Goal: Task Accomplishment & Management: Complete application form

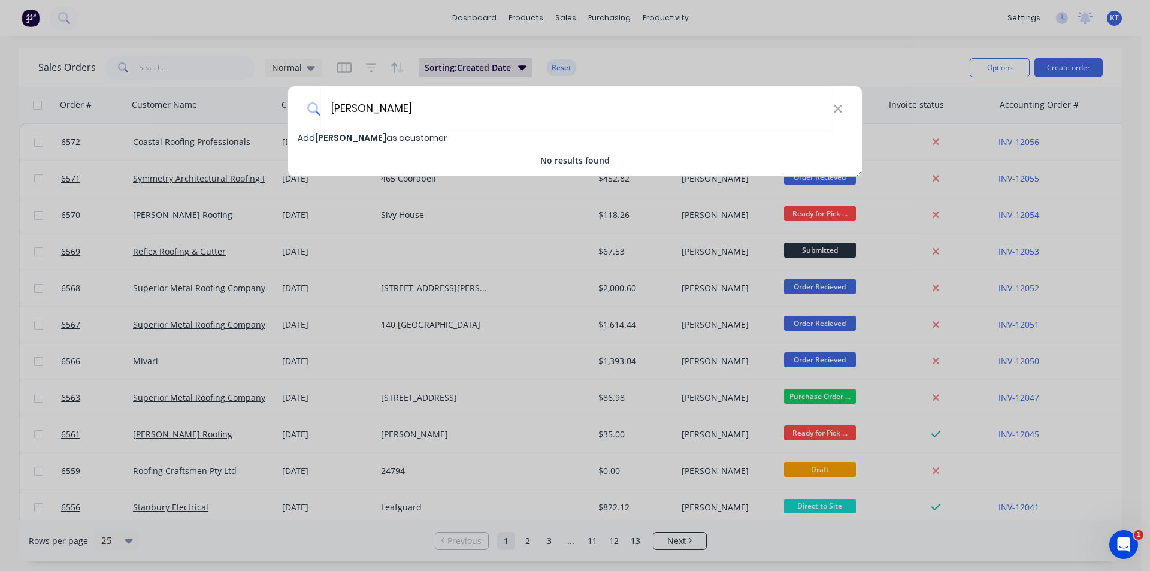
type input "[PERSON_NAME]"
click at [331, 138] on span "[PERSON_NAME]" at bounding box center [350, 138] width 71 height 12
select select "AU"
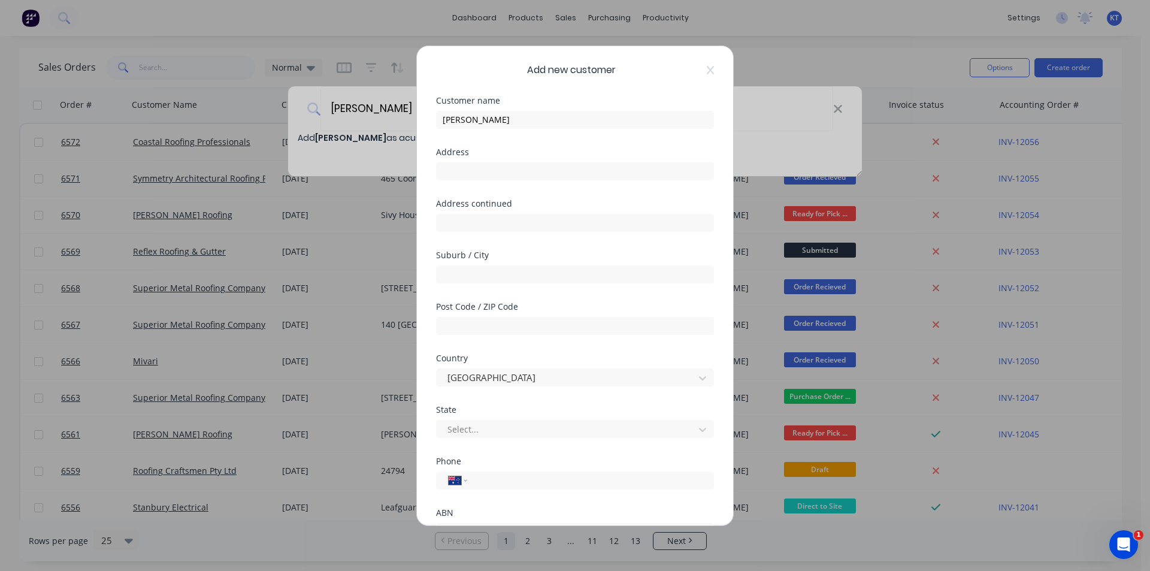
click at [510, 110] on div "[PERSON_NAME]" at bounding box center [575, 118] width 278 height 21
click at [503, 121] on input "[PERSON_NAME]" at bounding box center [575, 120] width 278 height 18
click at [538, 482] on input "tel" at bounding box center [589, 480] width 226 height 14
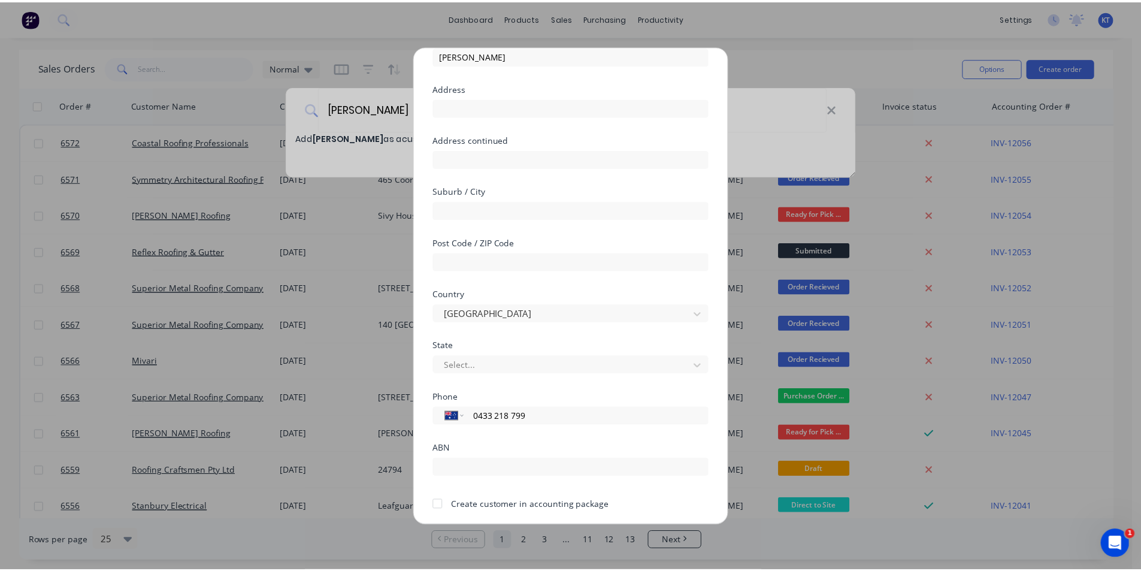
scroll to position [105, 0]
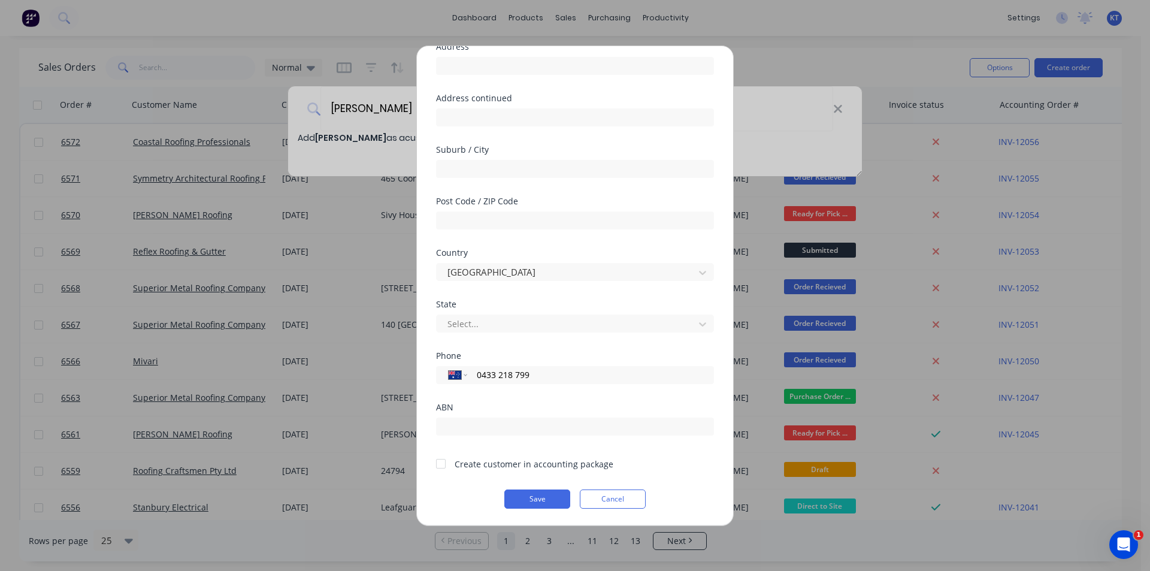
type input "0433 218 799"
click at [441, 462] on div at bounding box center [441, 464] width 24 height 24
click at [518, 503] on button "Save" at bounding box center [537, 498] width 66 height 19
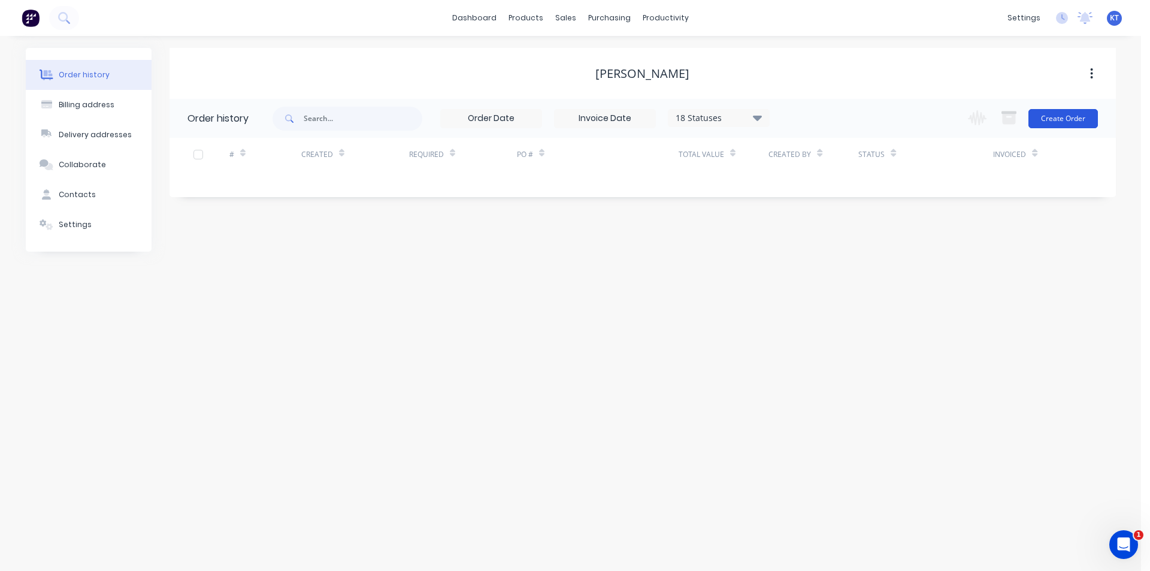
click at [1056, 114] on button "Create Order" at bounding box center [1062, 118] width 69 height 19
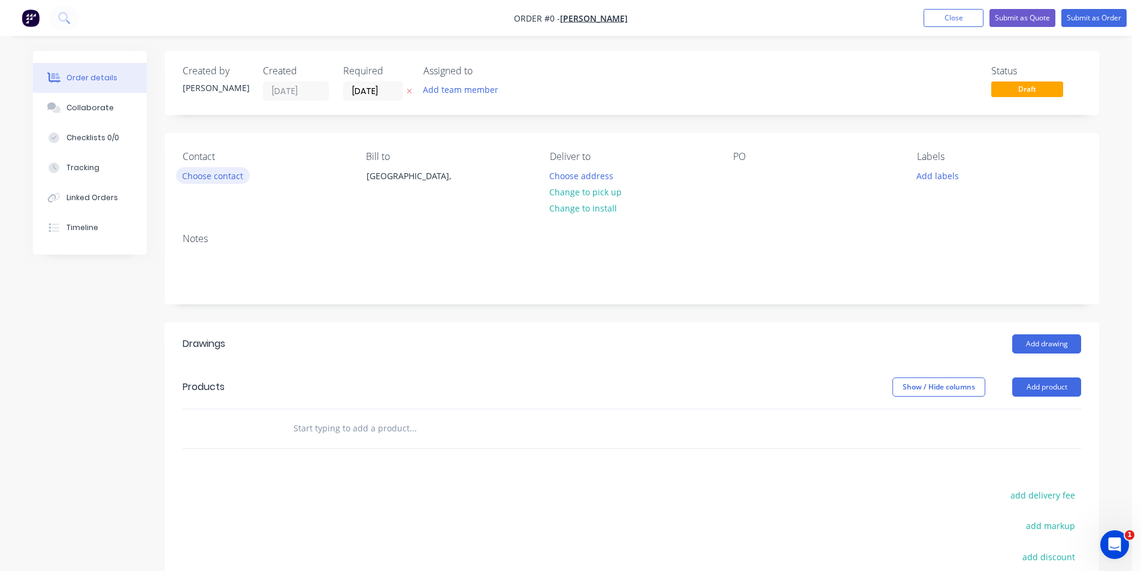
click at [219, 177] on button "Choose contact" at bounding box center [213, 175] width 74 height 16
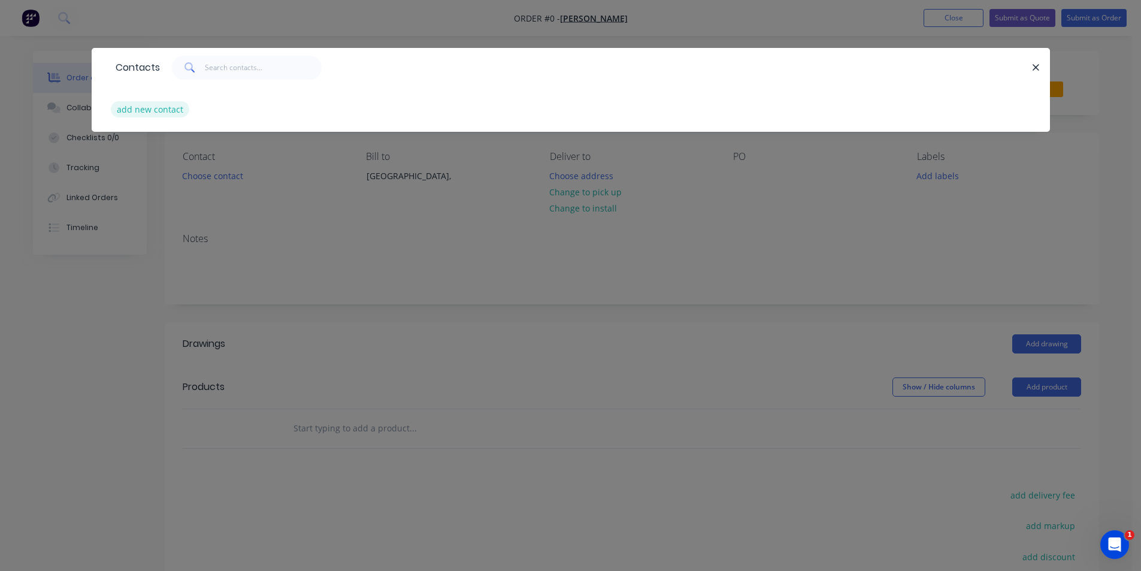
click at [141, 111] on button "add new contact" at bounding box center [150, 109] width 79 height 16
select select "AU"
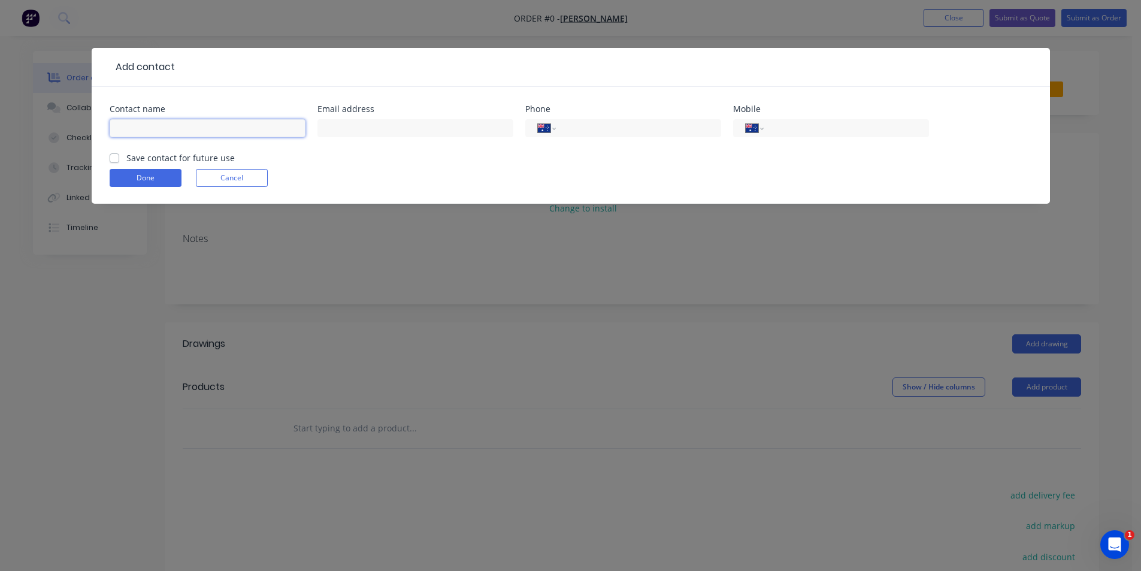
click at [153, 127] on input "text" at bounding box center [208, 128] width 196 height 18
type input "[PERSON_NAME]"
click at [456, 133] on input "text" at bounding box center [415, 128] width 196 height 18
type input "[EMAIL_ADDRESS][DOMAIN_NAME]"
click at [824, 132] on input "tel" at bounding box center [844, 129] width 144 height 14
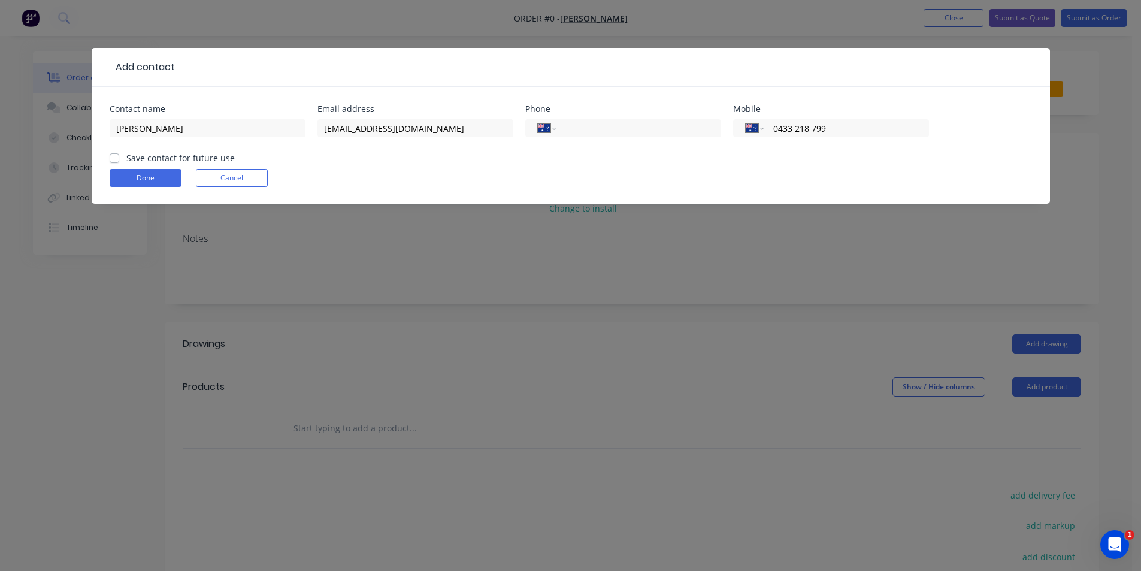
type input "0433 218 799"
click at [126, 158] on label "Save contact for future use" at bounding box center [180, 158] width 108 height 13
click at [117, 158] on input "Save contact for future use" at bounding box center [115, 157] width 10 height 11
checkbox input "true"
click at [121, 174] on button "Done" at bounding box center [146, 178] width 72 height 18
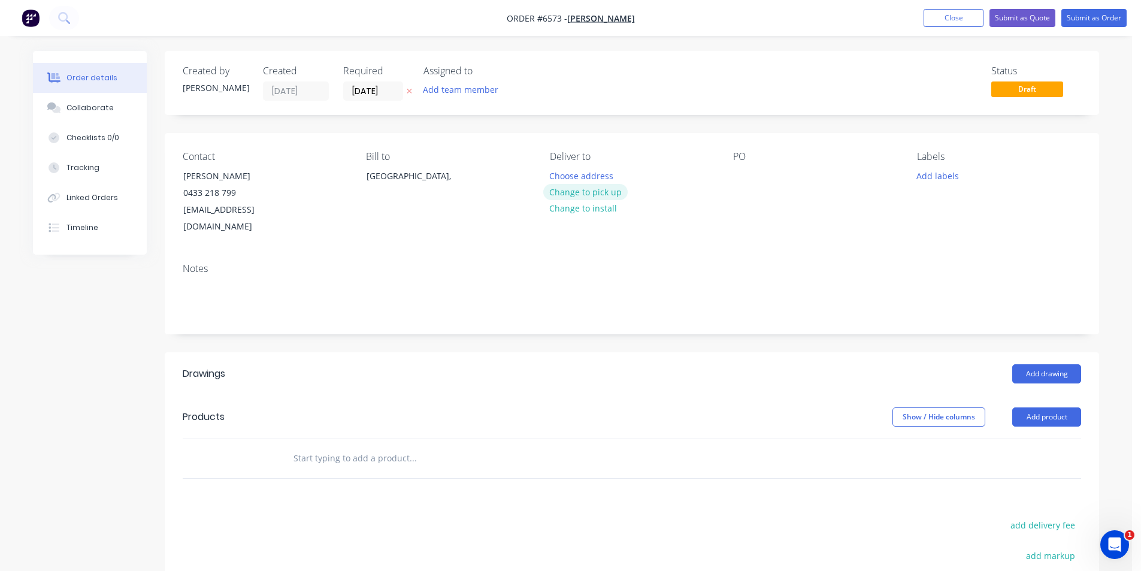
click at [594, 199] on button "Change to pick up" at bounding box center [585, 192] width 85 height 16
click at [1050, 364] on button "Add drawing" at bounding box center [1046, 373] width 69 height 19
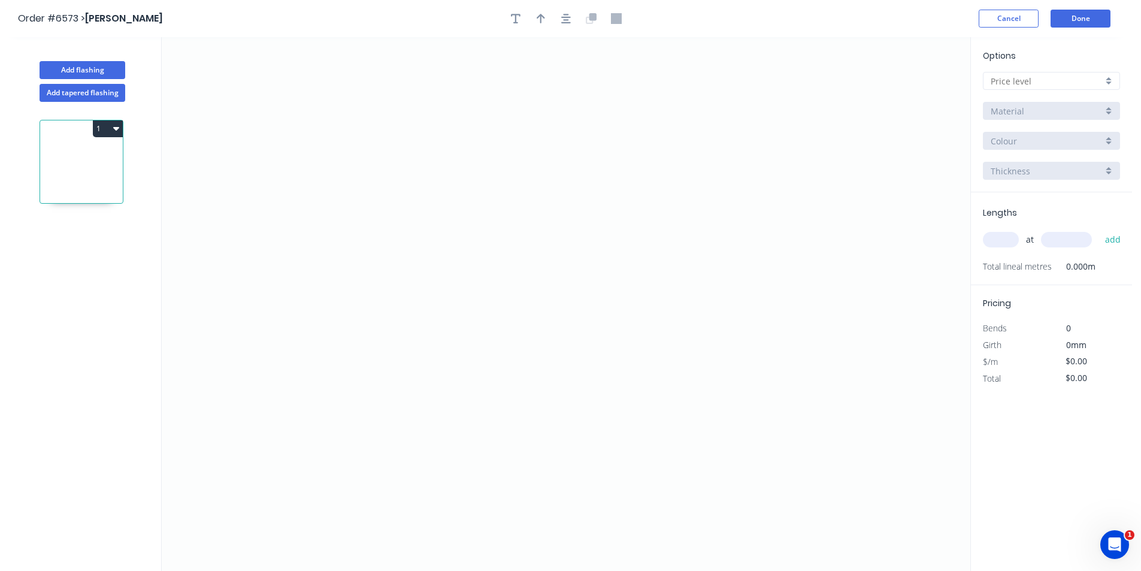
drag, startPoint x: 1083, startPoint y: 76, endPoint x: 1078, endPoint y: 83, distance: 9.0
click at [1083, 75] on input "text" at bounding box center [1047, 81] width 112 height 13
click at [1046, 169] on div "D" at bounding box center [1052, 166] width 136 height 21
type input "D"
click at [1060, 126] on div "Options D D Brass Brass Brass Brass 0.8 0.8" at bounding box center [1051, 120] width 161 height 143
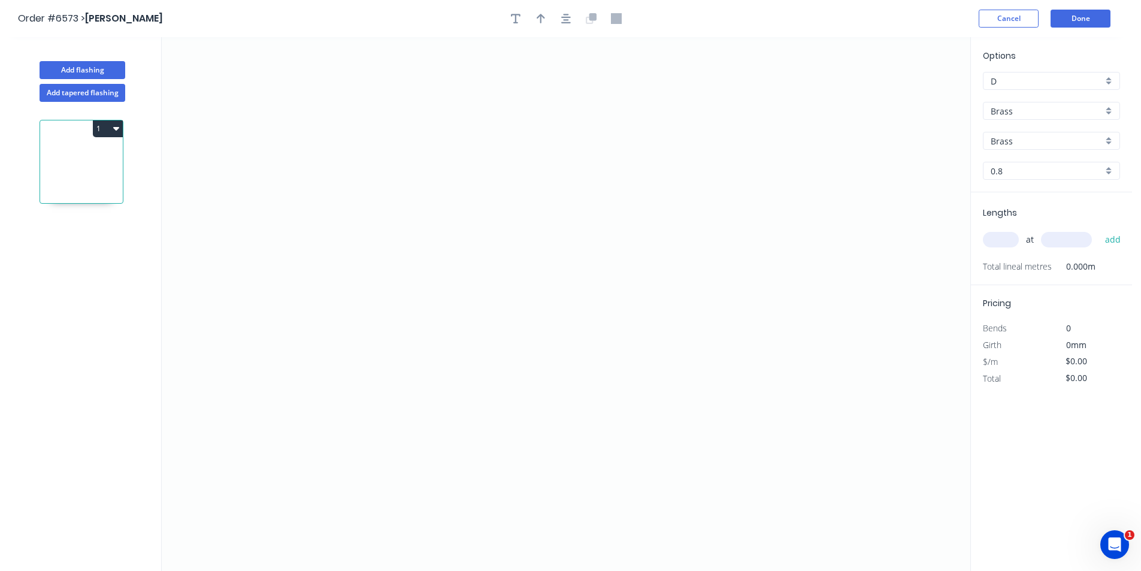
click at [1061, 110] on input "Brass" at bounding box center [1047, 111] width 112 height 13
click at [1048, 159] on div "Colorbond" at bounding box center [1052, 154] width 136 height 21
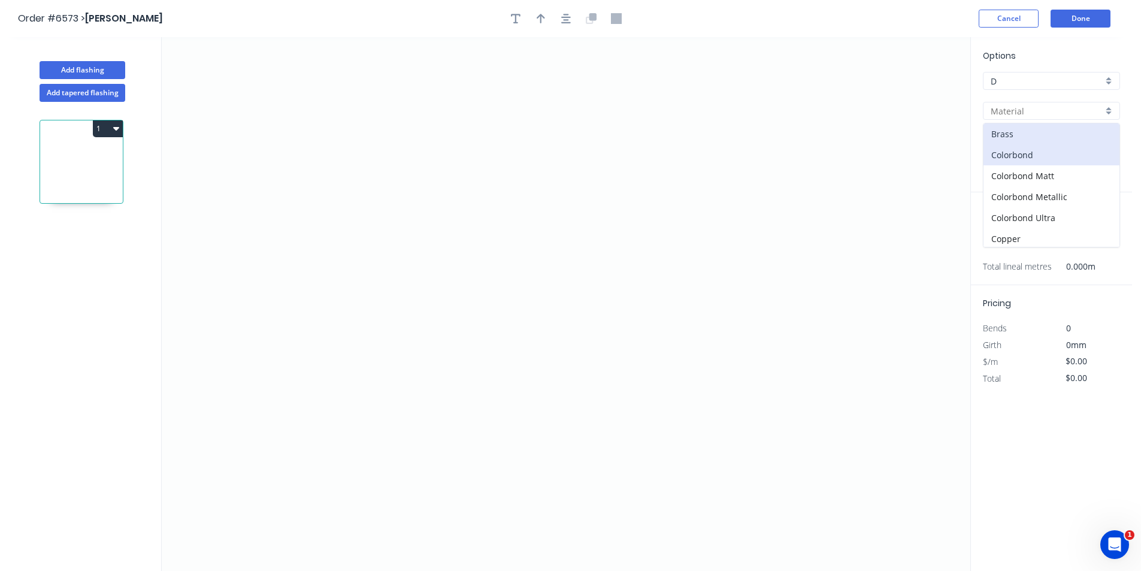
type input "Colorbond"
type input "Basalt"
type input "0.55"
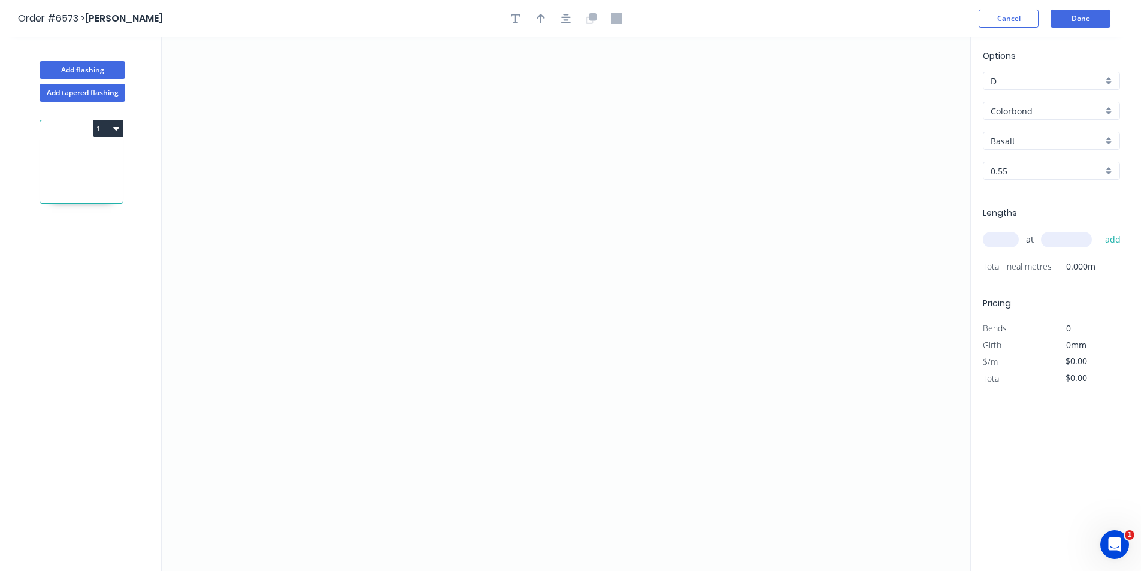
click at [1040, 127] on div "Options D D Colorbond Colorbond Colorbond Matt Colorbond Metallic Colorbond Ult…" at bounding box center [1051, 120] width 161 height 143
click at [1033, 138] on input "Basalt" at bounding box center [1047, 141] width 112 height 13
click at [1024, 190] on div "Cottage Green" at bounding box center [1052, 188] width 136 height 21
type input "Cottage Green"
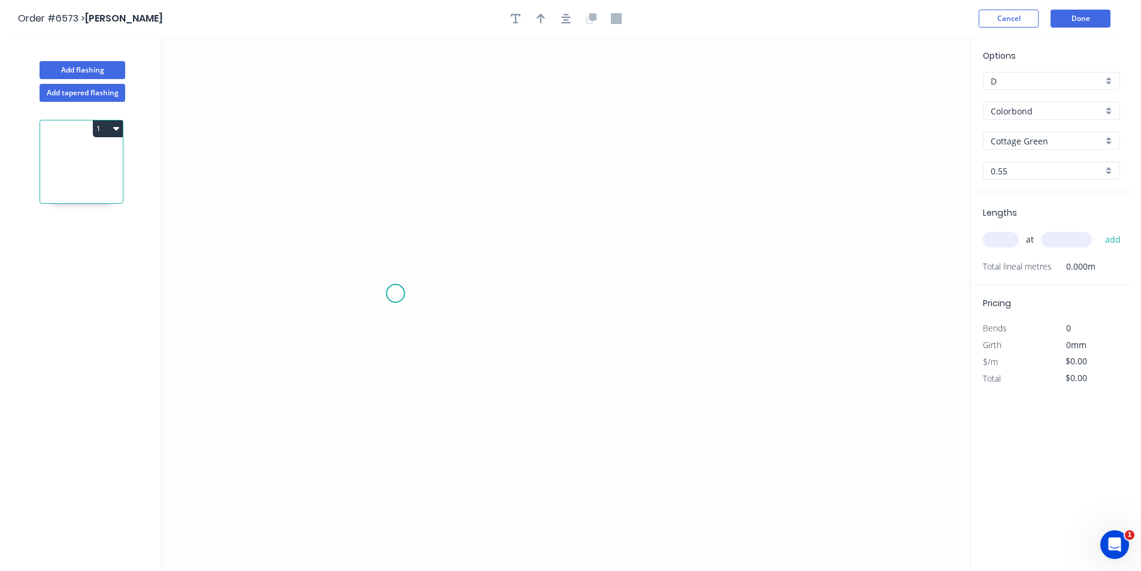
click at [395, 293] on icon "0" at bounding box center [566, 304] width 809 height 534
click at [427, 250] on icon at bounding box center [411, 271] width 32 height 43
click at [630, 253] on icon "0 ?" at bounding box center [566, 304] width 809 height 534
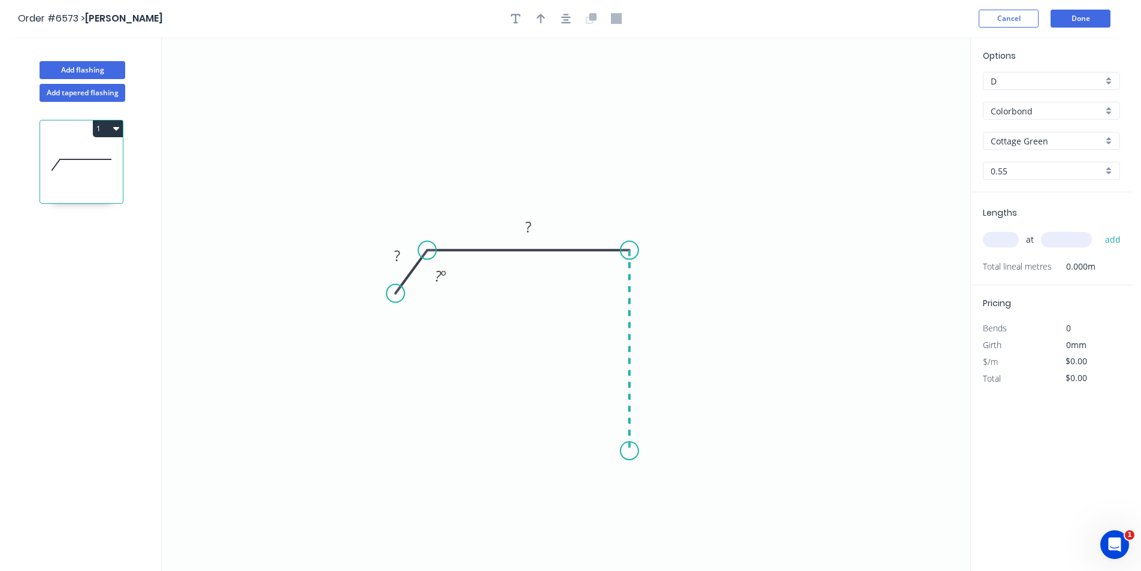
click at [628, 451] on icon "0 ? ? ? º" at bounding box center [566, 304] width 809 height 534
click at [597, 486] on icon "0 ? ? ? ? º" at bounding box center [566, 304] width 809 height 534
click at [568, 25] on button "button" at bounding box center [566, 19] width 18 height 18
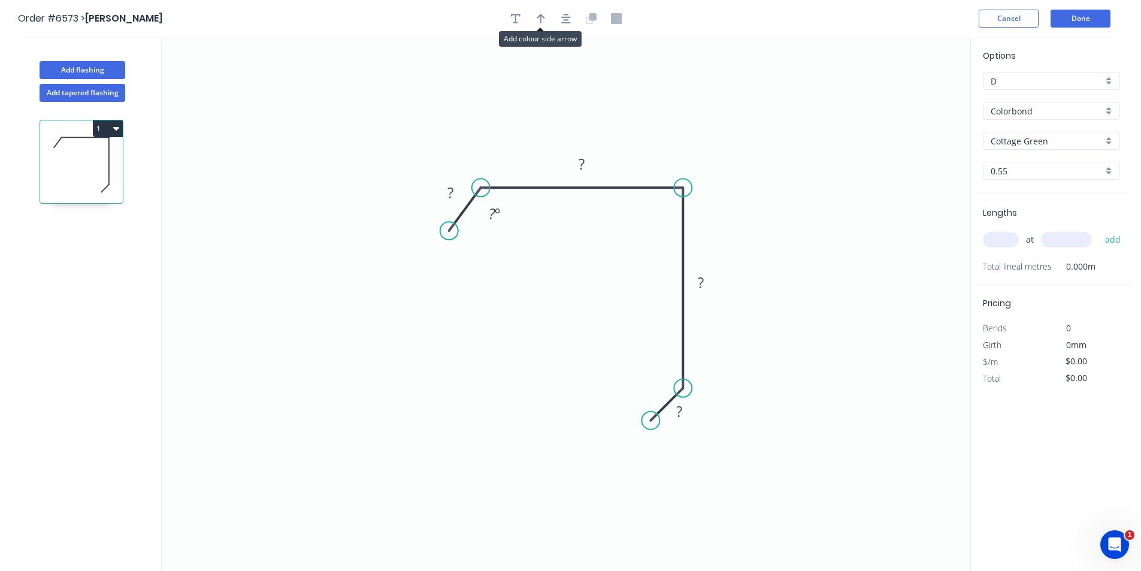
drag, startPoint x: 543, startPoint y: 19, endPoint x: 830, endPoint y: 74, distance: 291.6
click at [542, 19] on icon "button" at bounding box center [541, 18] width 8 height 11
click at [912, 96] on icon at bounding box center [909, 83] width 11 height 38
click at [911, 96] on icon at bounding box center [911, 82] width 11 height 38
drag, startPoint x: 911, startPoint y: 96, endPoint x: 718, endPoint y: 153, distance: 201.1
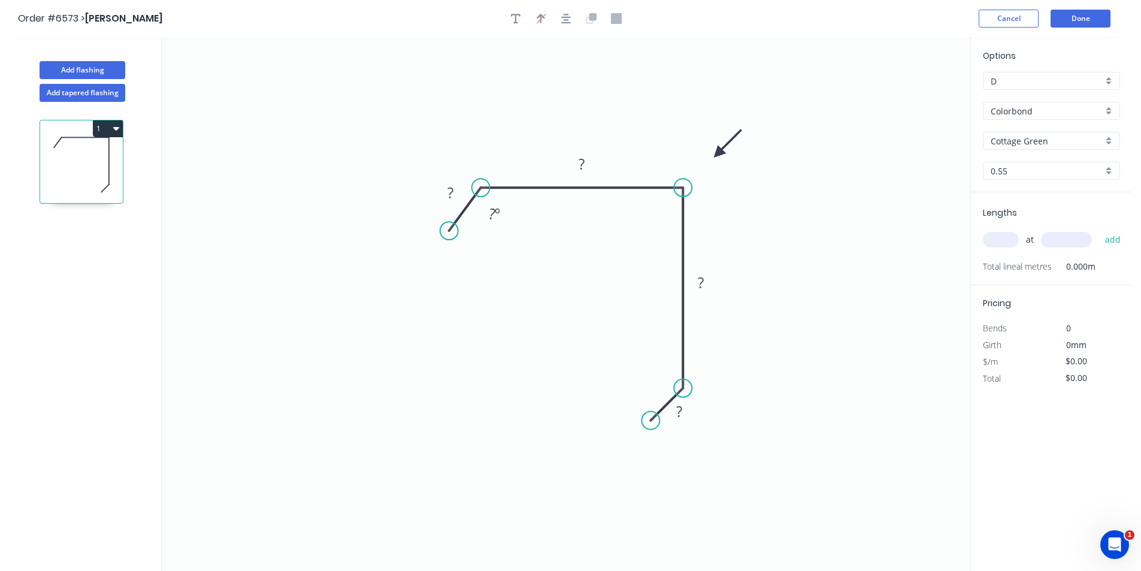
click at [718, 153] on icon at bounding box center [727, 143] width 35 height 35
click at [447, 189] on tspan "?" at bounding box center [450, 193] width 6 height 20
click at [697, 425] on div "Show angle" at bounding box center [740, 427] width 120 height 25
type input "$20.19"
click at [659, 376] on tspan "º" at bounding box center [658, 376] width 5 height 20
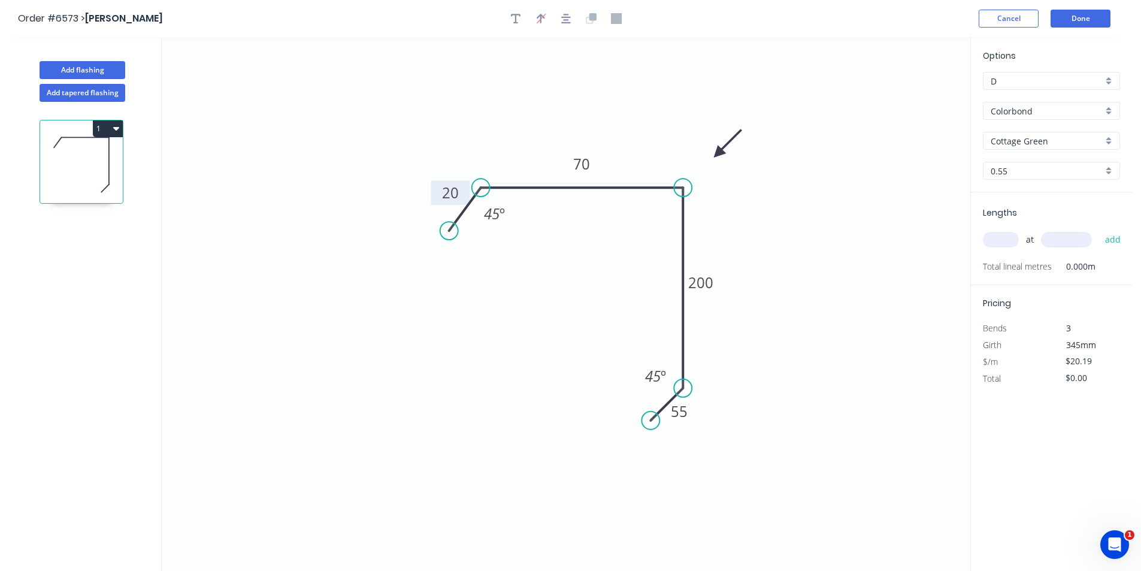
click at [1016, 236] on input "text" at bounding box center [1001, 240] width 36 height 16
type input "2"
type input "2500"
click at [1099, 229] on button "add" at bounding box center [1113, 239] width 28 height 20
type input "$100.95"
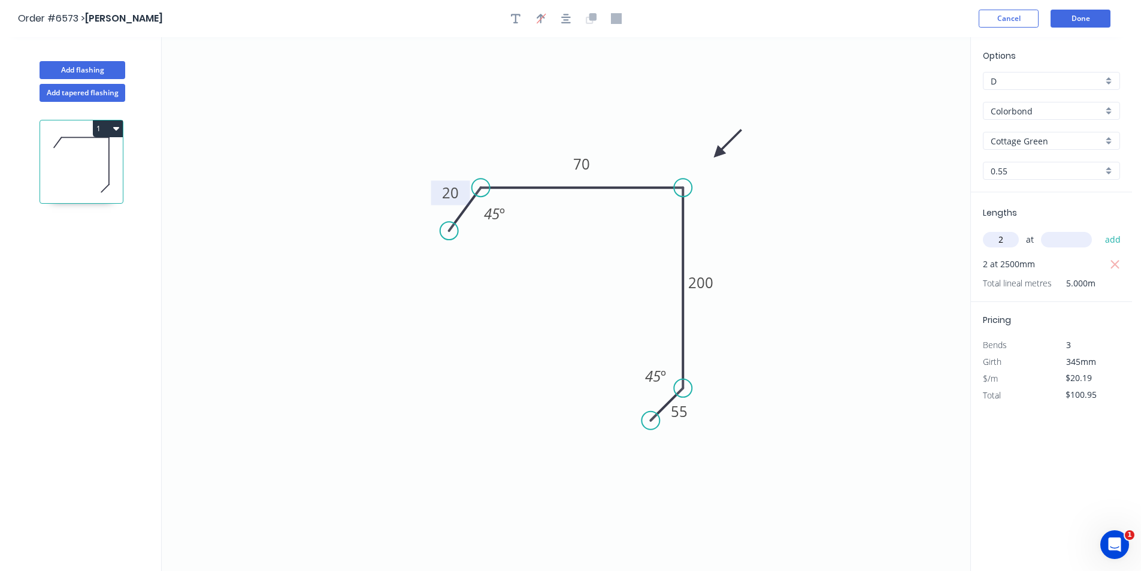
type input "2"
type input "3000"
click at [1099, 229] on button "add" at bounding box center [1113, 239] width 28 height 20
type input "$222.09"
click at [1066, 30] on header "Order #6573 > [PERSON_NAME] Cancel Done" at bounding box center [566, 18] width 1132 height 37
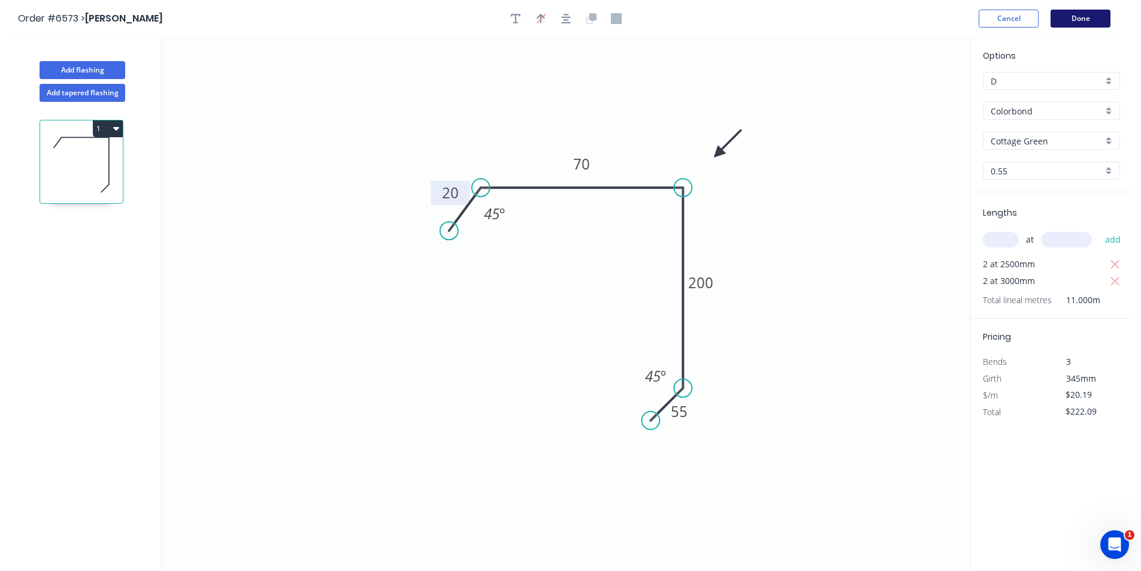
click at [1072, 16] on button "Done" at bounding box center [1081, 19] width 60 height 18
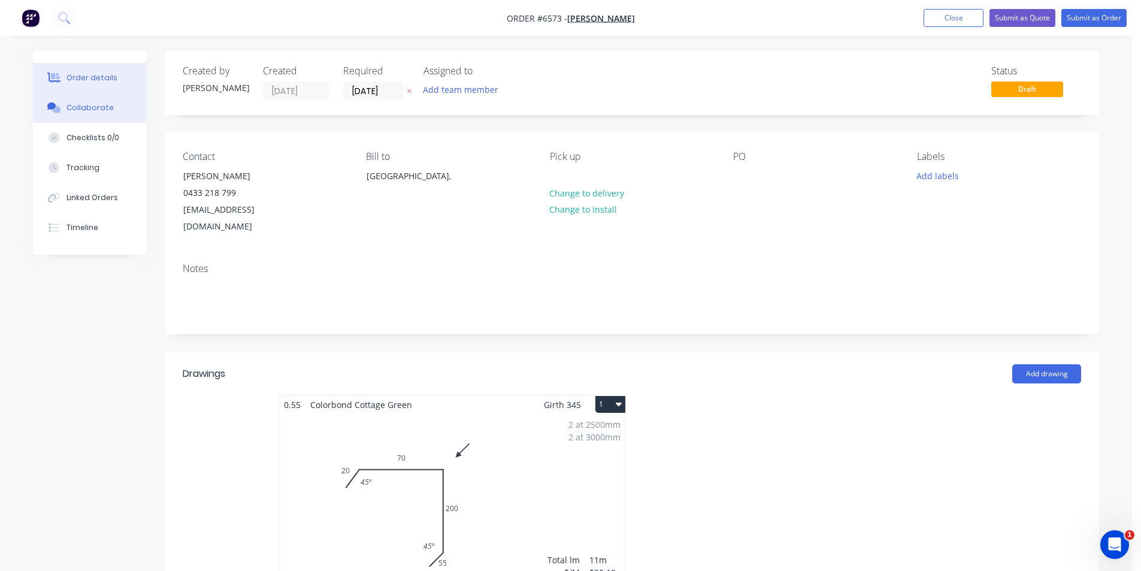
click at [86, 114] on button "Collaborate" at bounding box center [90, 108] width 114 height 30
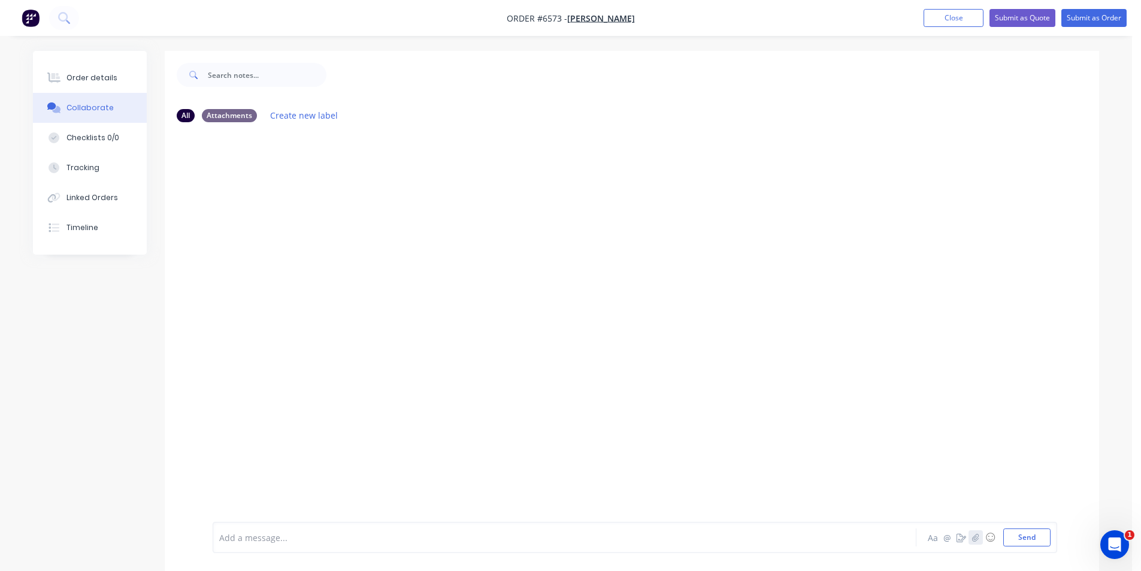
click at [979, 534] on icon "button" at bounding box center [975, 537] width 7 height 8
click at [1033, 549] on div "Add a message... Aa @ ☺ Send" at bounding box center [635, 507] width 845 height 92
click at [1033, 541] on button "Send" at bounding box center [1026, 537] width 47 height 18
click at [114, 78] on button "Order details" at bounding box center [90, 78] width 114 height 30
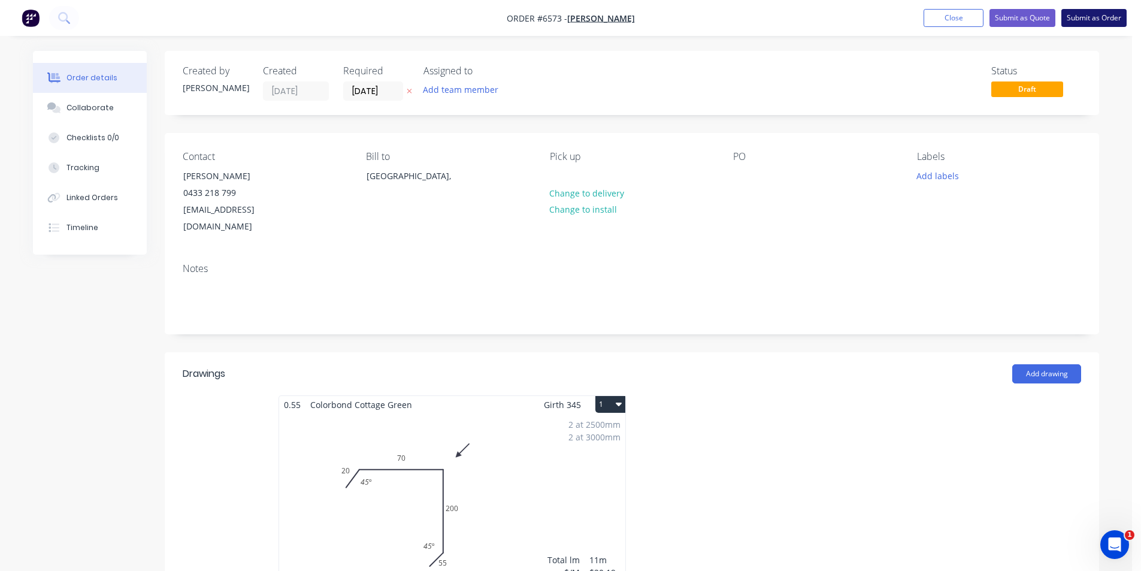
click at [1094, 22] on button "Submit as Order" at bounding box center [1093, 18] width 65 height 18
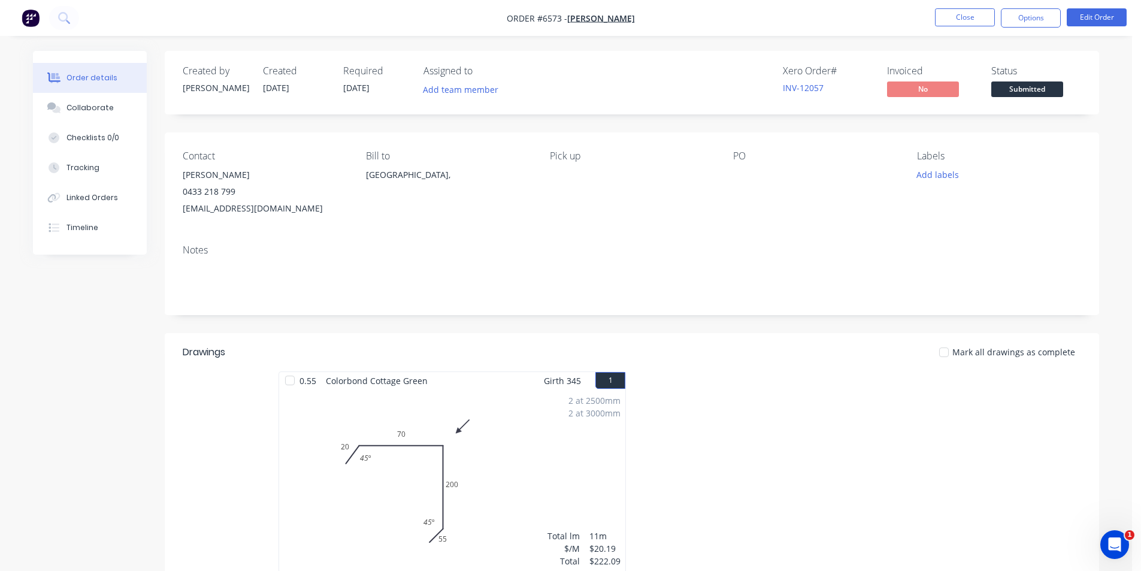
click at [1029, 92] on span "Submitted" at bounding box center [1027, 88] width 72 height 15
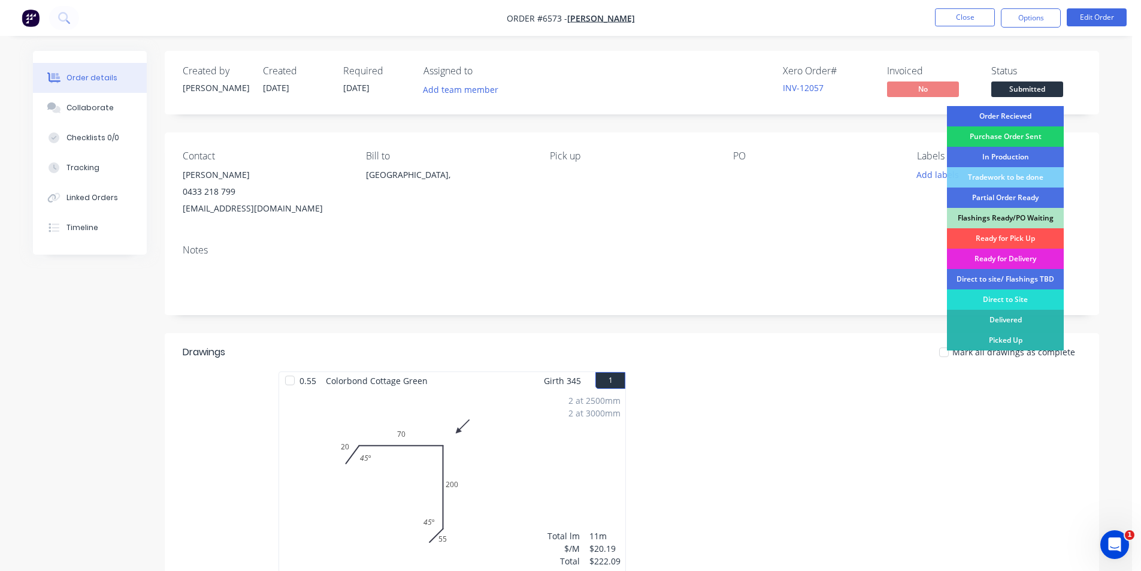
click at [1033, 111] on div "Order Recieved" at bounding box center [1005, 116] width 117 height 20
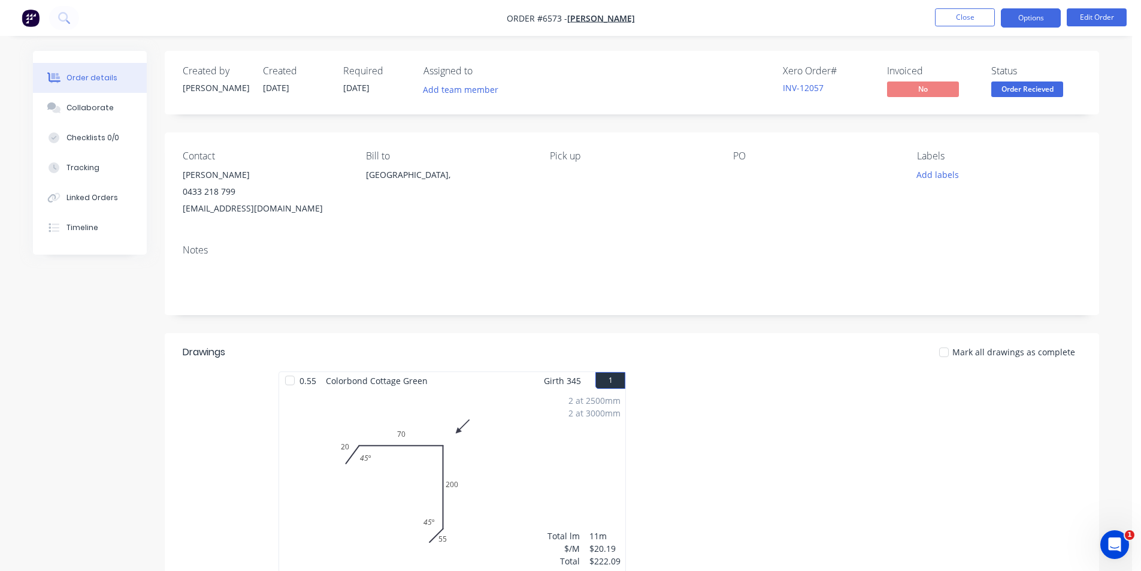
click at [1027, 15] on button "Options" at bounding box center [1031, 17] width 60 height 19
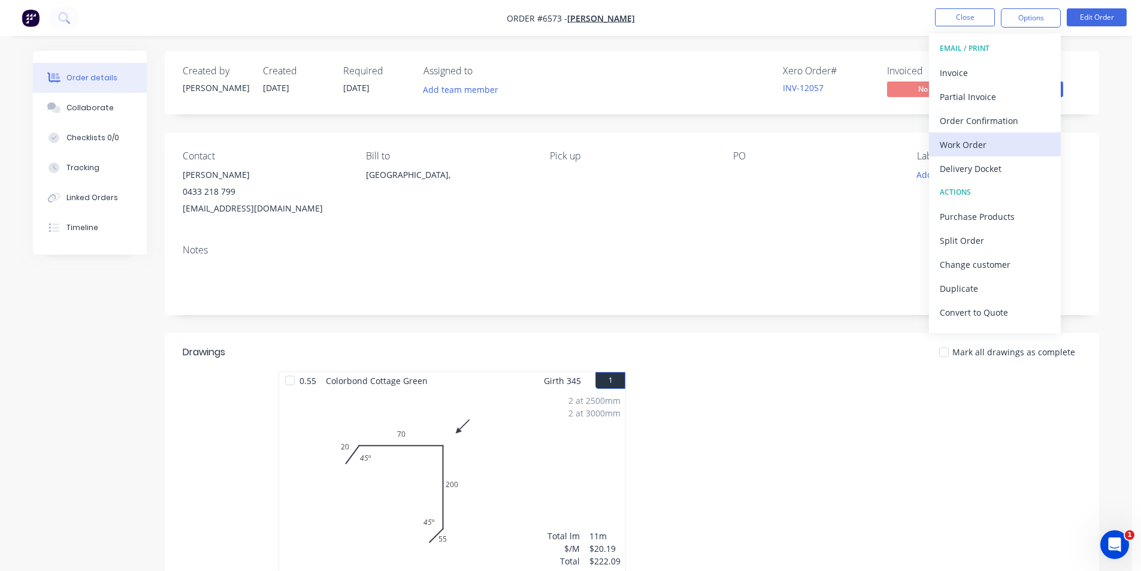
click at [968, 147] on div "Work Order" at bounding box center [995, 144] width 110 height 17
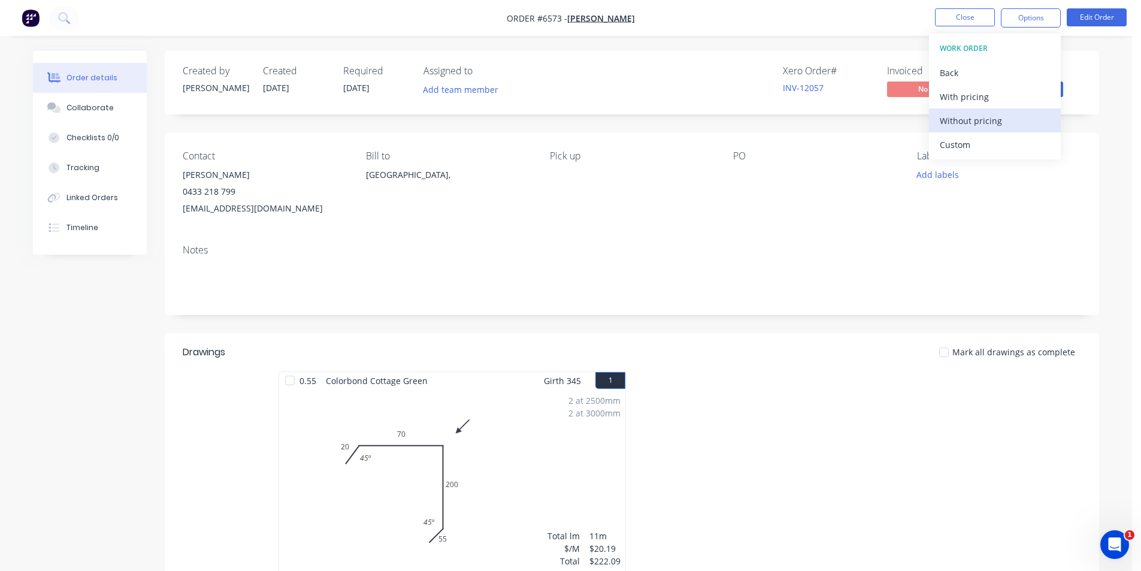
click at [964, 122] on div "Without pricing" at bounding box center [995, 120] width 110 height 17
drag, startPoint x: 826, startPoint y: 168, endPoint x: 864, endPoint y: 125, distance: 57.8
click at [826, 168] on div at bounding box center [808, 175] width 150 height 17
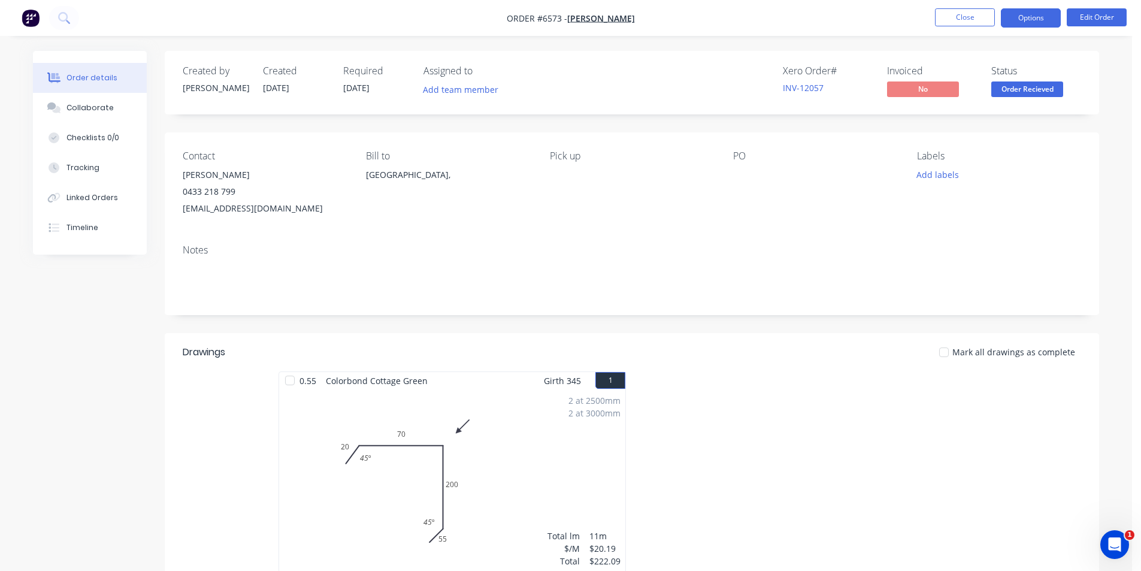
click at [1014, 16] on button "Options" at bounding box center [1031, 17] width 60 height 19
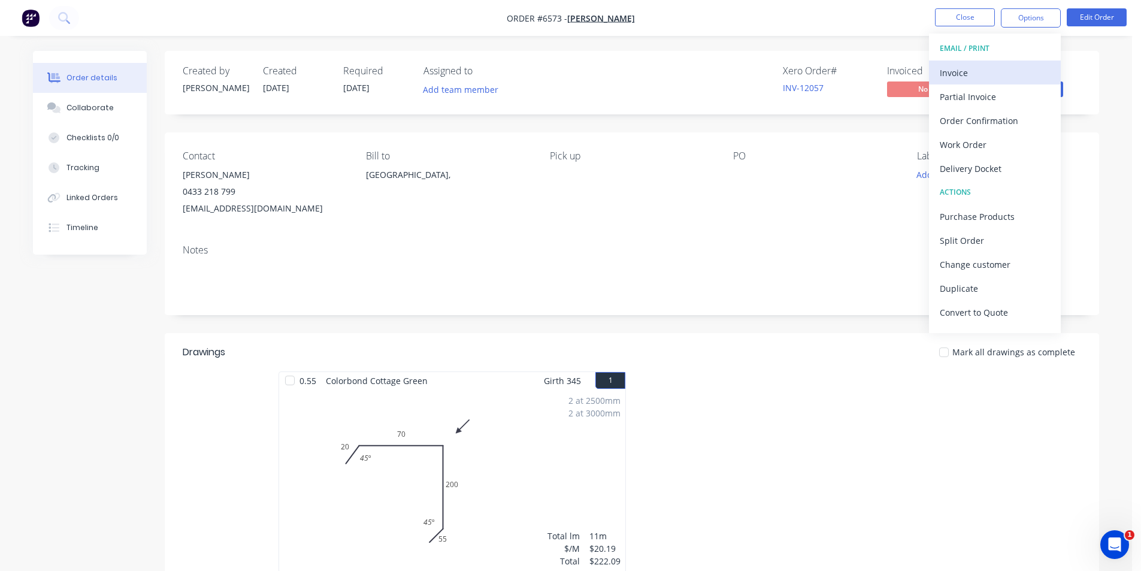
click at [987, 75] on div "Invoice" at bounding box center [995, 72] width 110 height 17
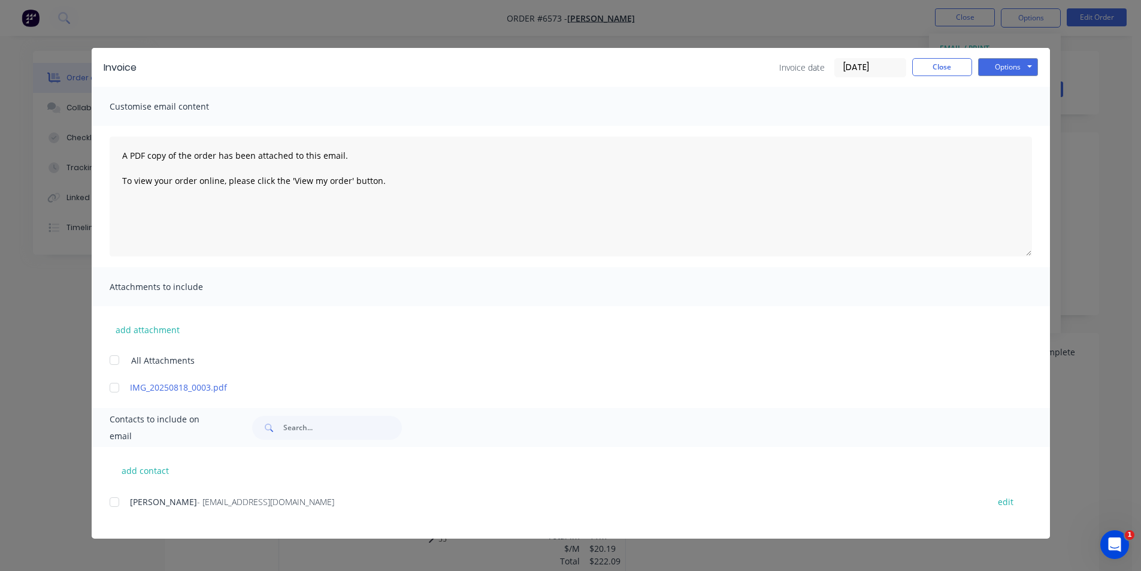
click at [116, 507] on div at bounding box center [114, 502] width 24 height 24
click at [1024, 64] on button "Options" at bounding box center [1008, 67] width 60 height 18
click at [1012, 135] on button "Email" at bounding box center [1016, 128] width 77 height 20
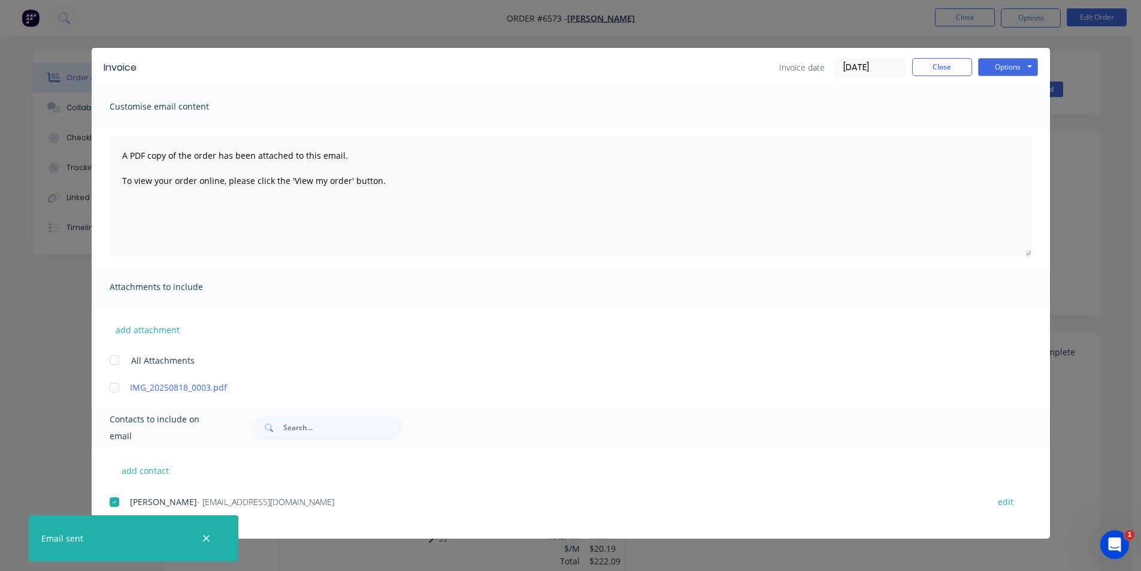
drag, startPoint x: 922, startPoint y: 82, endPoint x: 933, endPoint y: 80, distance: 10.3
click at [922, 82] on div "Invoice Invoice date [DATE] Close Options Preview Print Email" at bounding box center [571, 67] width 958 height 39
click at [933, 80] on div "Invoice Invoice date [DATE] Close Options Preview Print Email" at bounding box center [571, 67] width 958 height 39
click at [933, 67] on button "Close" at bounding box center [942, 67] width 60 height 18
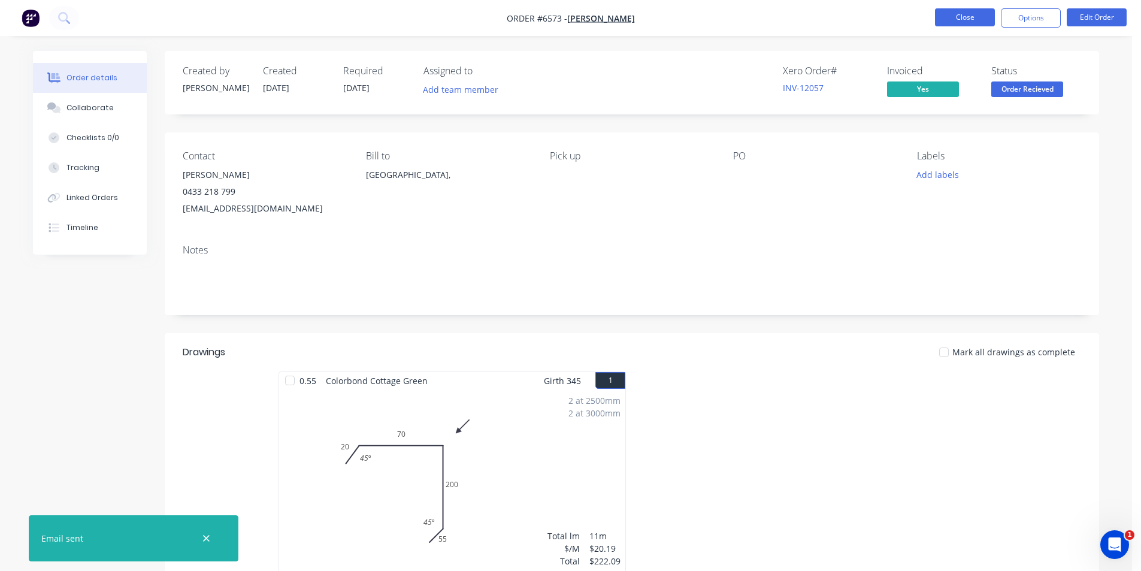
click at [960, 10] on button "Close" at bounding box center [965, 17] width 60 height 18
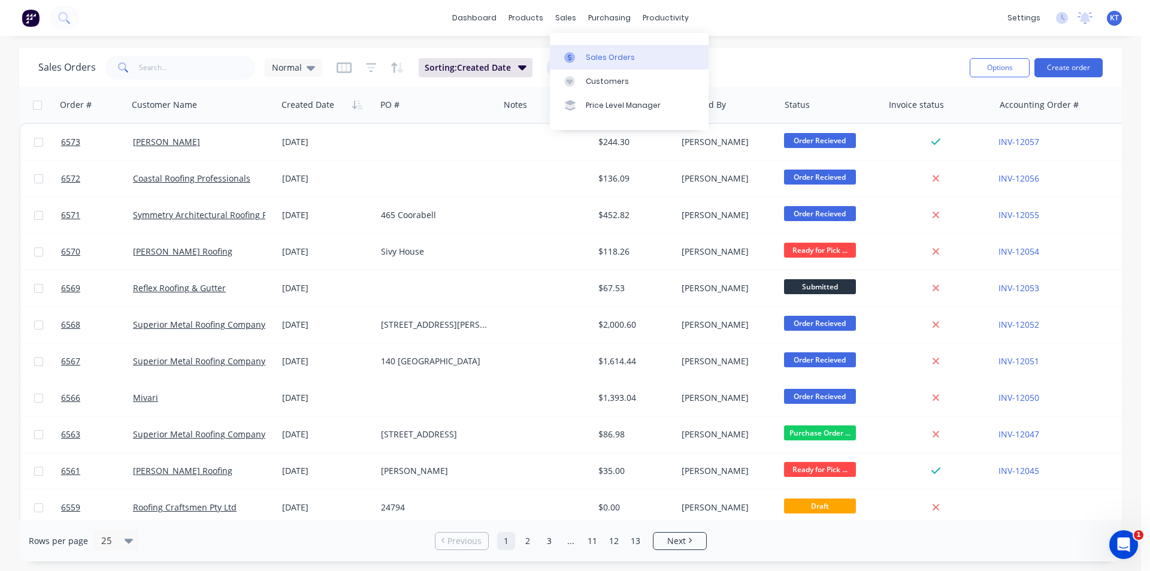
drag, startPoint x: 573, startPoint y: 60, endPoint x: 581, endPoint y: 60, distance: 7.8
click at [573, 60] on icon at bounding box center [569, 57] width 11 height 11
click at [619, 59] on div "Sales Orders" at bounding box center [610, 57] width 49 height 11
click at [613, 65] on link "Purchase Orders" at bounding box center [659, 57] width 159 height 24
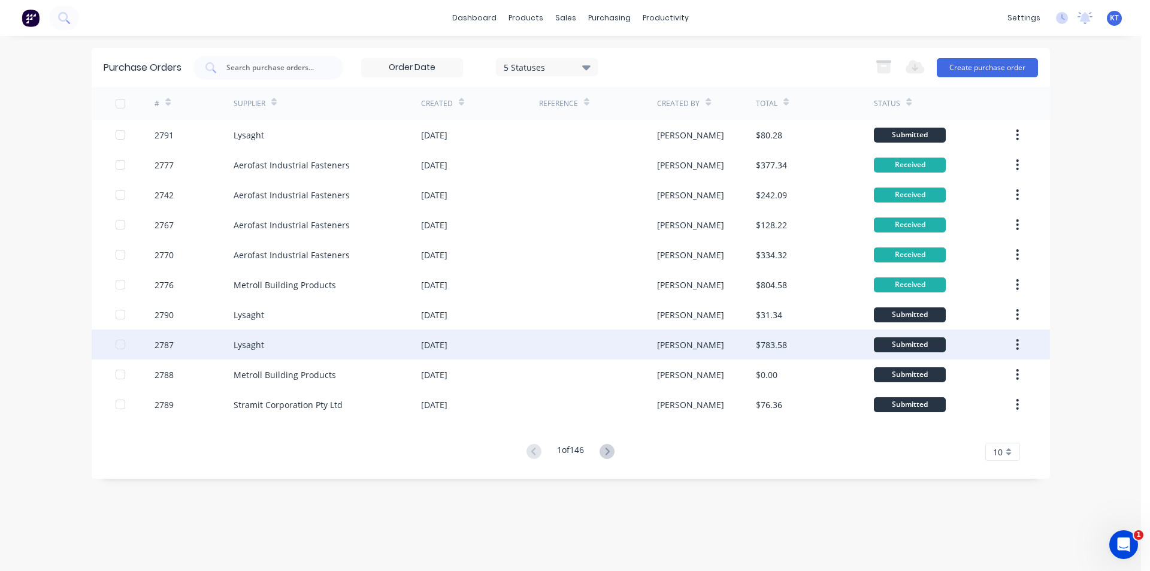
click at [318, 331] on div "Lysaght" at bounding box center [327, 344] width 187 height 30
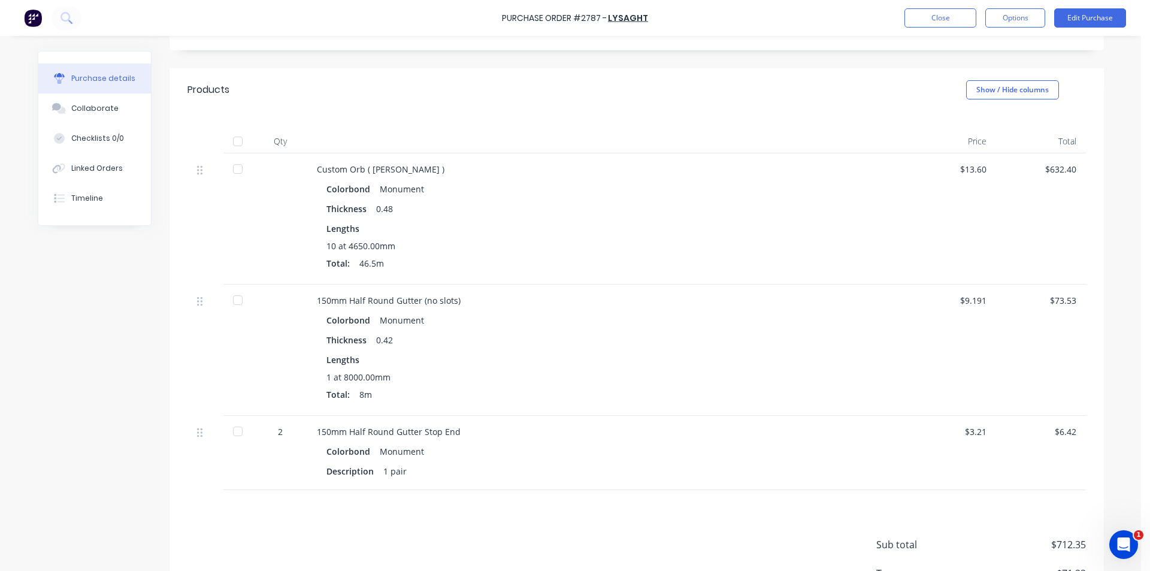
scroll to position [240, 0]
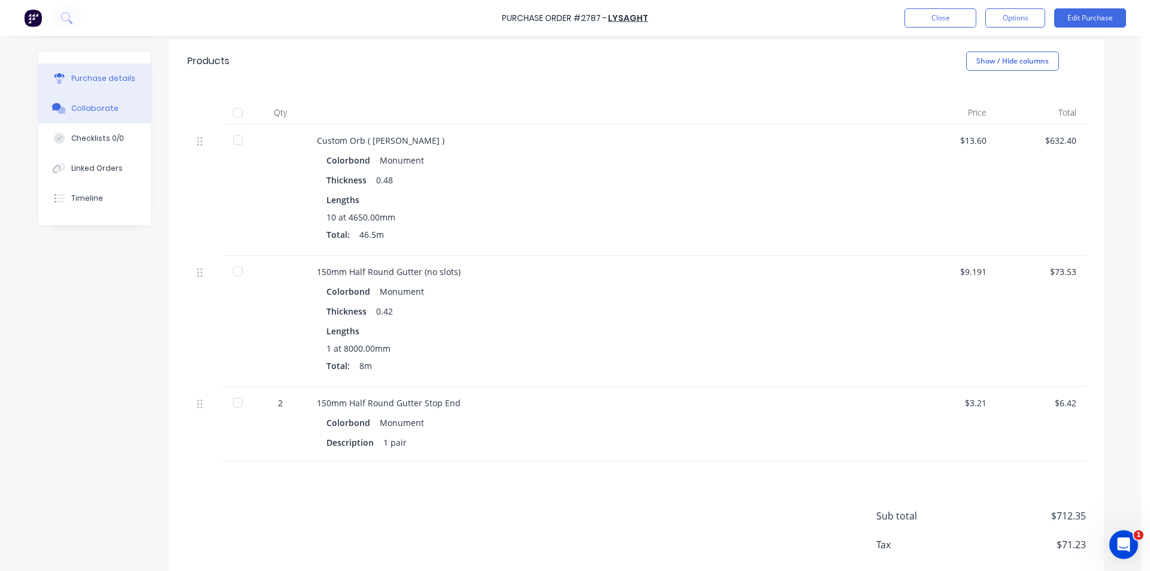
click at [117, 112] on button "Collaborate" at bounding box center [94, 108] width 113 height 30
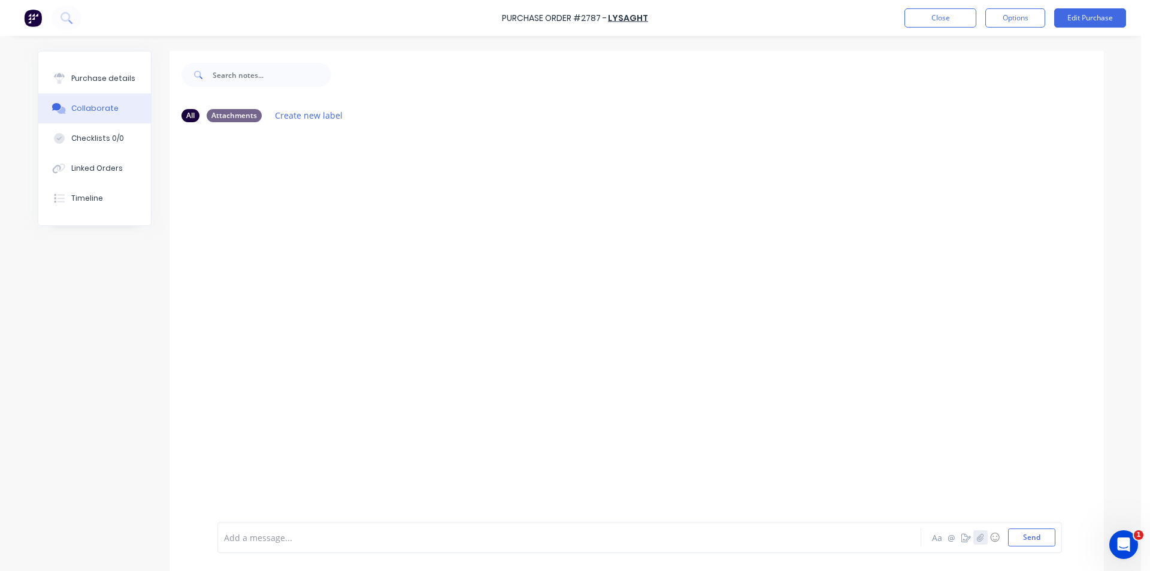
click at [977, 533] on icon "button" at bounding box center [979, 537] width 7 height 8
click at [1040, 540] on button "Send" at bounding box center [1031, 537] width 47 height 18
click at [964, 19] on button "Close" at bounding box center [940, 17] width 72 height 19
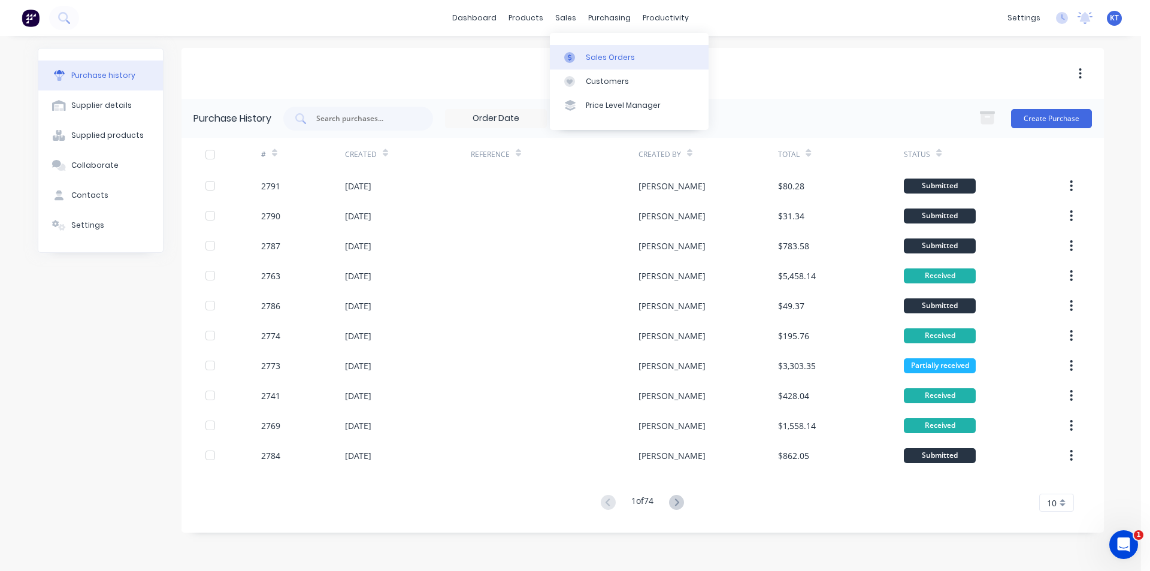
click at [575, 58] on div at bounding box center [573, 57] width 18 height 11
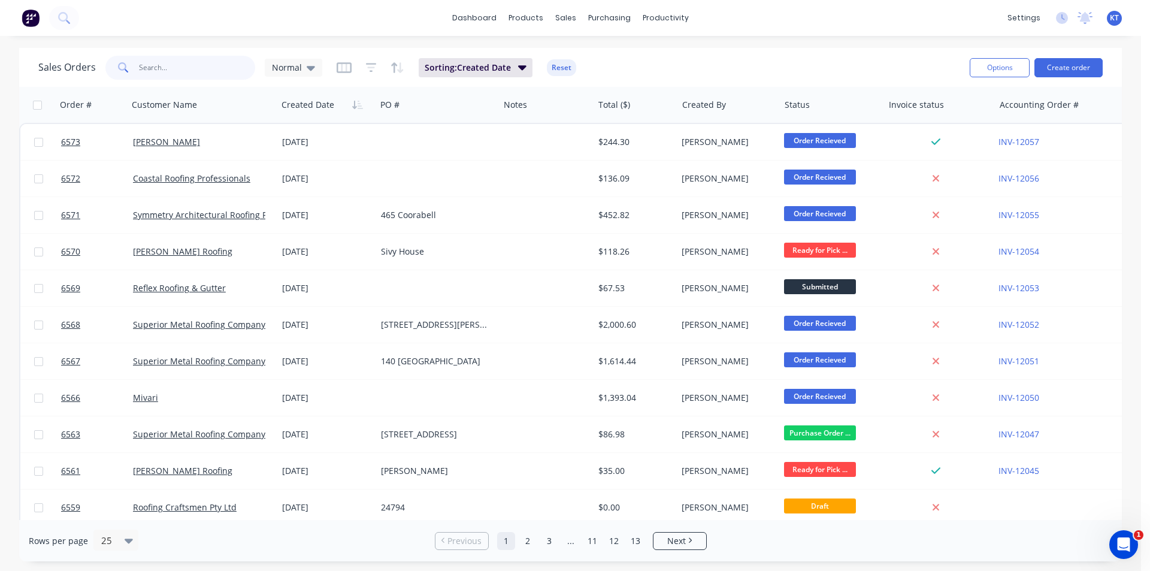
click at [196, 72] on input "text" at bounding box center [197, 68] width 117 height 24
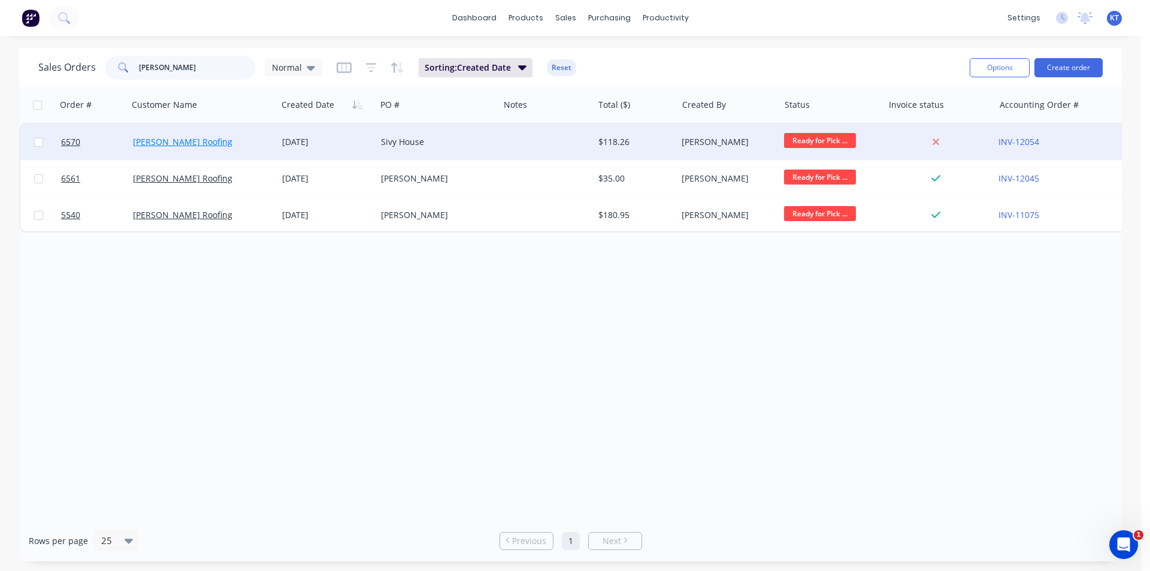
type input "[PERSON_NAME]"
click at [162, 143] on link "[PERSON_NAME] Roofing" at bounding box center [182, 141] width 99 height 11
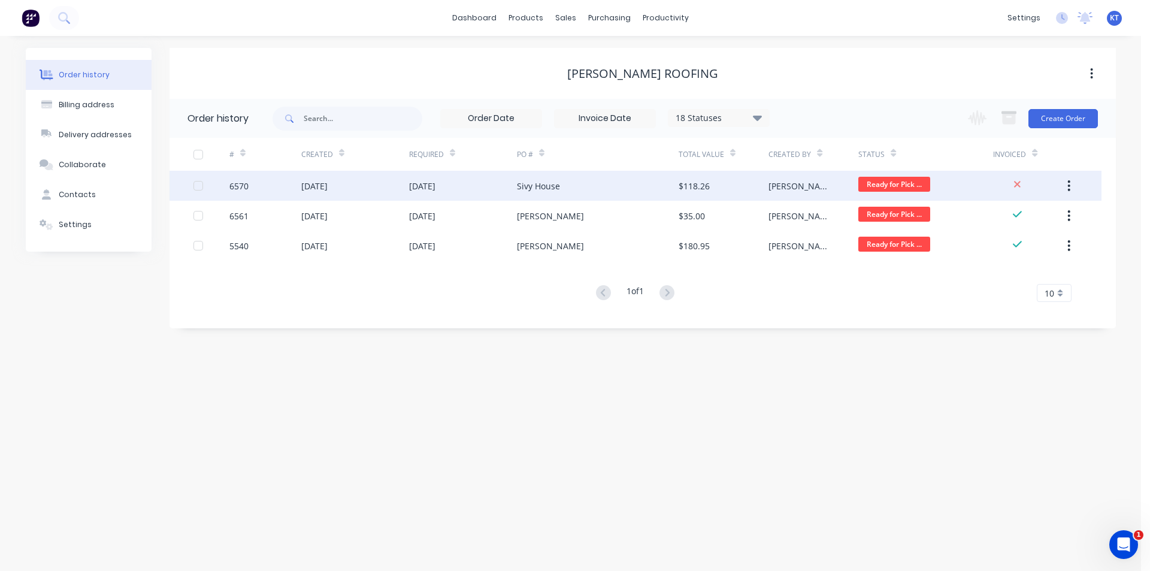
click at [535, 192] on div "Sivy House" at bounding box center [598, 186] width 162 height 30
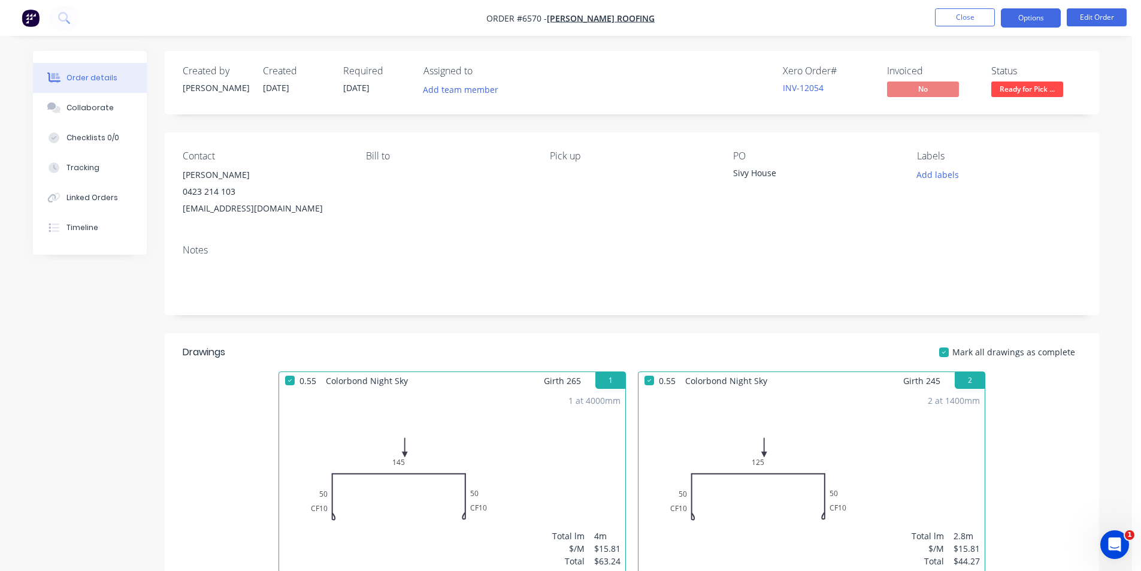
click at [1031, 19] on button "Options" at bounding box center [1031, 17] width 60 height 19
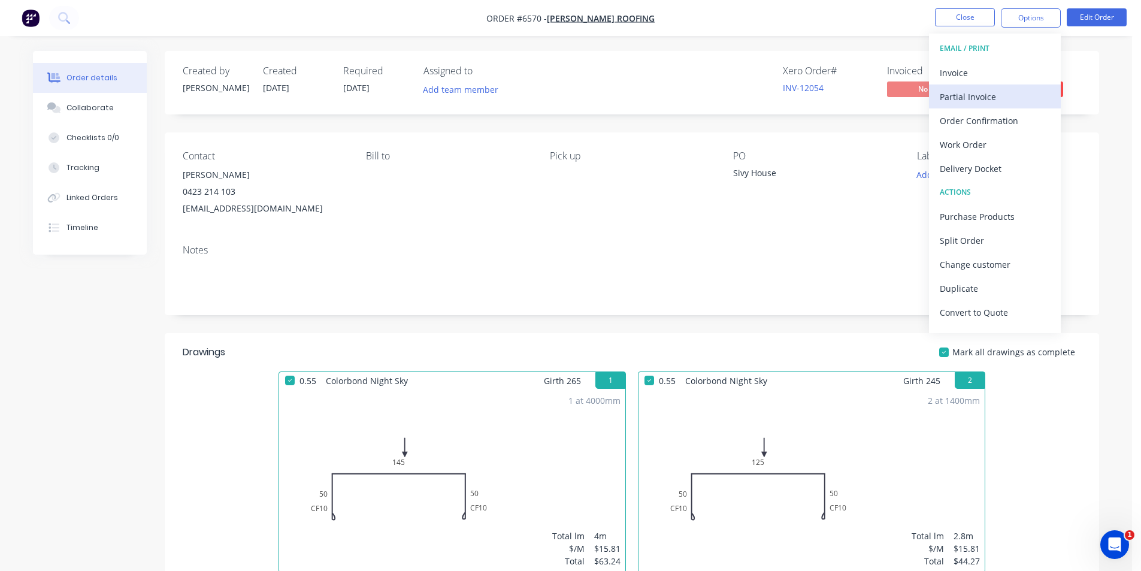
click at [998, 85] on button "Partial Invoice" at bounding box center [995, 96] width 132 height 24
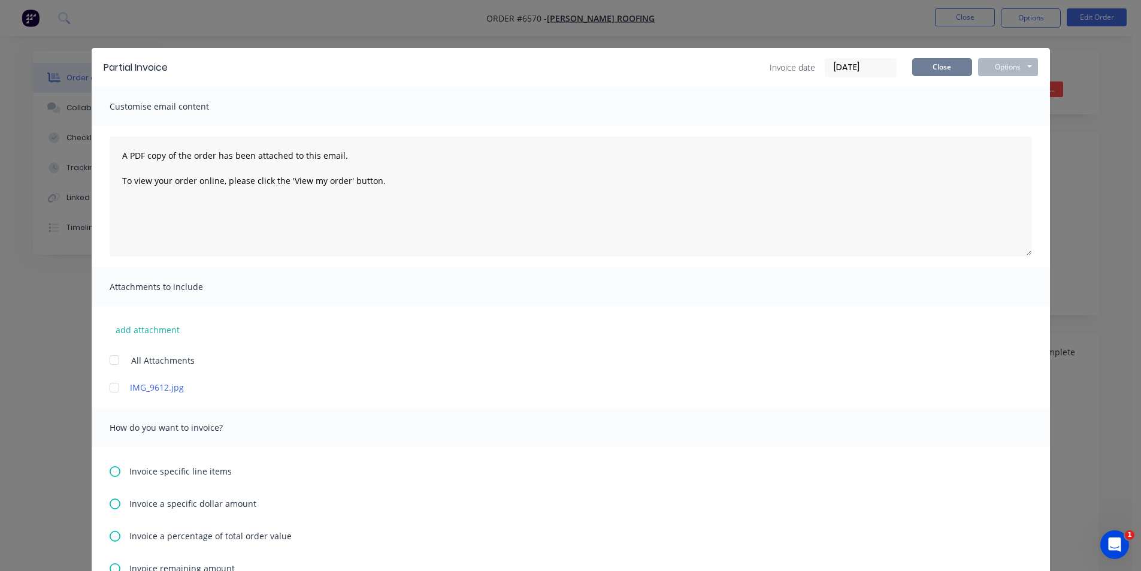
click at [946, 59] on button "Close" at bounding box center [942, 67] width 60 height 18
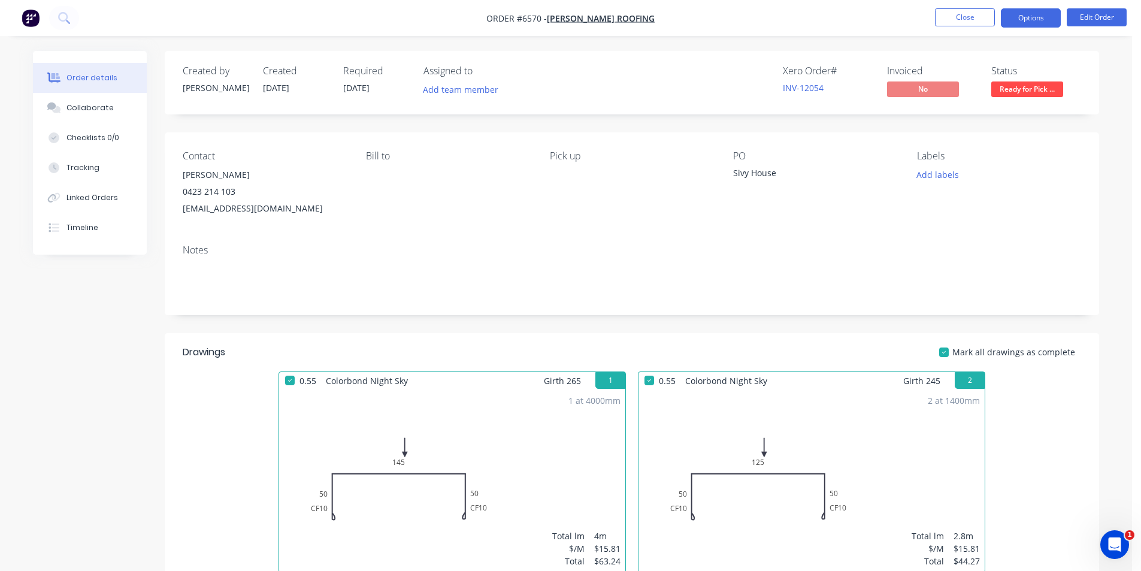
click at [1057, 22] on button "Options" at bounding box center [1031, 17] width 60 height 19
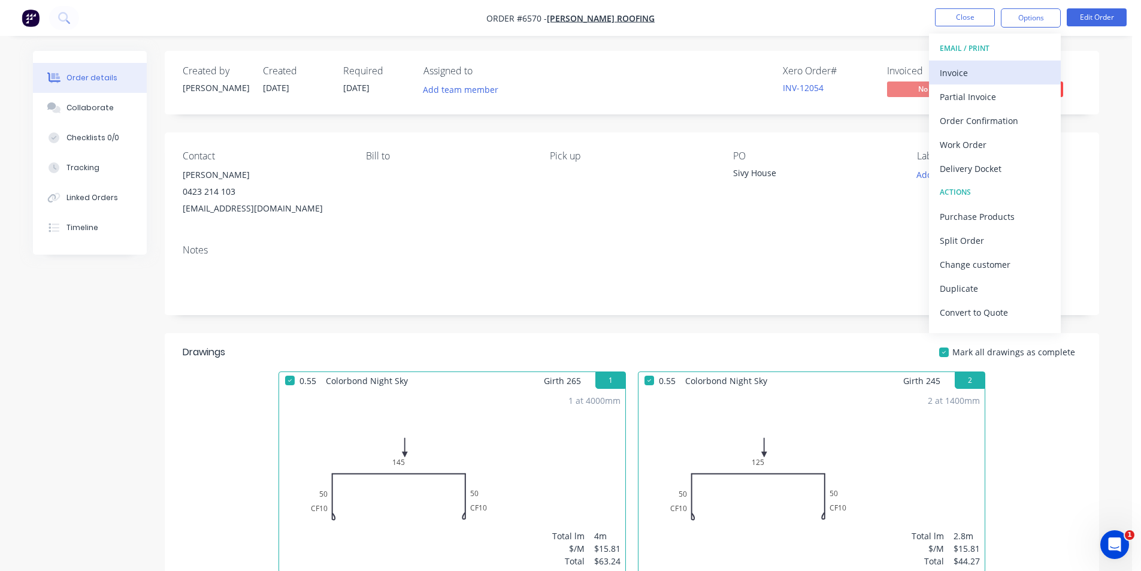
click at [946, 79] on div "Invoice" at bounding box center [995, 72] width 110 height 17
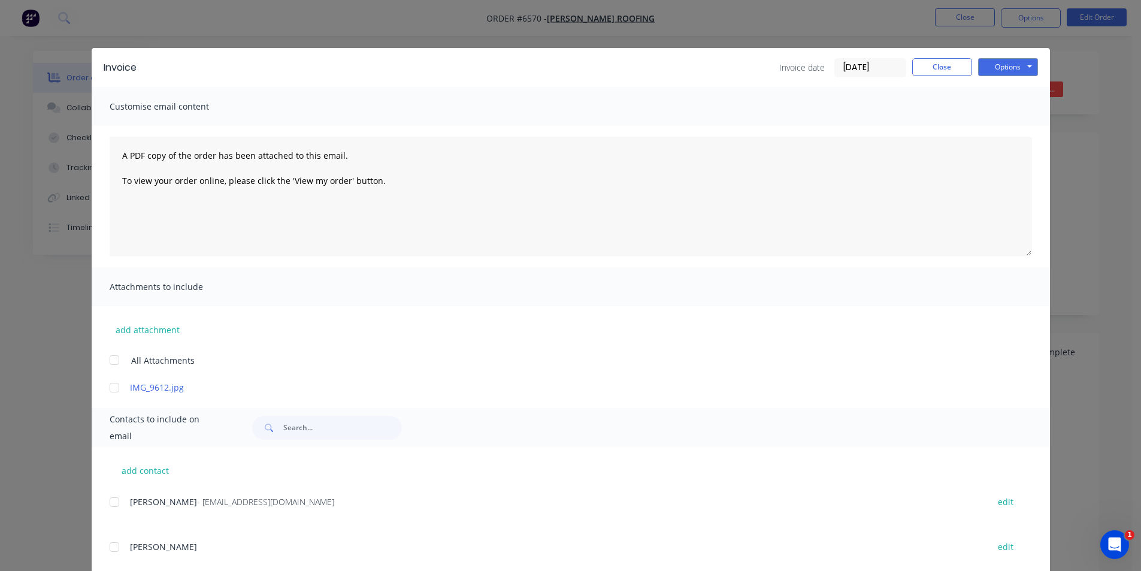
drag, startPoint x: 99, startPoint y: 506, endPoint x: 123, endPoint y: 501, distance: 24.0
click at [116, 503] on div "add contact [PERSON_NAME] - [EMAIL_ADDRESS][DOMAIN_NAME] edit [PERSON_NAME] edit" at bounding box center [571, 515] width 958 height 137
click at [111, 504] on div at bounding box center [114, 502] width 24 height 24
click at [1016, 64] on button "Options" at bounding box center [1008, 67] width 60 height 18
click at [1003, 137] on button "Email" at bounding box center [1016, 128] width 77 height 20
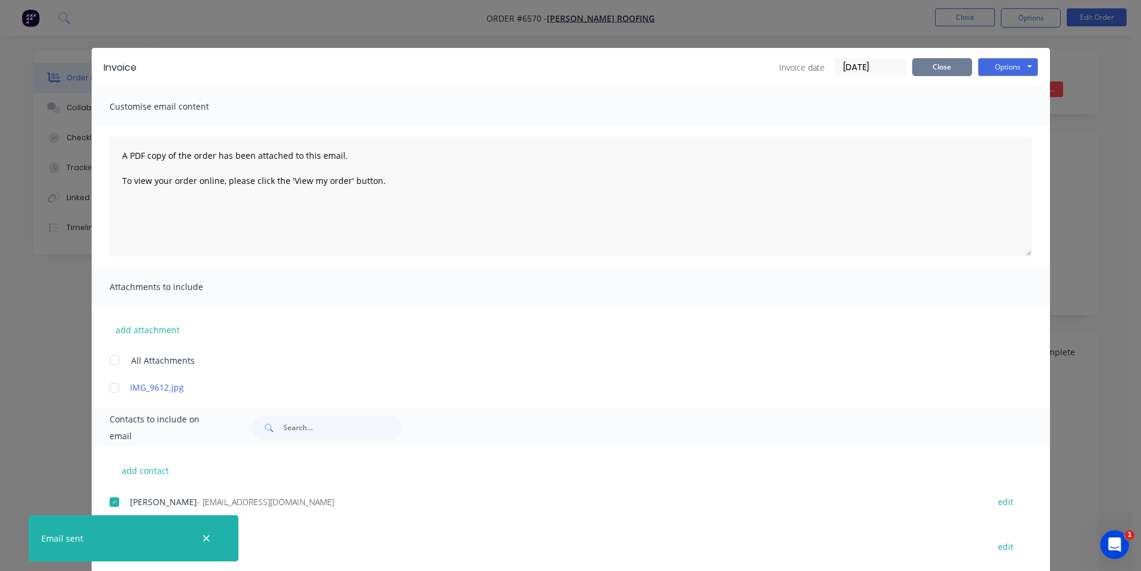
click at [943, 59] on button "Close" at bounding box center [942, 67] width 60 height 18
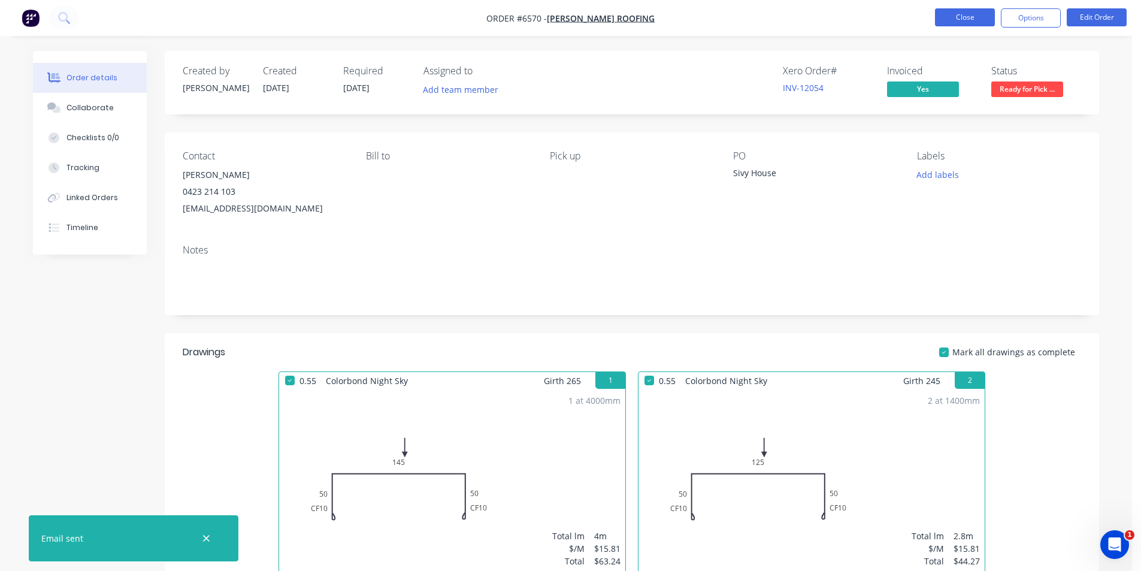
click at [955, 11] on button "Close" at bounding box center [965, 17] width 60 height 18
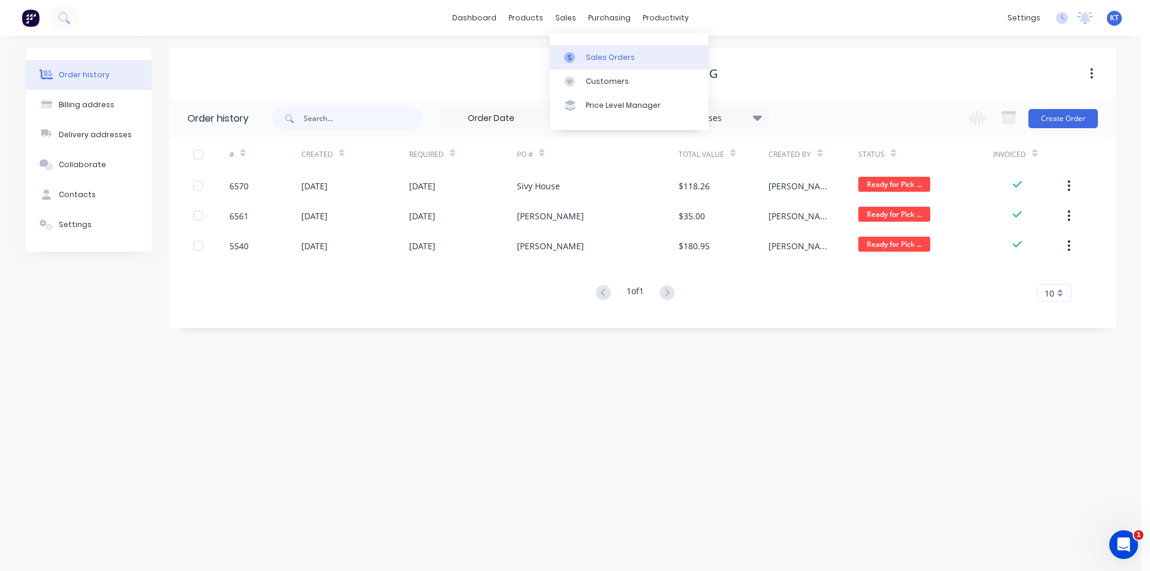
click at [584, 52] on link "Sales Orders" at bounding box center [629, 57] width 159 height 24
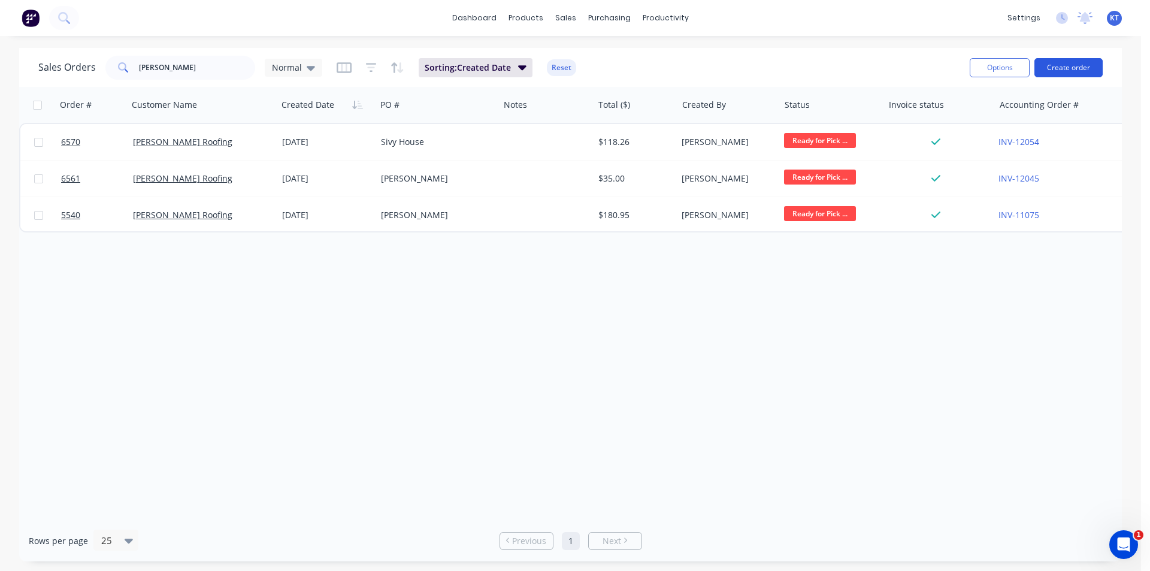
click at [1078, 71] on button "Create order" at bounding box center [1068, 67] width 68 height 19
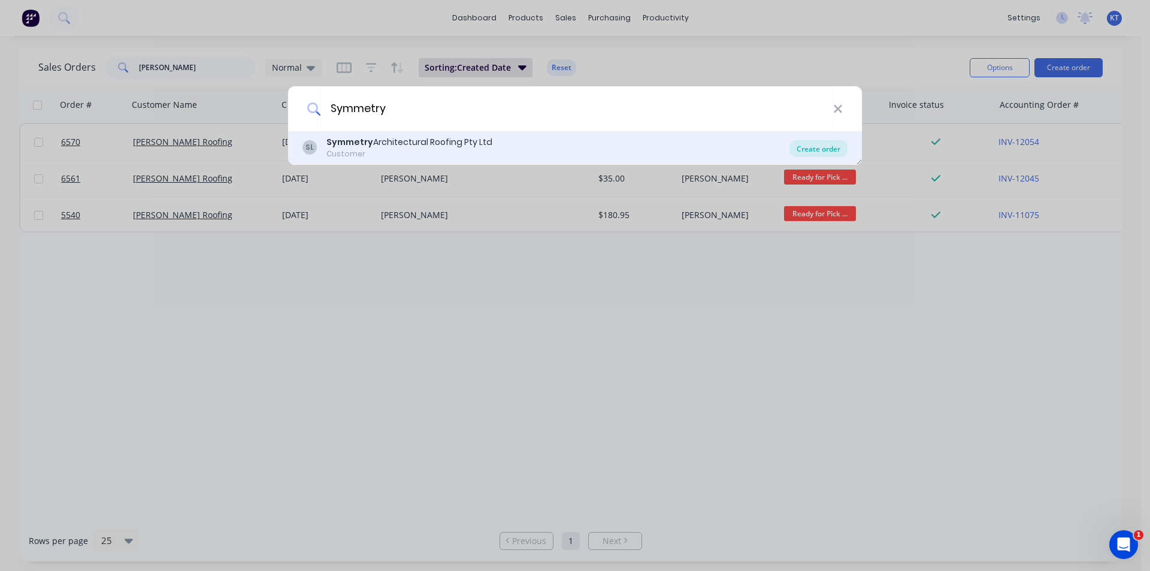
type input "Symmetry"
click at [812, 150] on div "Create order" at bounding box center [818, 148] width 58 height 17
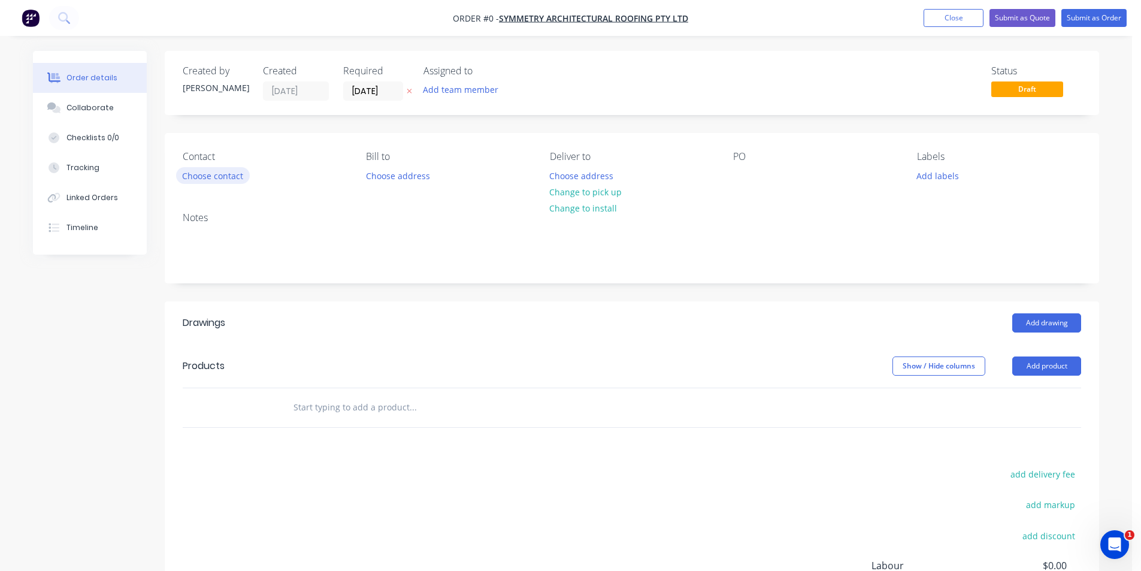
click at [229, 168] on button "Choose contact" at bounding box center [213, 175] width 74 height 16
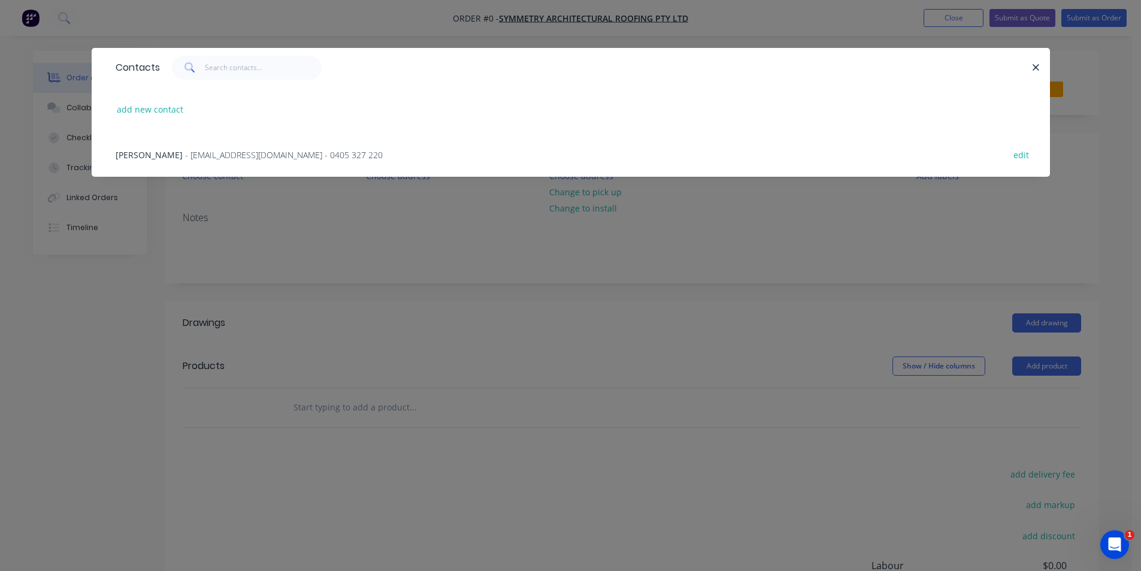
click at [212, 157] on span "- [EMAIL_ADDRESS][DOMAIN_NAME] - 0405 327 220" at bounding box center [284, 154] width 198 height 11
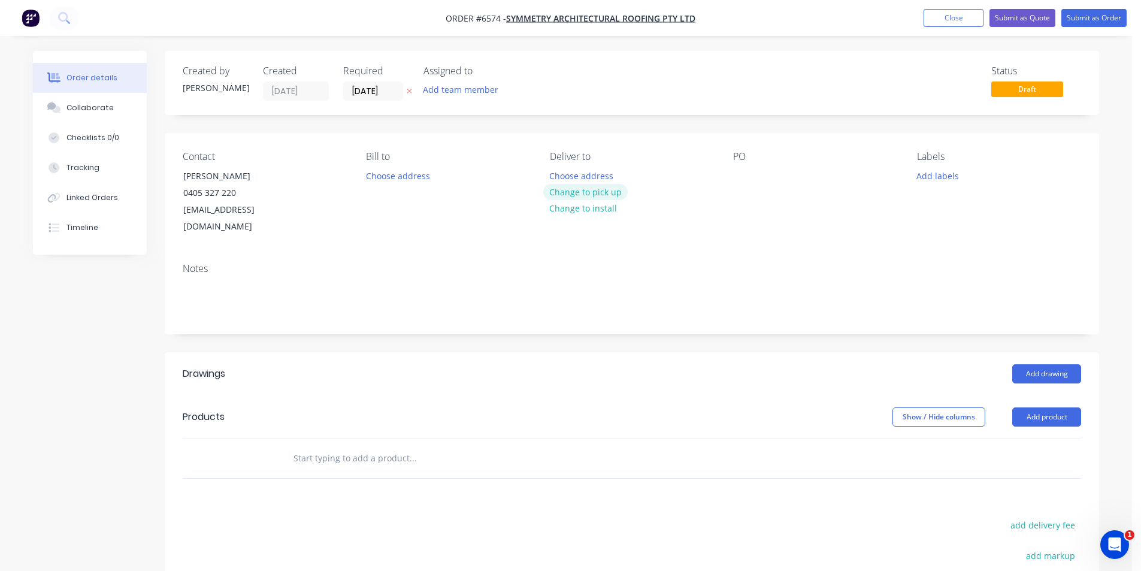
click at [596, 189] on button "Change to pick up" at bounding box center [585, 192] width 85 height 16
click at [1043, 410] on header "Products Show / Hide columns Add product" at bounding box center [632, 416] width 934 height 43
click at [1053, 407] on button "Add product" at bounding box center [1046, 416] width 69 height 19
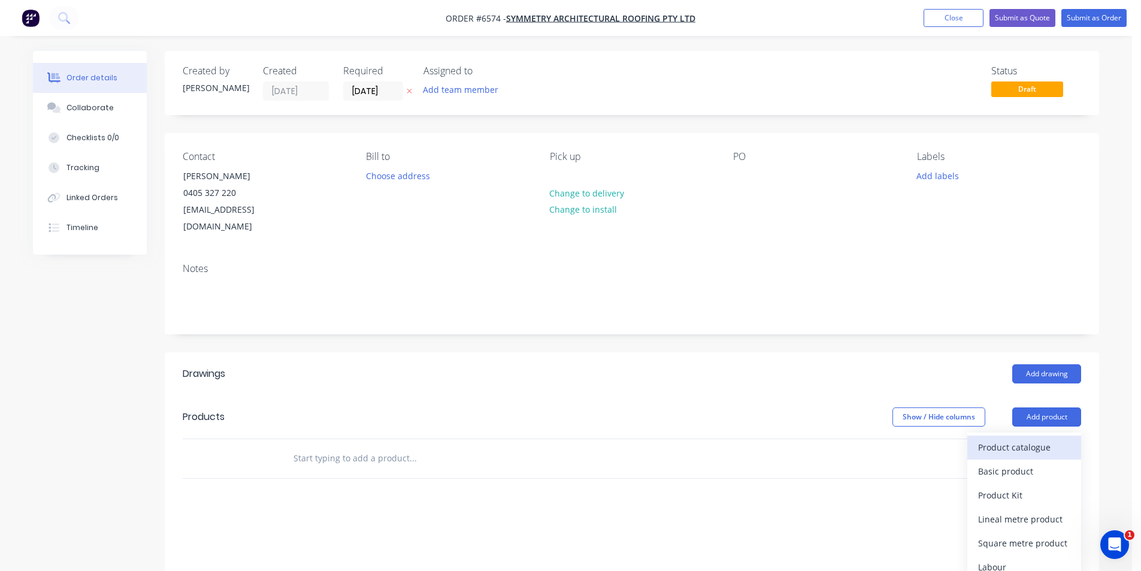
click at [1007, 438] on div "Product catalogue" at bounding box center [1024, 446] width 92 height 17
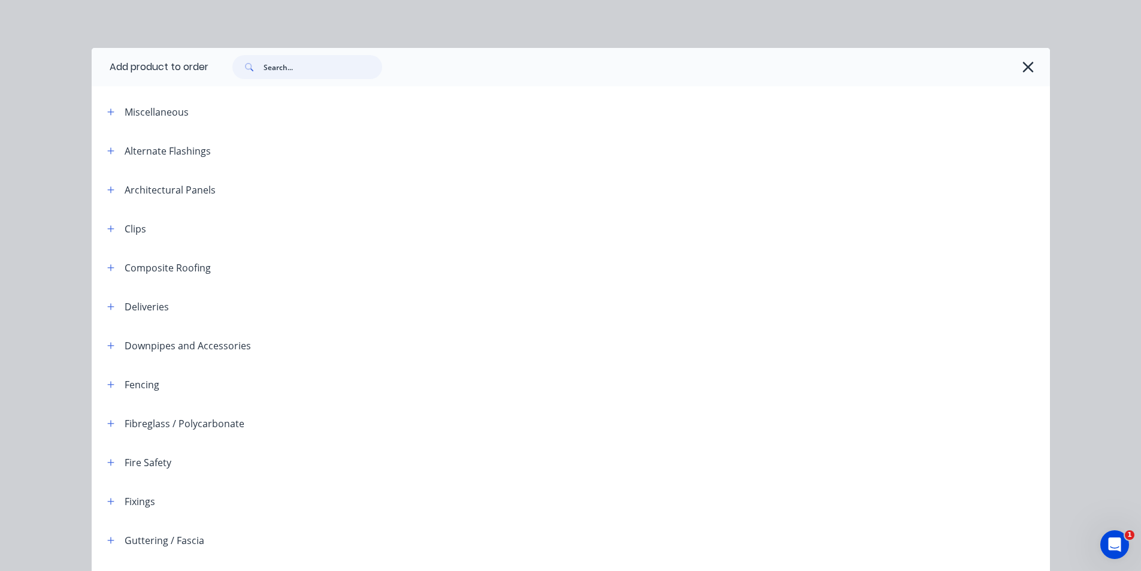
click at [322, 70] on input "text" at bounding box center [323, 67] width 119 height 24
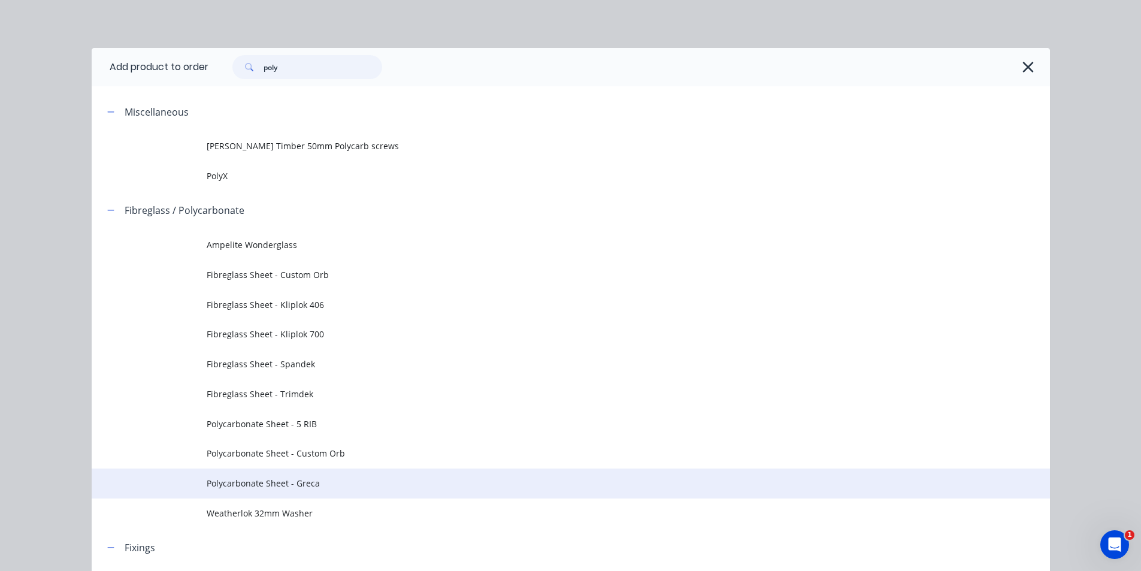
type input "poly"
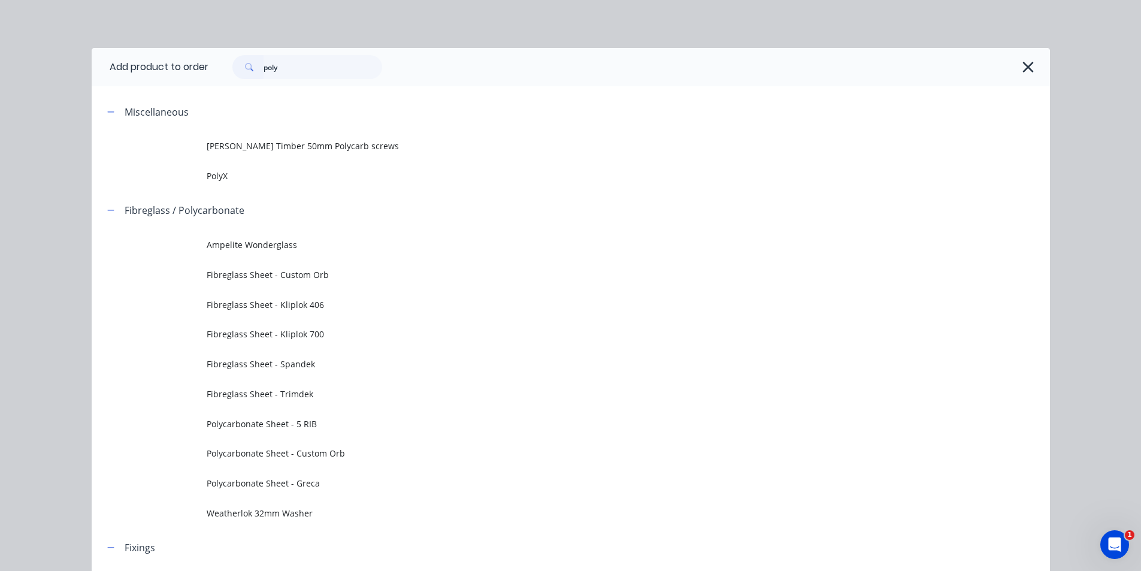
click at [296, 488] on span "Polycarbonate Sheet - Greca" at bounding box center [544, 483] width 674 height 13
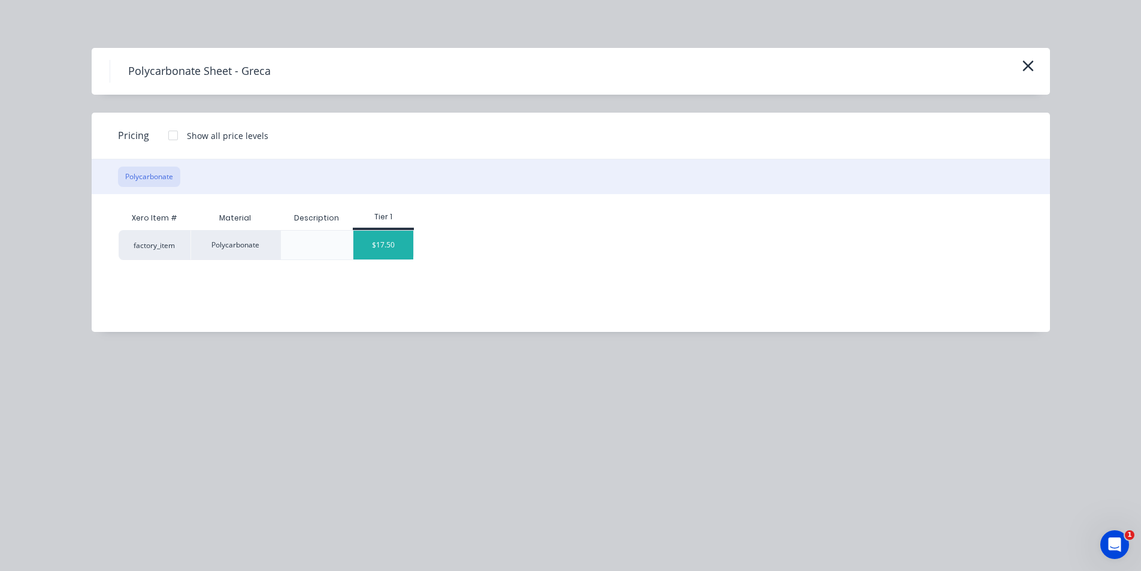
click at [403, 255] on div "$17.50" at bounding box center [383, 245] width 60 height 29
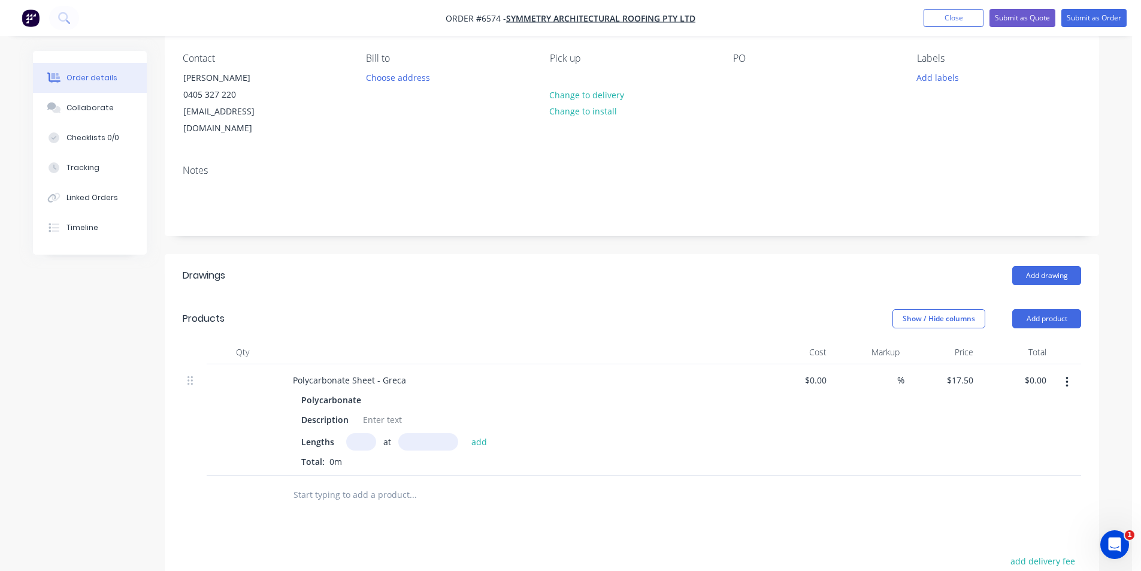
scroll to position [120, 0]
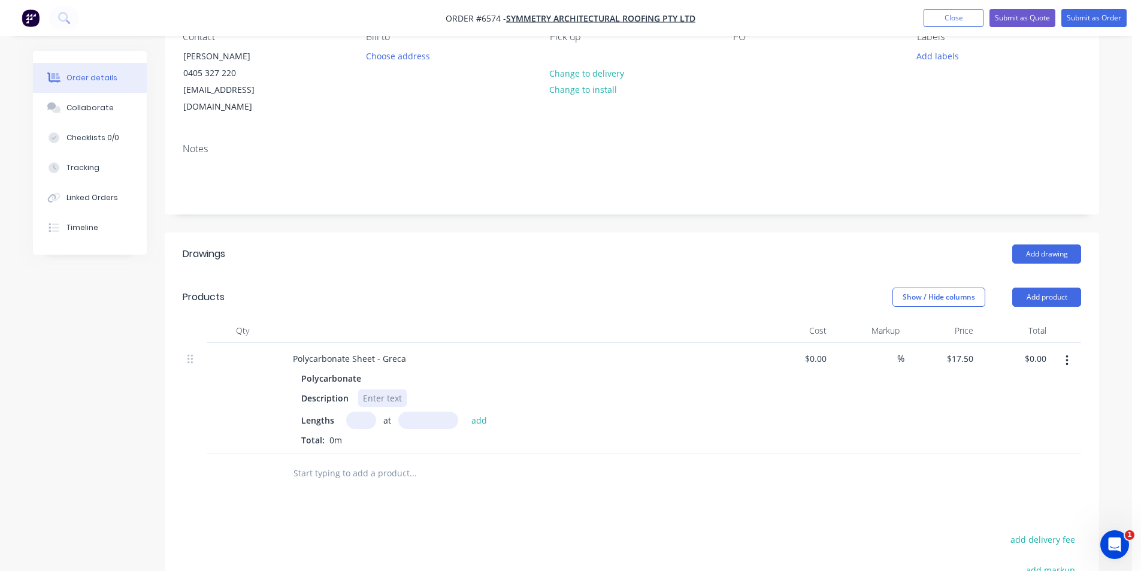
click at [382, 389] on div at bounding box center [382, 397] width 49 height 17
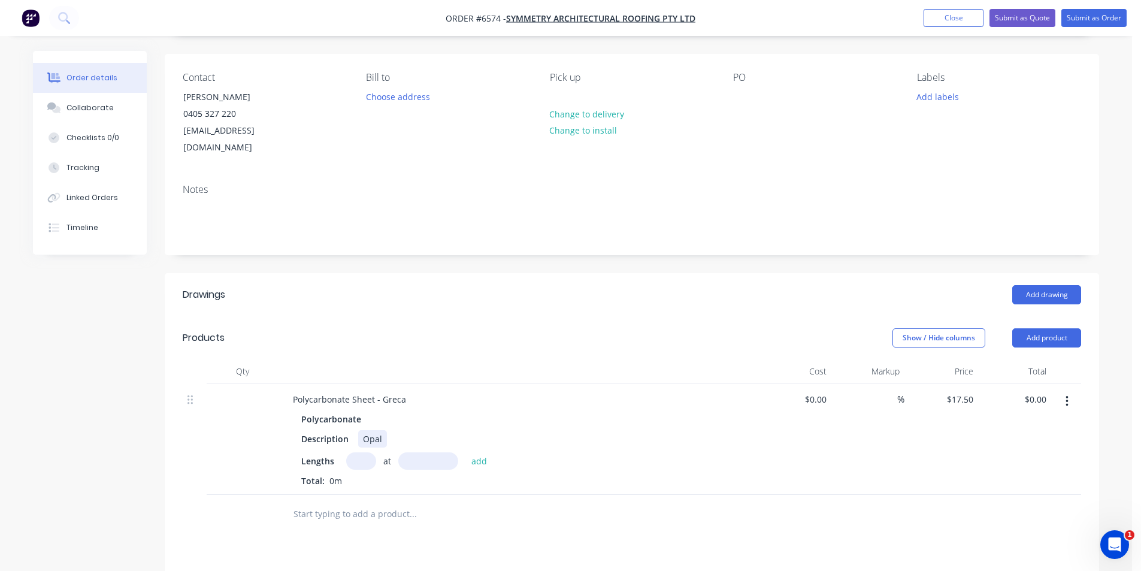
scroll to position [60, 0]
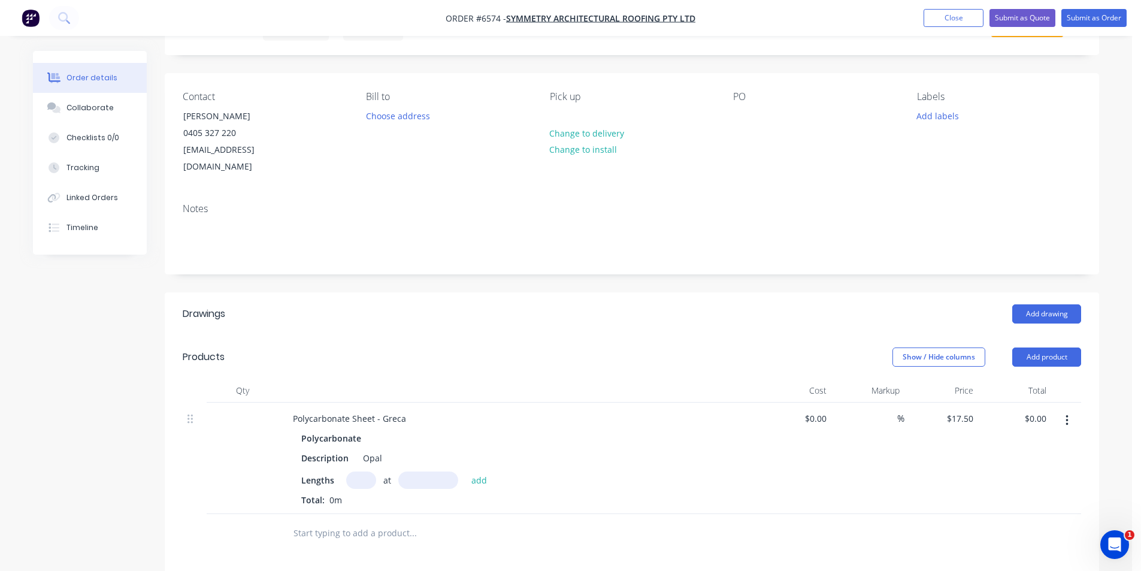
click at [364, 471] on input "text" at bounding box center [361, 479] width 30 height 17
type input "8"
type input "2400"
click at [465, 471] on button "add" at bounding box center [479, 479] width 28 height 16
type input "$336.00"
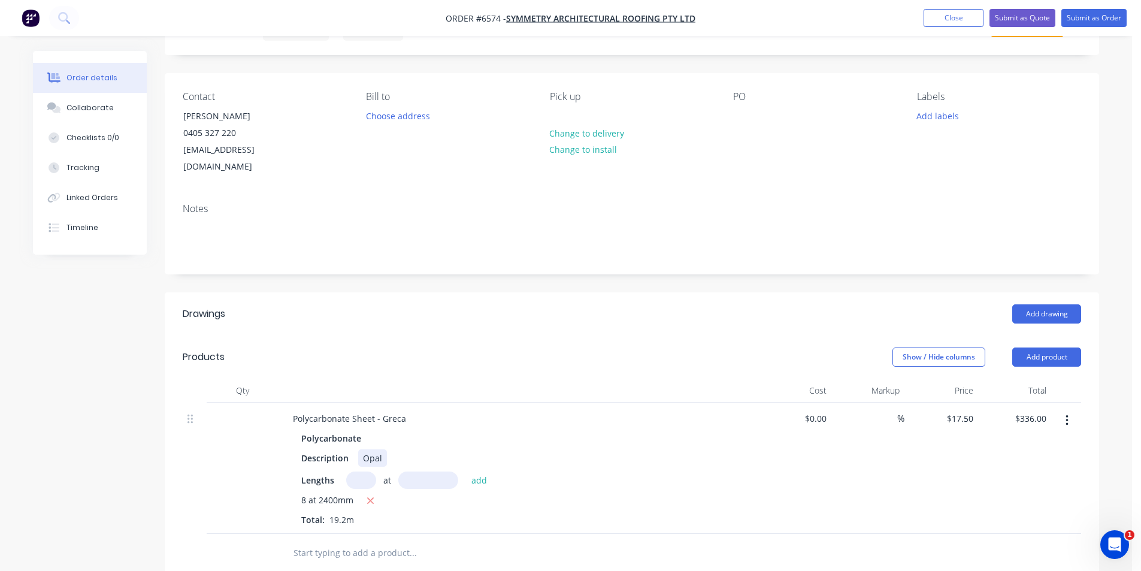
click at [384, 449] on div "Opal" at bounding box center [372, 457] width 29 height 17
click at [382, 449] on div "Opal 2400 cut back to 2200," at bounding box center [418, 457] width 120 height 17
click at [353, 471] on input "text" at bounding box center [361, 479] width 30 height 17
type input "4"
type input "3600"
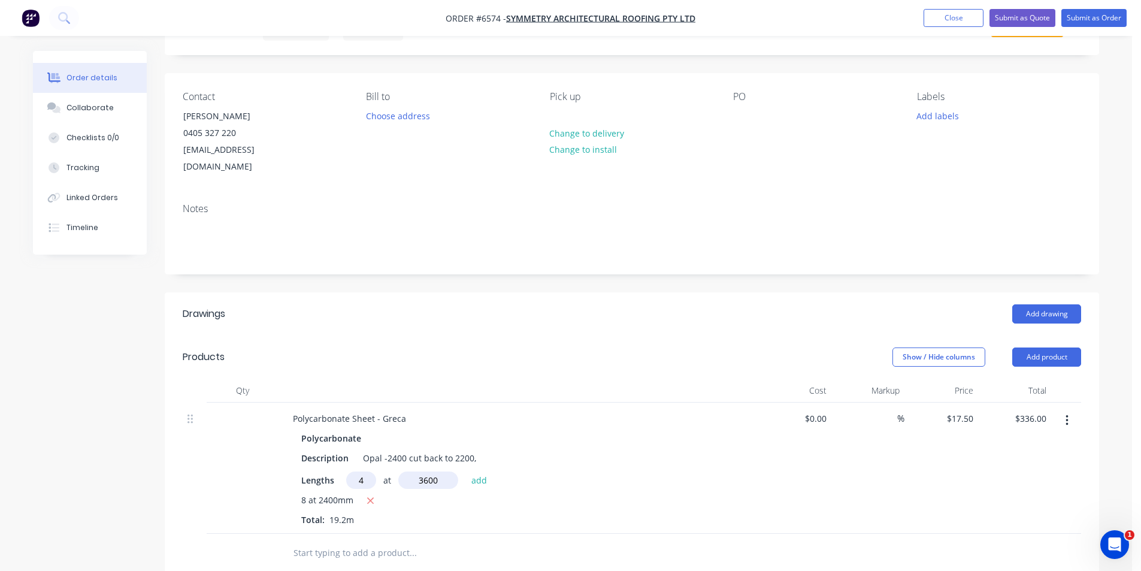
click at [465, 471] on button "add" at bounding box center [479, 479] width 28 height 16
type input "$588.00"
click at [477, 449] on div "Opal -2400 cut back to 2200," at bounding box center [419, 457] width 123 height 17
click at [995, 568] on div at bounding box center [632, 572] width 898 height 39
click at [1018, 350] on header "Products Show / Hide columns Add product" at bounding box center [632, 356] width 934 height 43
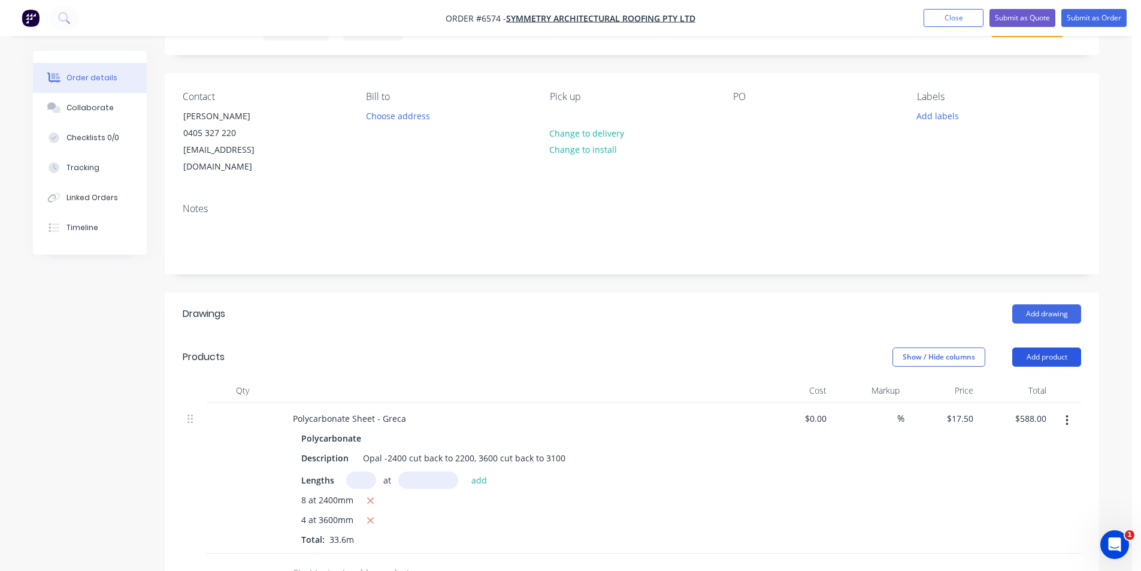
click at [1024, 347] on button "Add product" at bounding box center [1046, 356] width 69 height 19
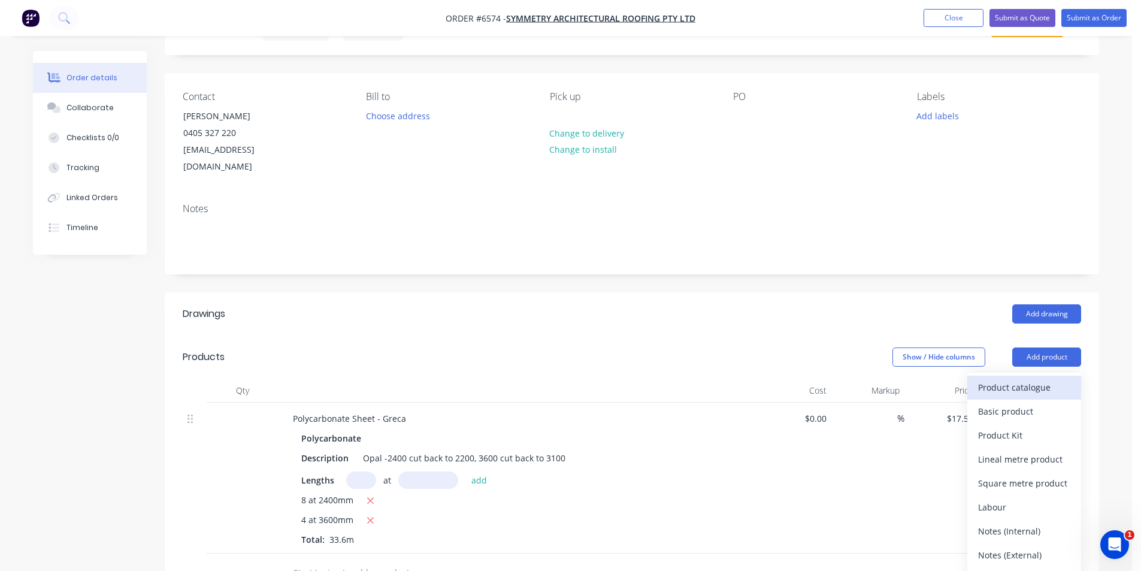
click at [996, 379] on div "Product catalogue" at bounding box center [1024, 387] width 92 height 17
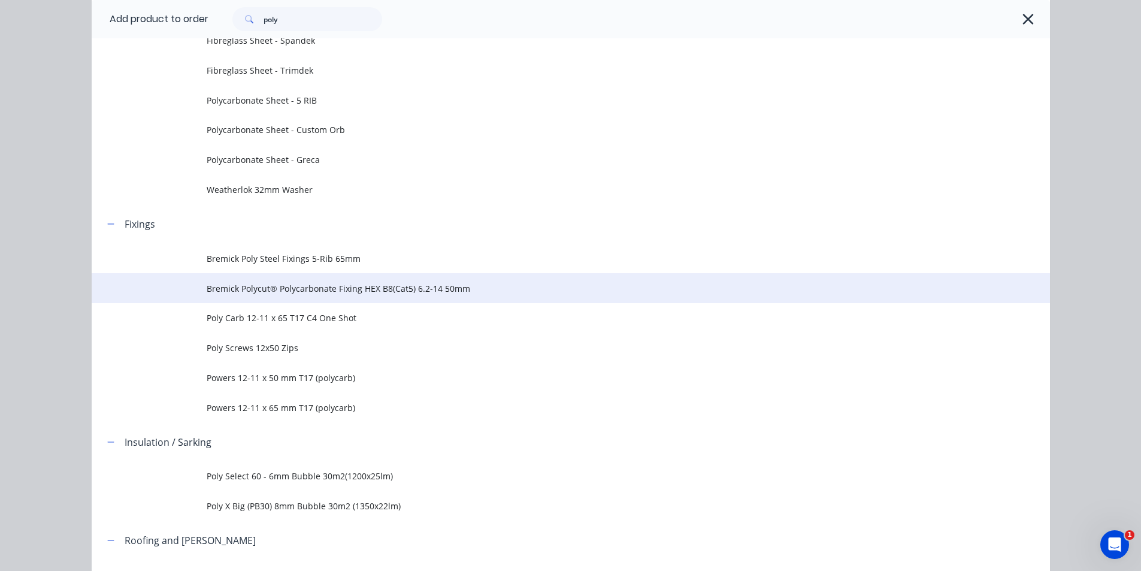
scroll to position [395, 0]
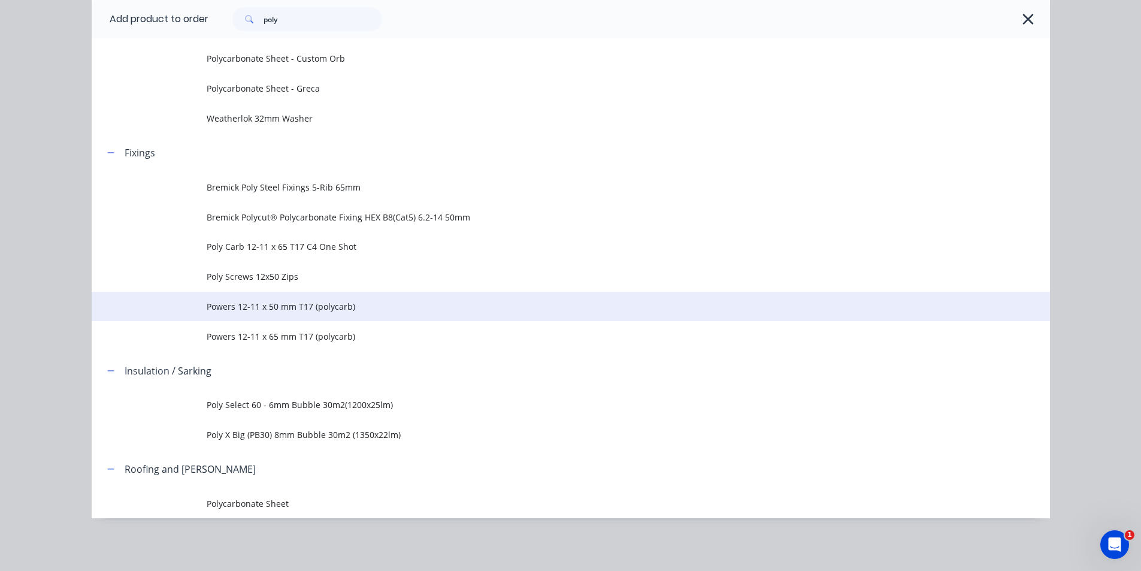
click at [329, 301] on span "Powers 12-11 x 50 mm T17 (polycarb)" at bounding box center [544, 306] width 674 height 13
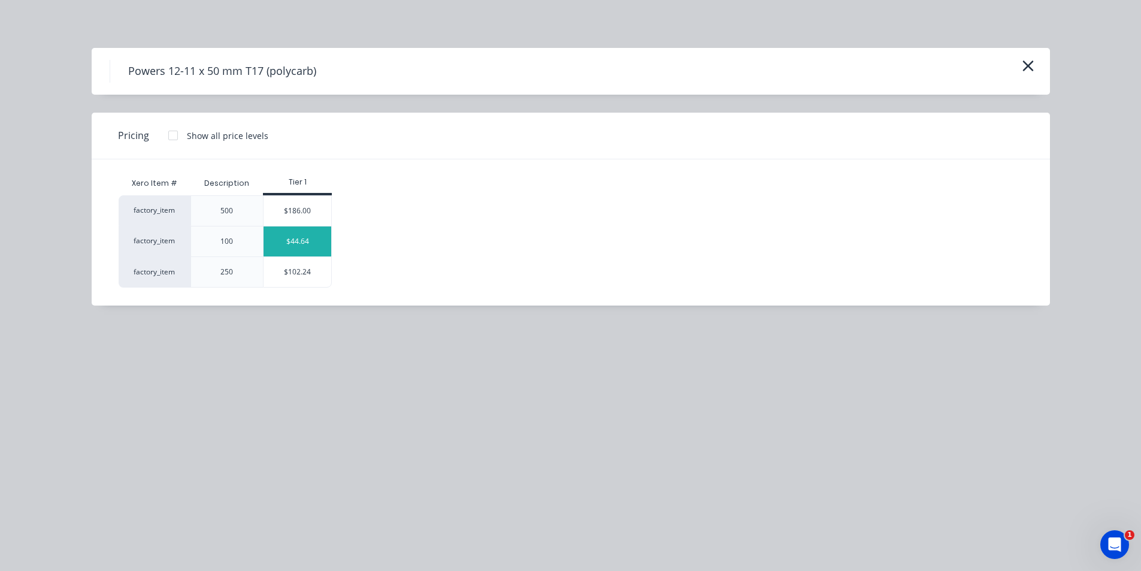
click at [309, 253] on div "$44.64" at bounding box center [298, 241] width 68 height 30
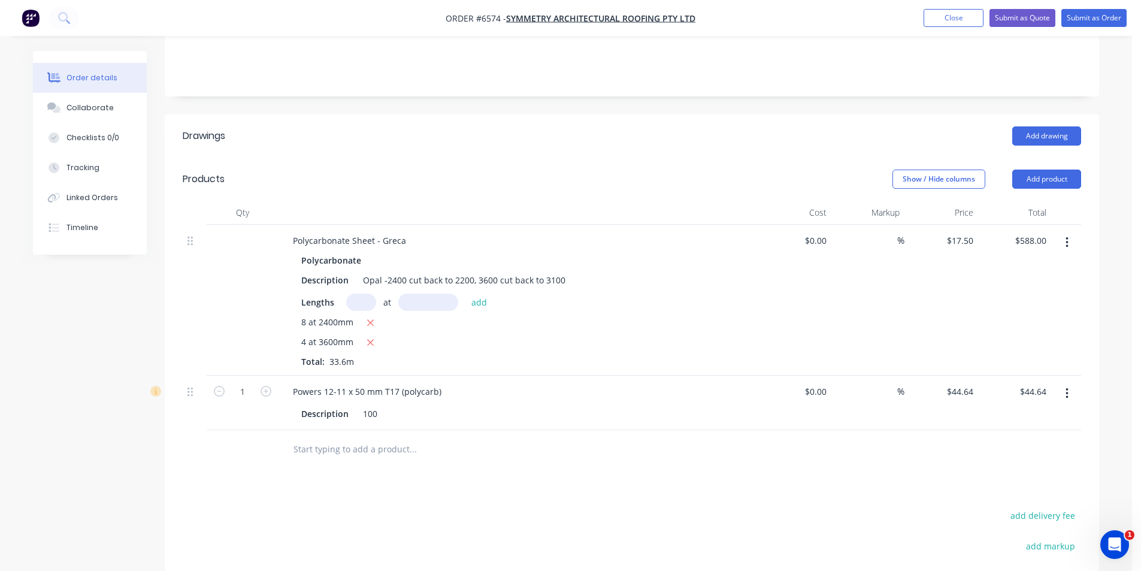
scroll to position [240, 0]
click at [268, 384] on icon "button" at bounding box center [266, 389] width 11 height 11
type input "2"
type input "$89.28"
click at [268, 384] on icon "button" at bounding box center [266, 389] width 11 height 11
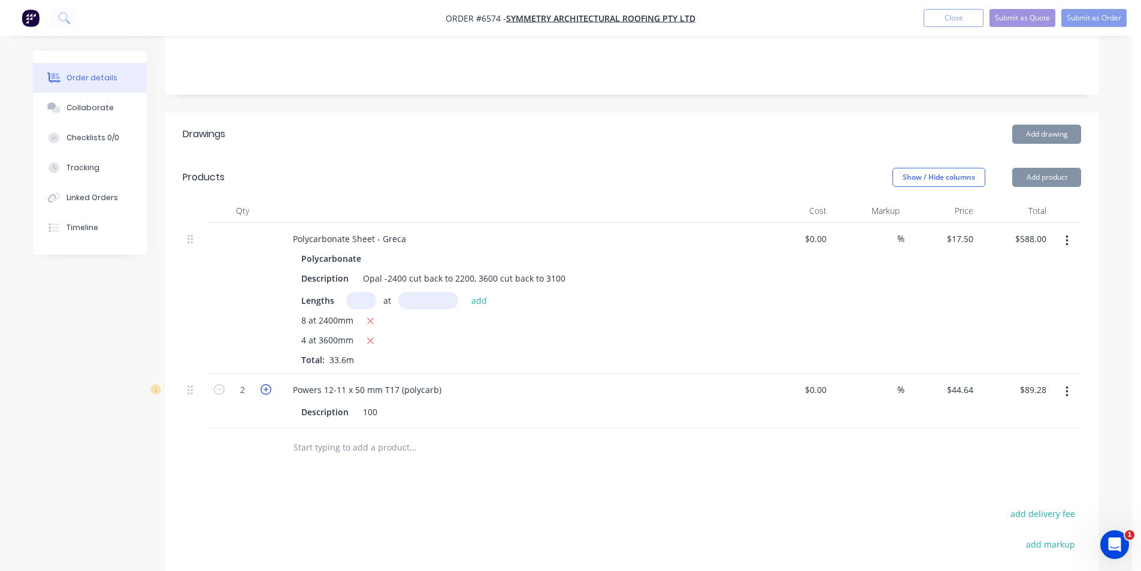
type input "3"
type input "$133.92"
click at [268, 384] on icon "button" at bounding box center [266, 389] width 11 height 11
type input "4"
type input "$178.56"
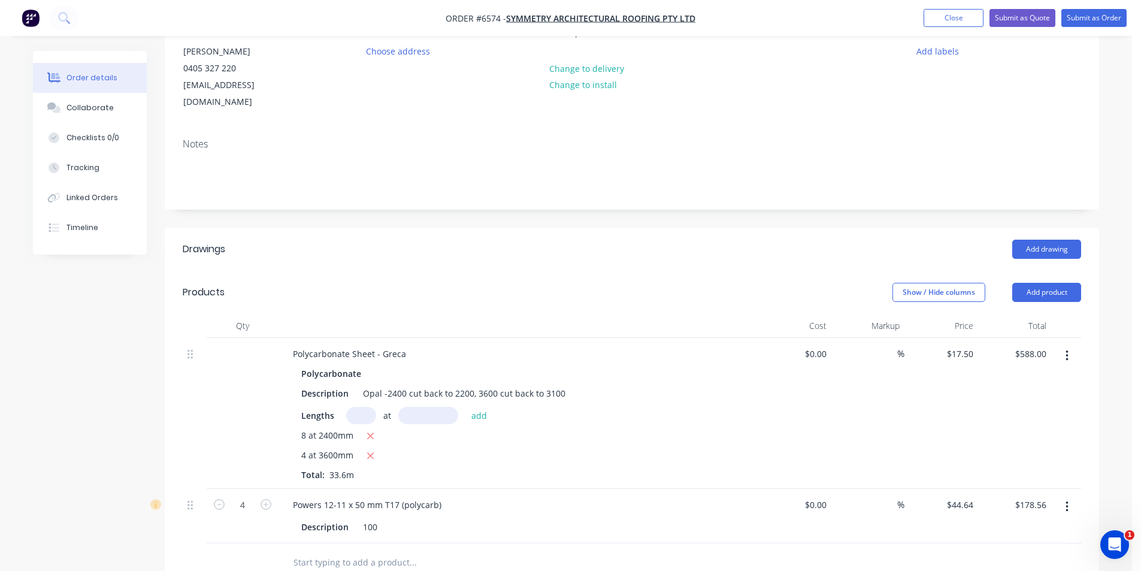
scroll to position [60, 0]
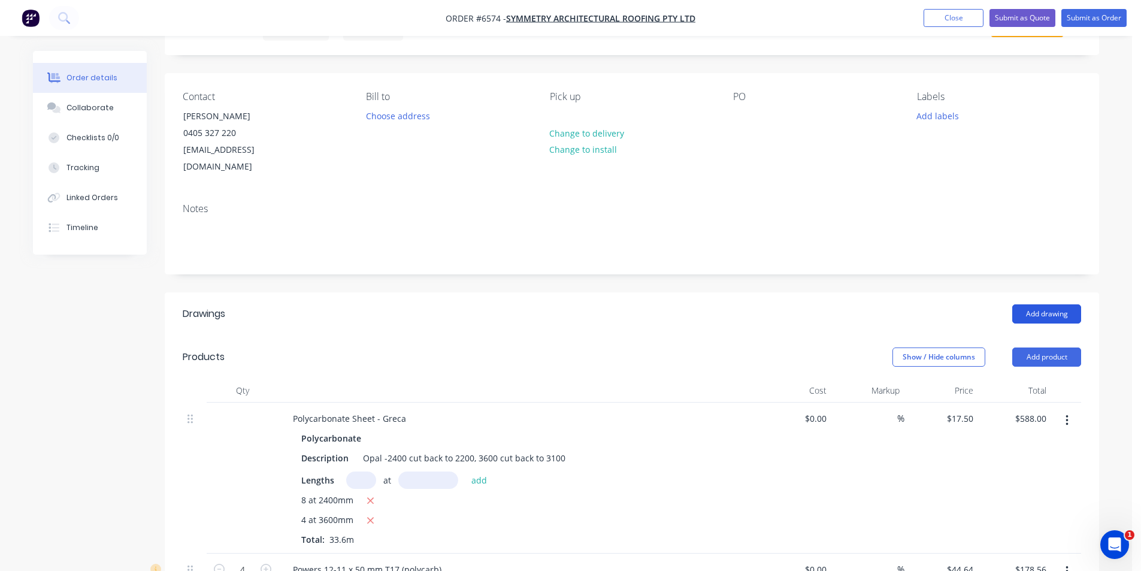
click at [1058, 304] on button "Add drawing" at bounding box center [1046, 313] width 69 height 19
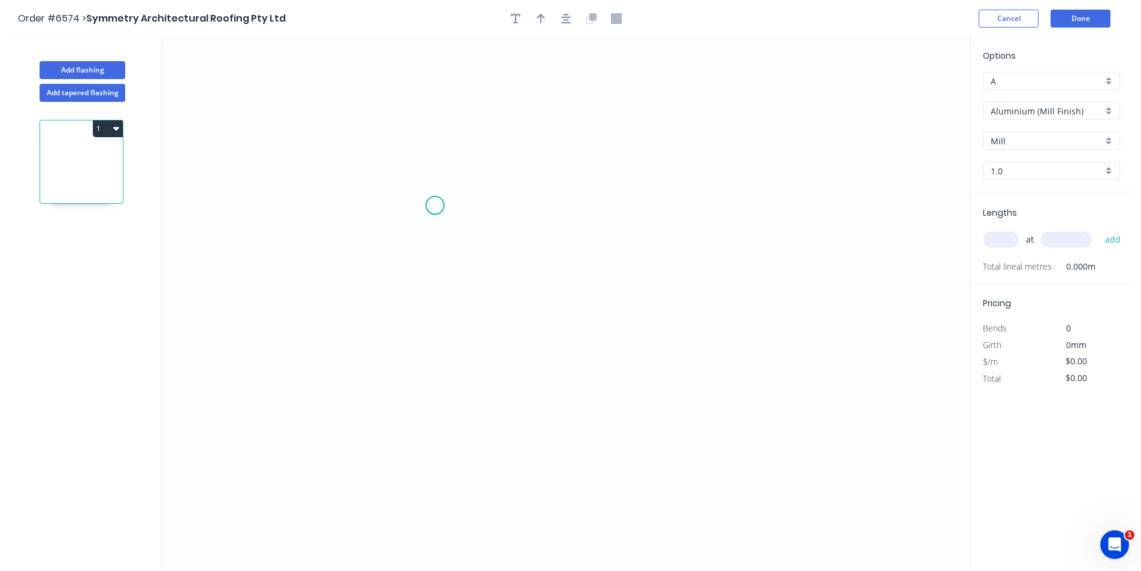
click at [435, 205] on icon "0" at bounding box center [566, 304] width 809 height 534
click at [441, 337] on icon "0" at bounding box center [566, 304] width 809 height 534
click at [653, 374] on icon "0 ?" at bounding box center [566, 304] width 809 height 534
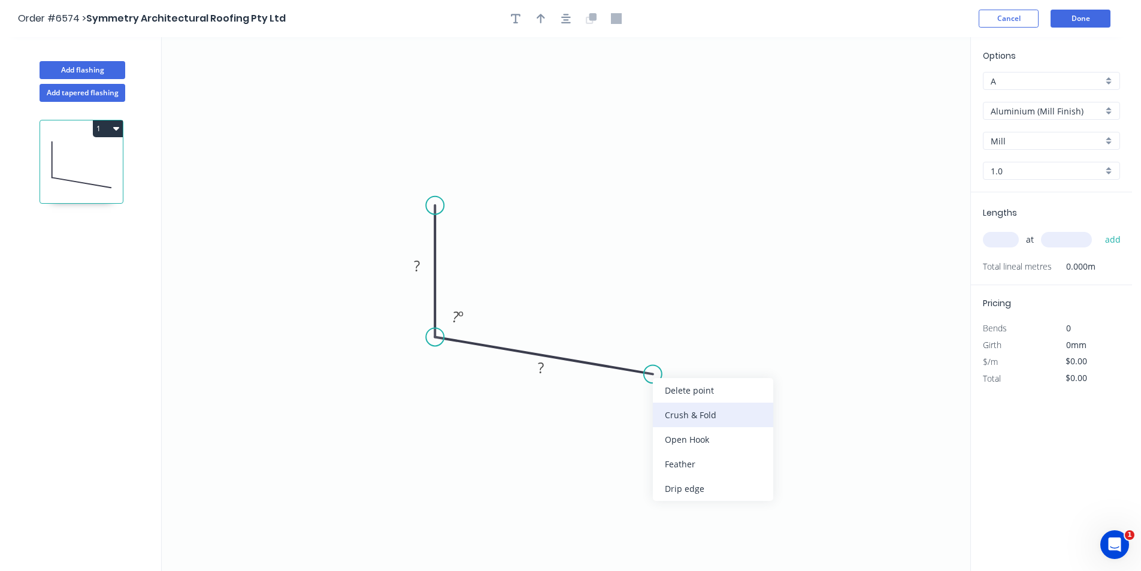
click at [704, 414] on div "Crush & Fold" at bounding box center [713, 415] width 120 height 25
click at [673, 415] on div "Flip bend" at bounding box center [717, 416] width 120 height 25
click at [656, 338] on tspan "10" at bounding box center [650, 341] width 17 height 20
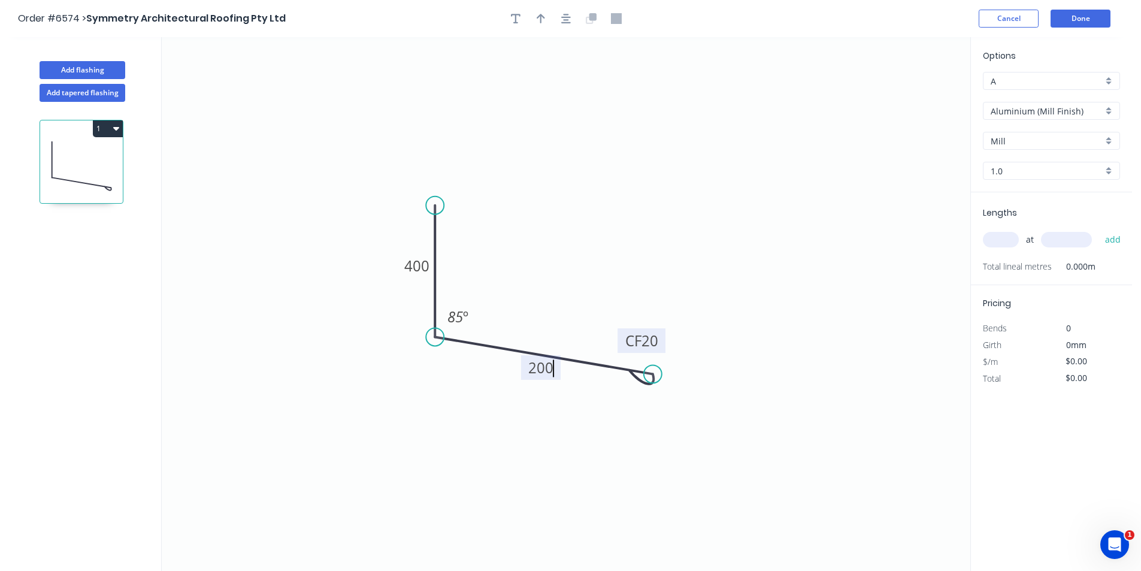
type input "$1.00"
drag, startPoint x: 438, startPoint y: 210, endPoint x: 438, endPoint y: 99, distance: 110.8
click at [438, 114] on circle at bounding box center [435, 123] width 18 height 18
click at [564, 380] on icon "0 400 CF 20 200. 85 º" at bounding box center [566, 304] width 809 height 534
click at [545, 367] on tspan "200." at bounding box center [541, 368] width 29 height 20
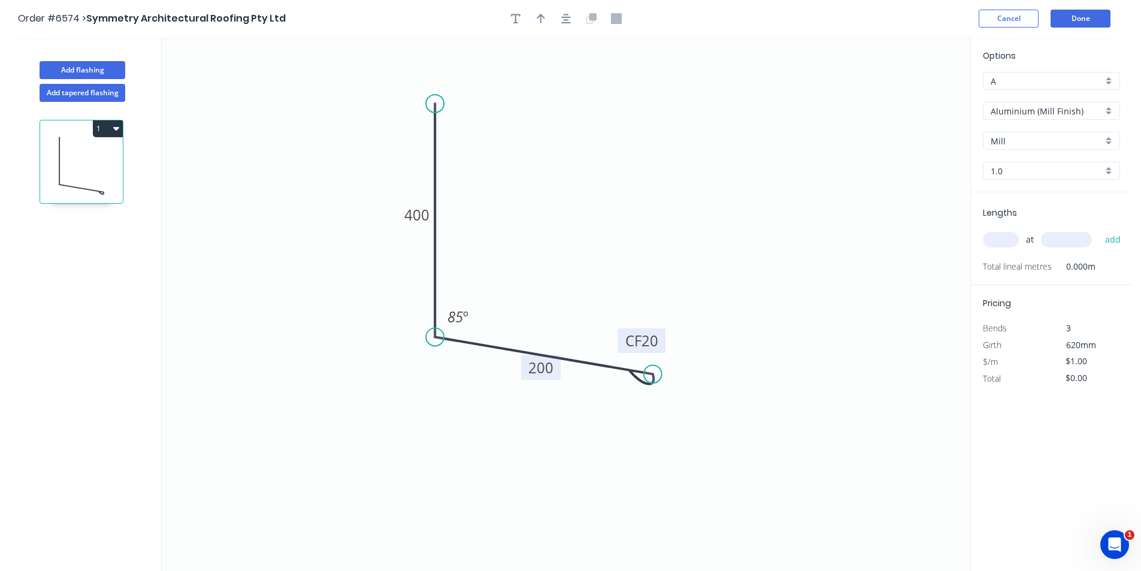
click at [993, 235] on input "text" at bounding box center [1001, 240] width 36 height 16
type input "1"
type input "3000"
click at [1099, 229] on button "add" at bounding box center [1113, 239] width 28 height 20
type input "$3.00"
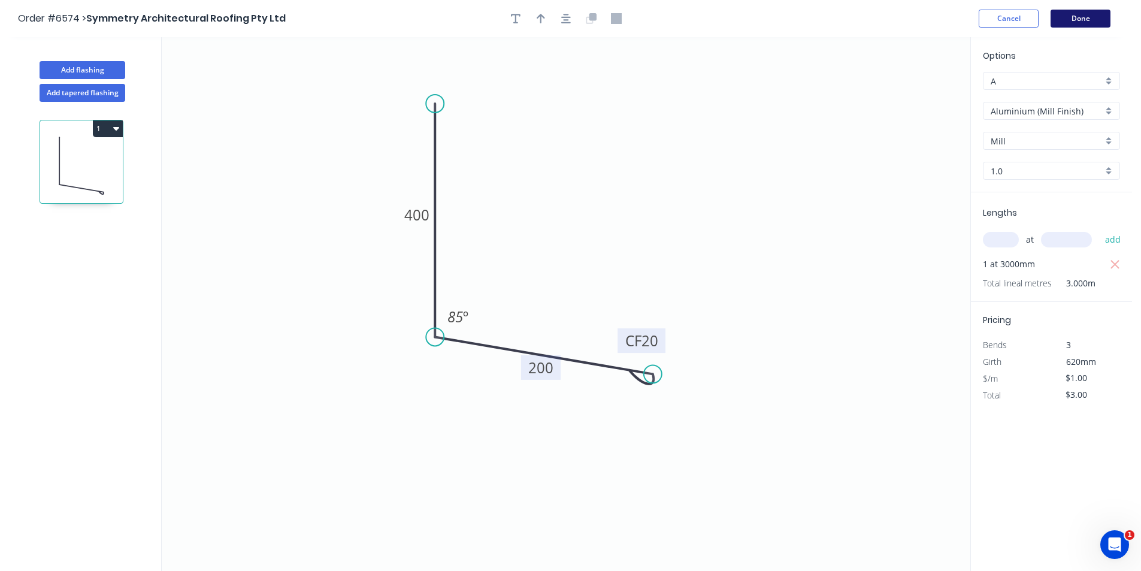
click at [1076, 23] on button "Done" at bounding box center [1081, 19] width 60 height 18
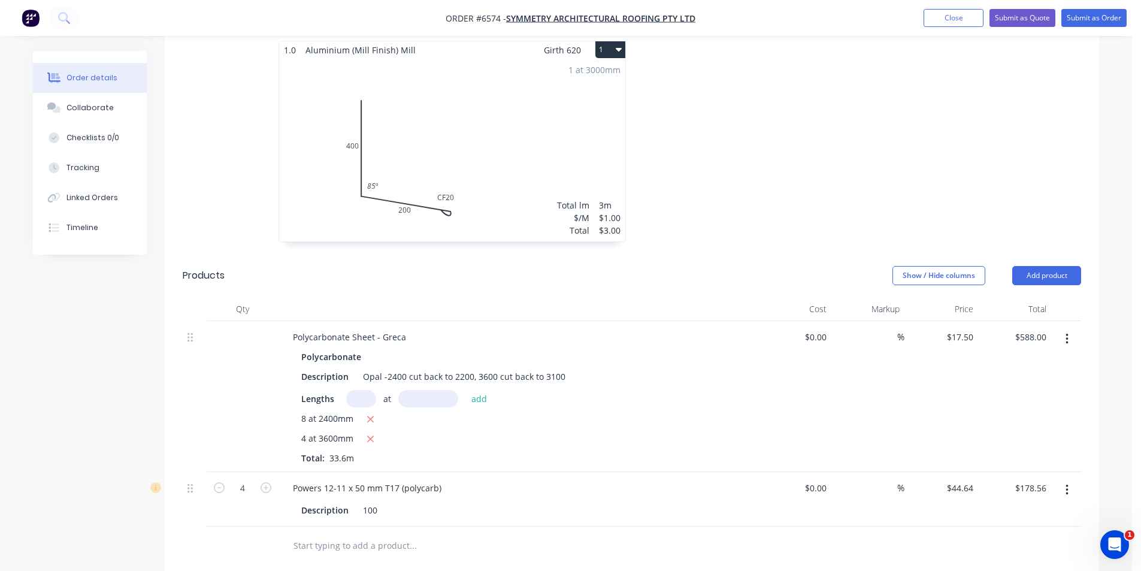
scroll to position [479, 0]
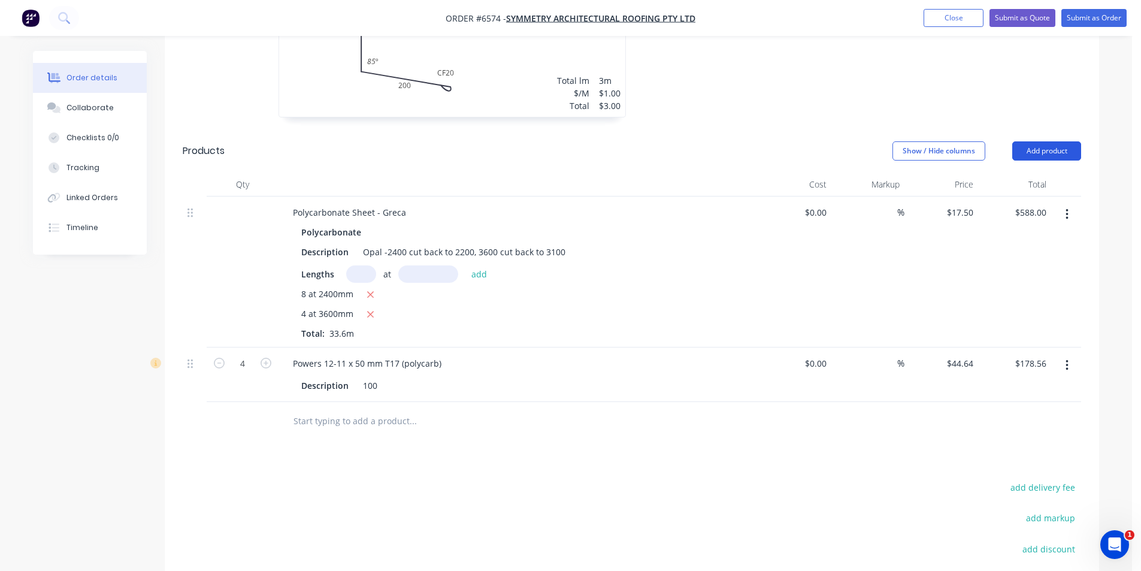
click at [1069, 141] on button "Add product" at bounding box center [1046, 150] width 69 height 19
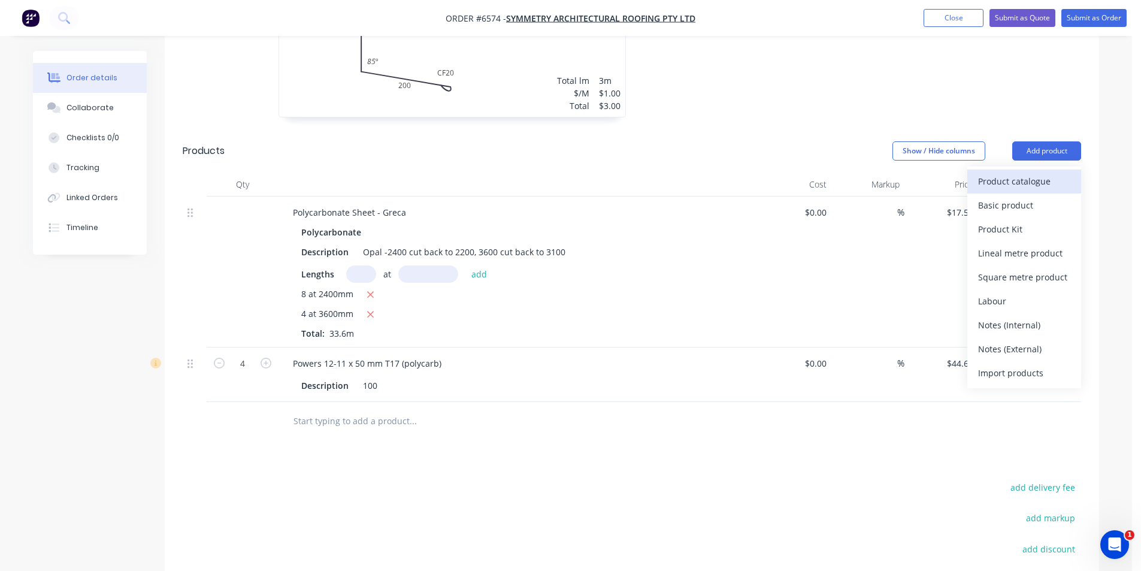
click at [1050, 170] on button "Product catalogue" at bounding box center [1024, 182] width 114 height 24
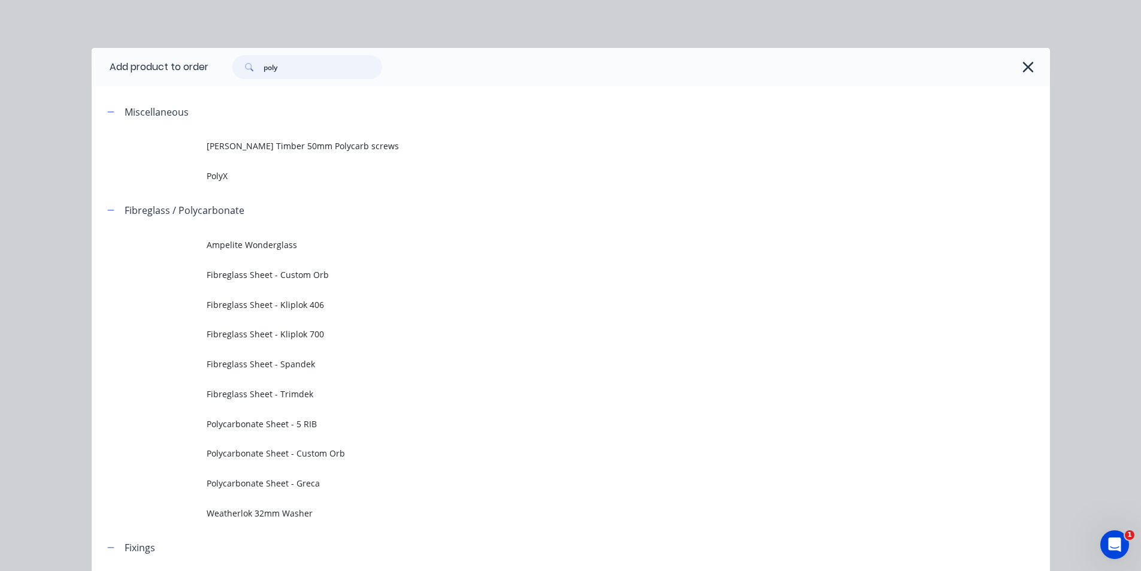
click at [292, 63] on input "poly" at bounding box center [323, 67] width 119 height 24
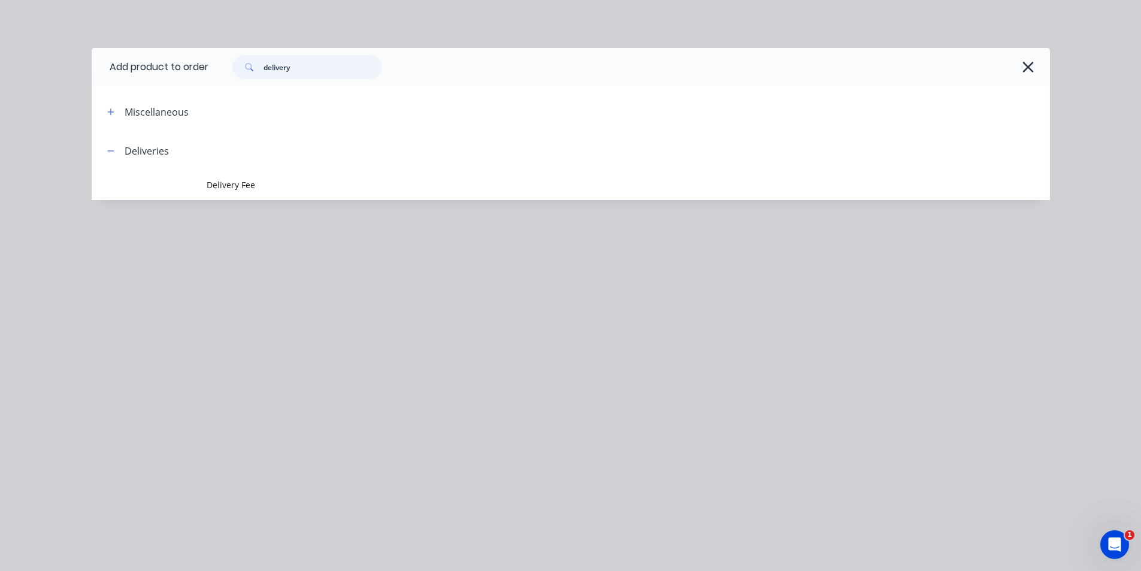
type input "delivery"
click at [237, 202] on div "Add product to order delivery Miscellaneous Deliveries Delivery Fee" at bounding box center [571, 142] width 958 height 188
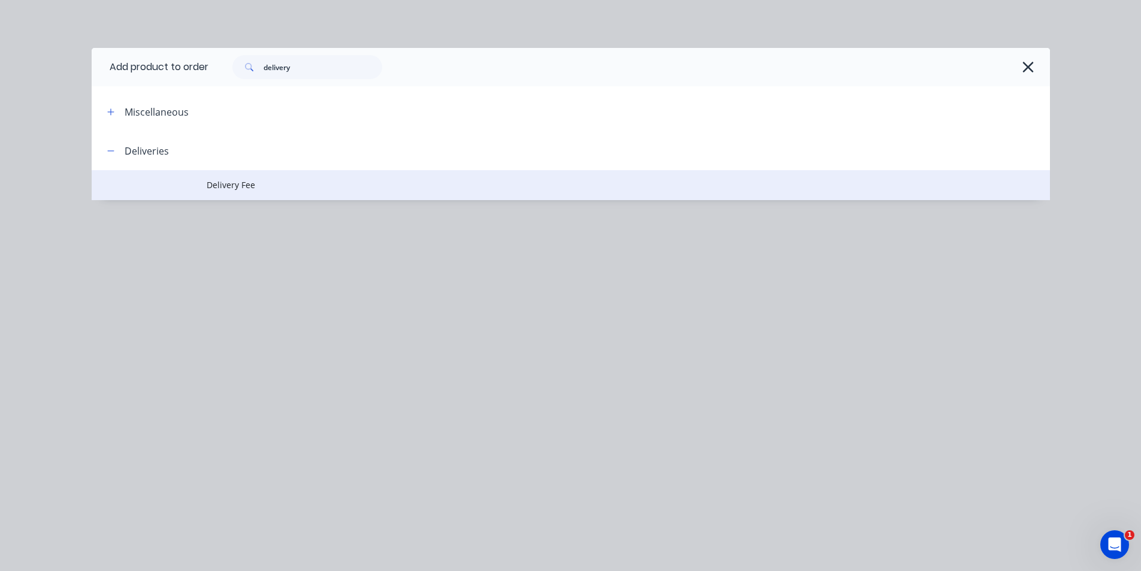
click at [240, 181] on span "Delivery Fee" at bounding box center [544, 184] width 674 height 13
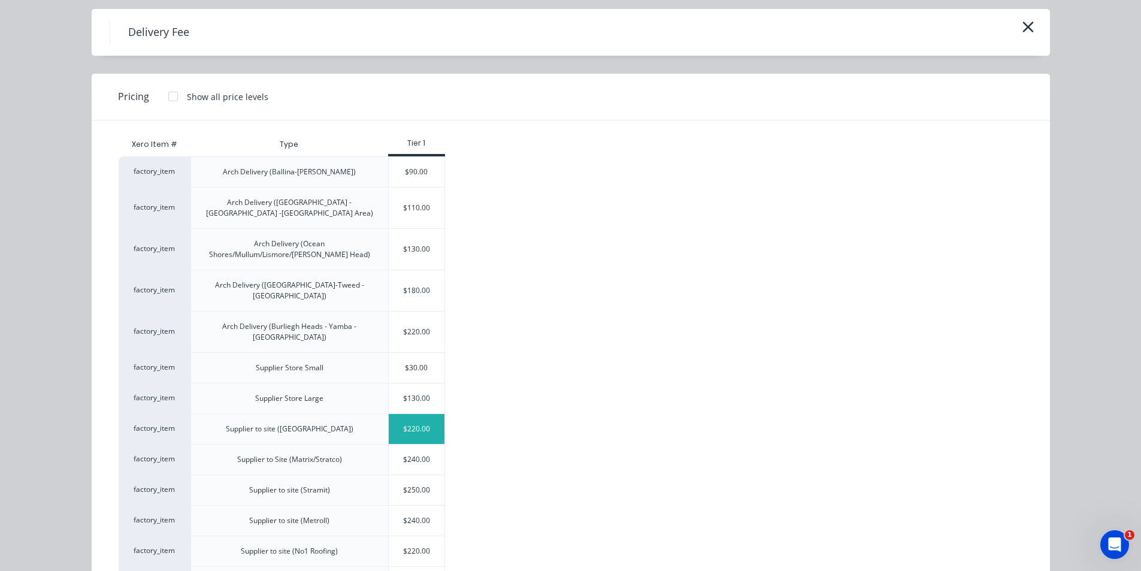
scroll to position [60, 0]
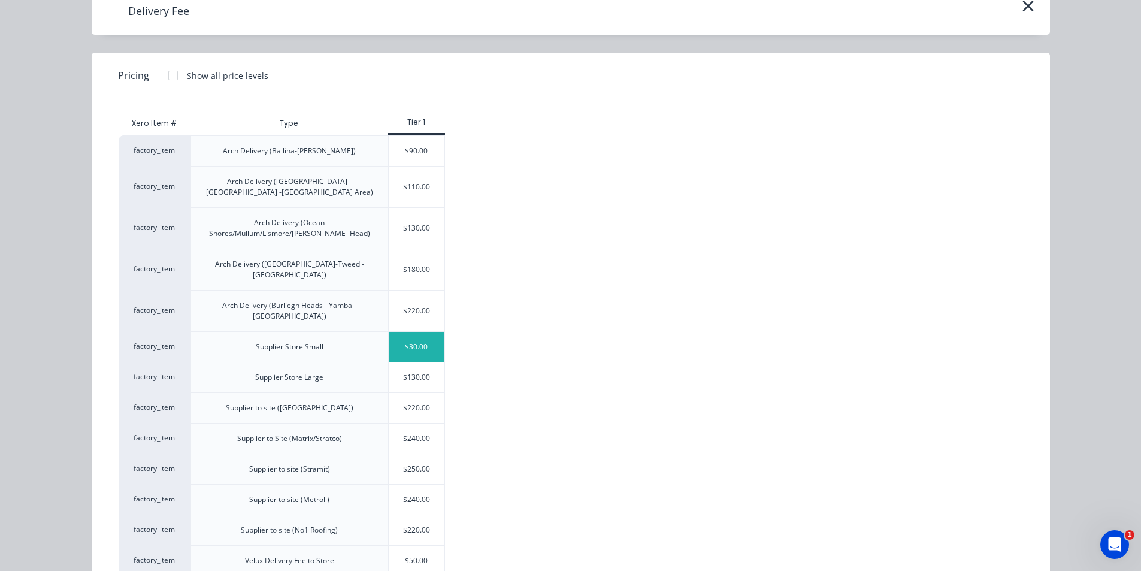
click at [397, 332] on div "$30.00" at bounding box center [417, 347] width 56 height 30
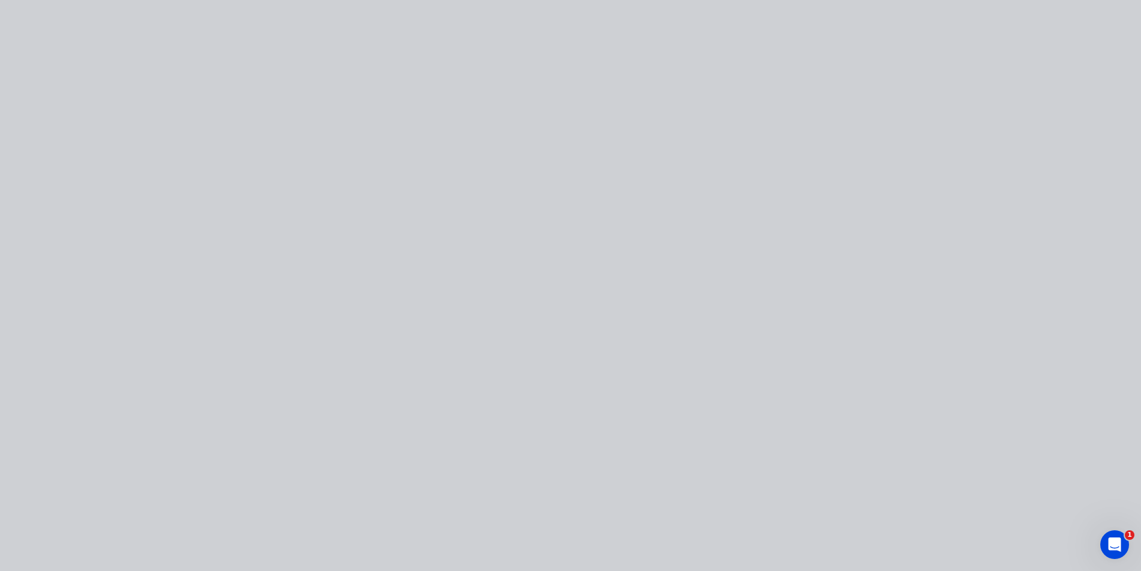
type input "$30.00"
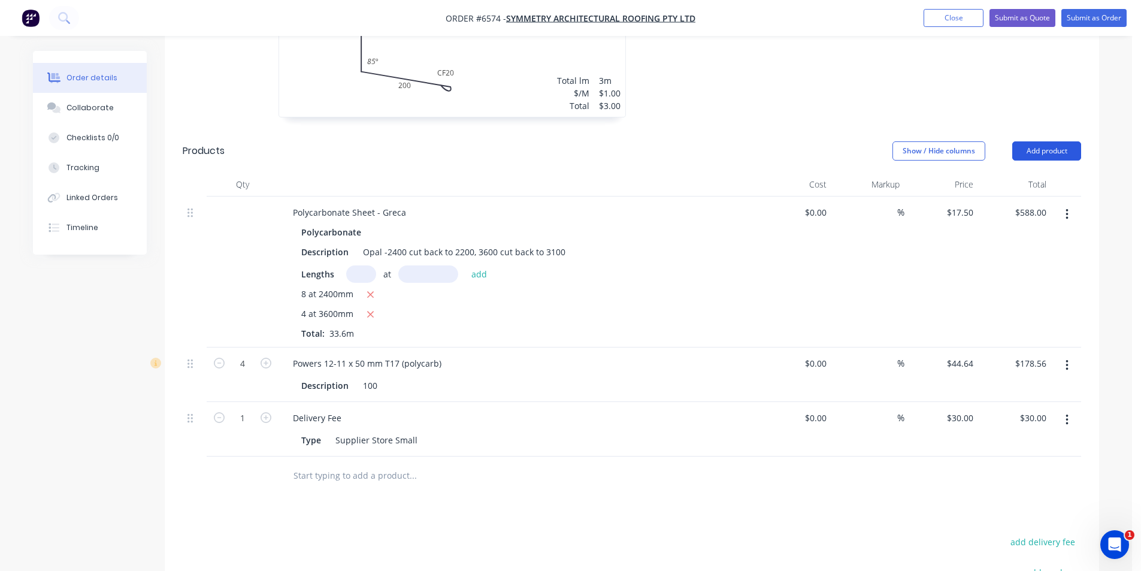
click at [1064, 141] on button "Add product" at bounding box center [1046, 150] width 69 height 19
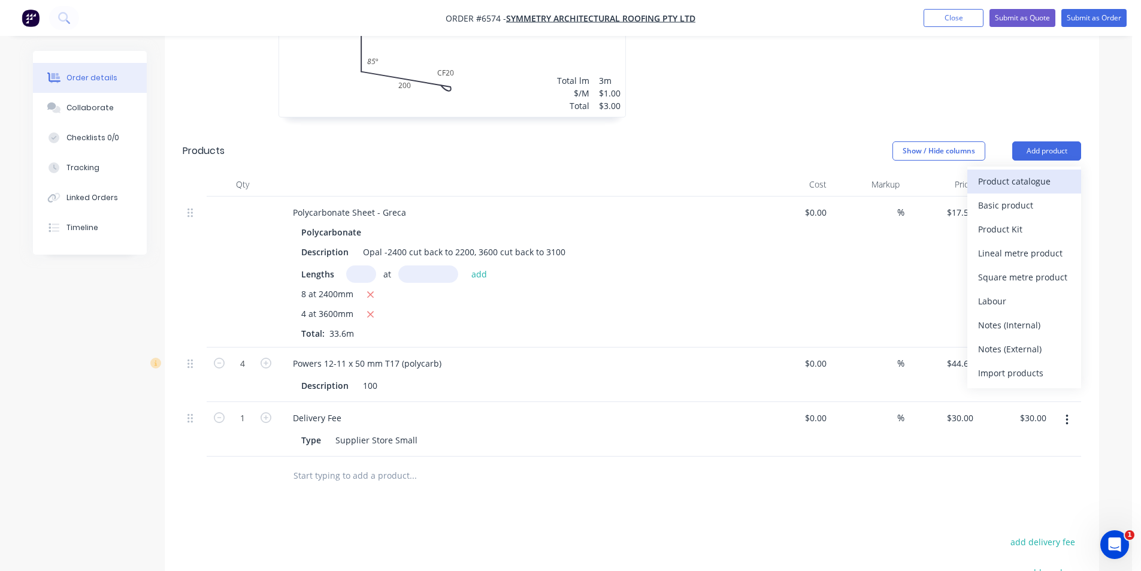
click at [993, 173] on div "Product catalogue" at bounding box center [1024, 181] width 92 height 17
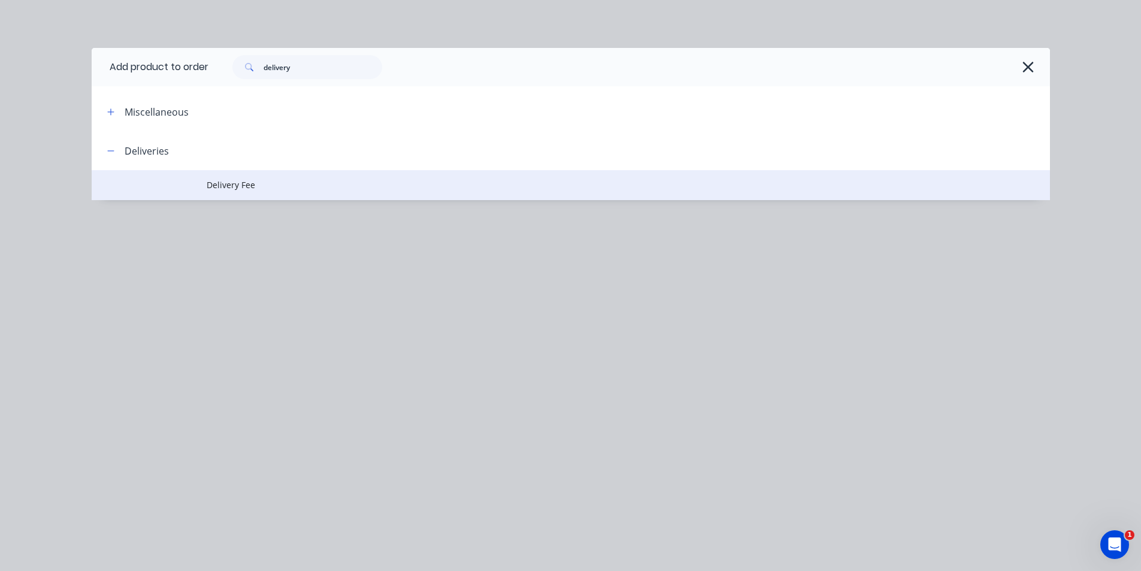
click at [237, 193] on td "Delivery Fee" at bounding box center [628, 185] width 843 height 30
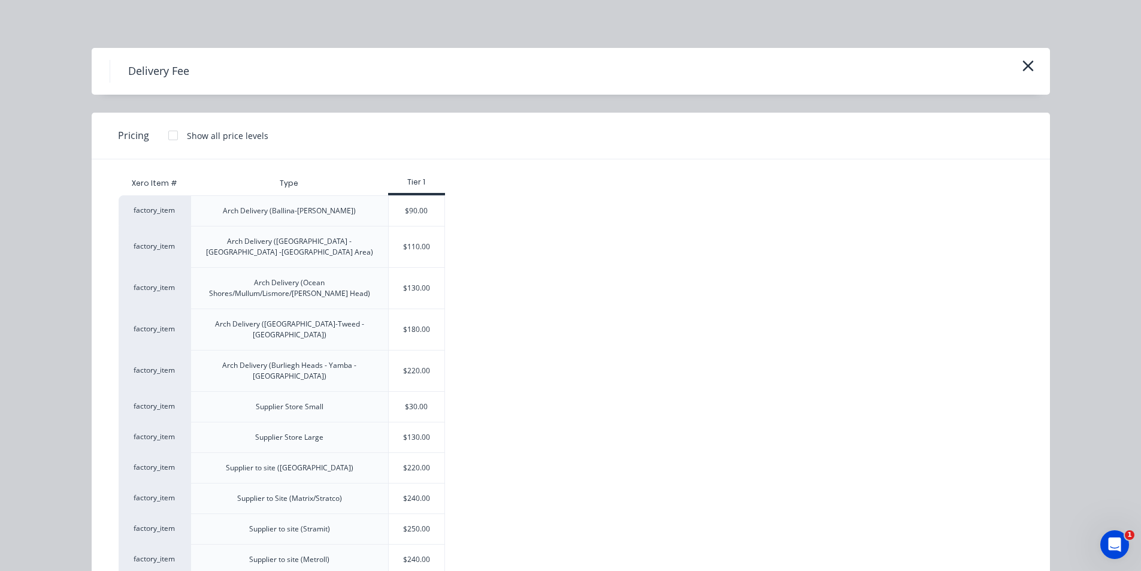
click at [430, 314] on div "$180.00" at bounding box center [417, 329] width 56 height 41
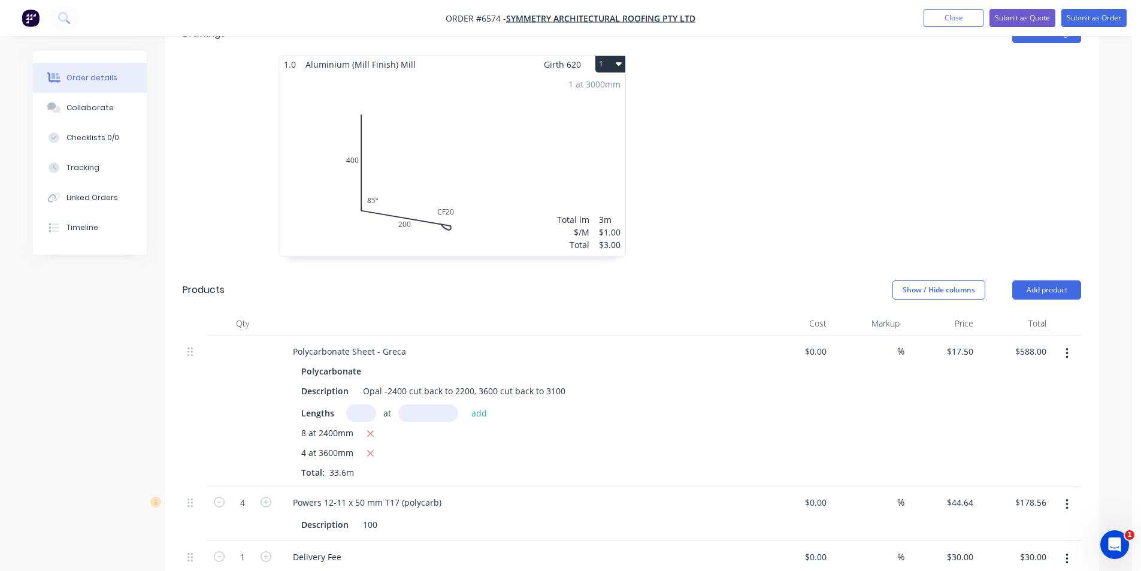
scroll to position [447, 0]
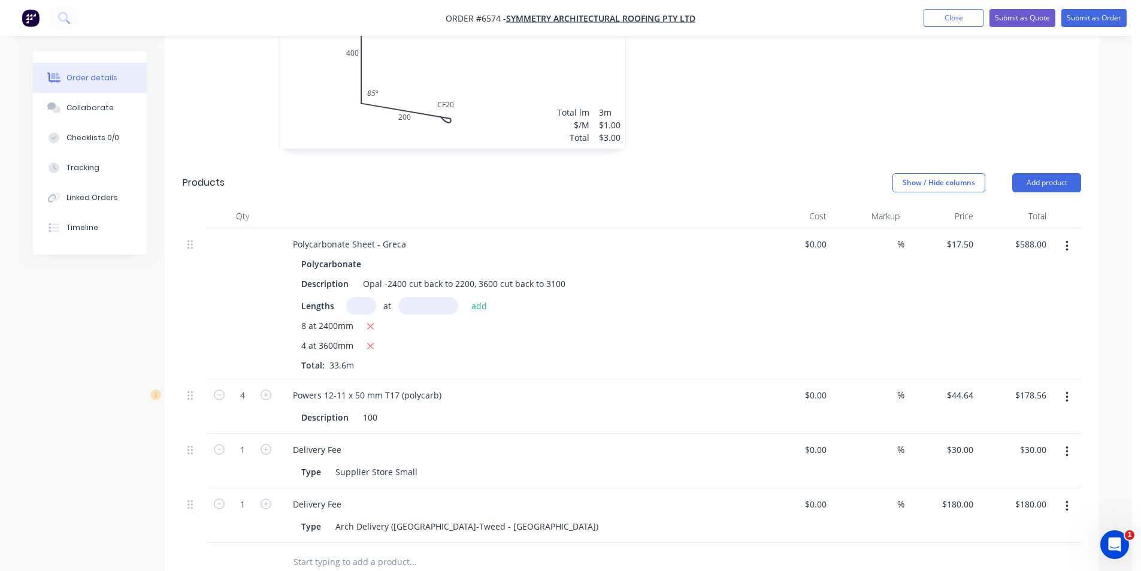
click at [1071, 161] on header "Products Show / Hide columns Add product" at bounding box center [632, 182] width 934 height 43
click at [1065, 173] on button "Add product" at bounding box center [1046, 182] width 69 height 19
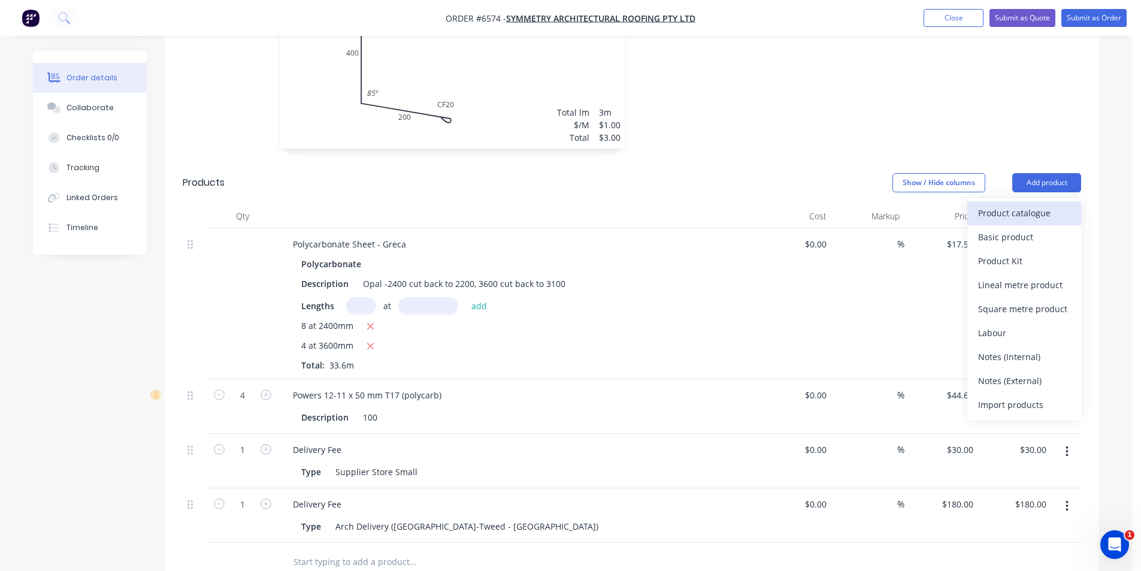
click at [1034, 205] on button "Product catalogue" at bounding box center [1024, 213] width 114 height 24
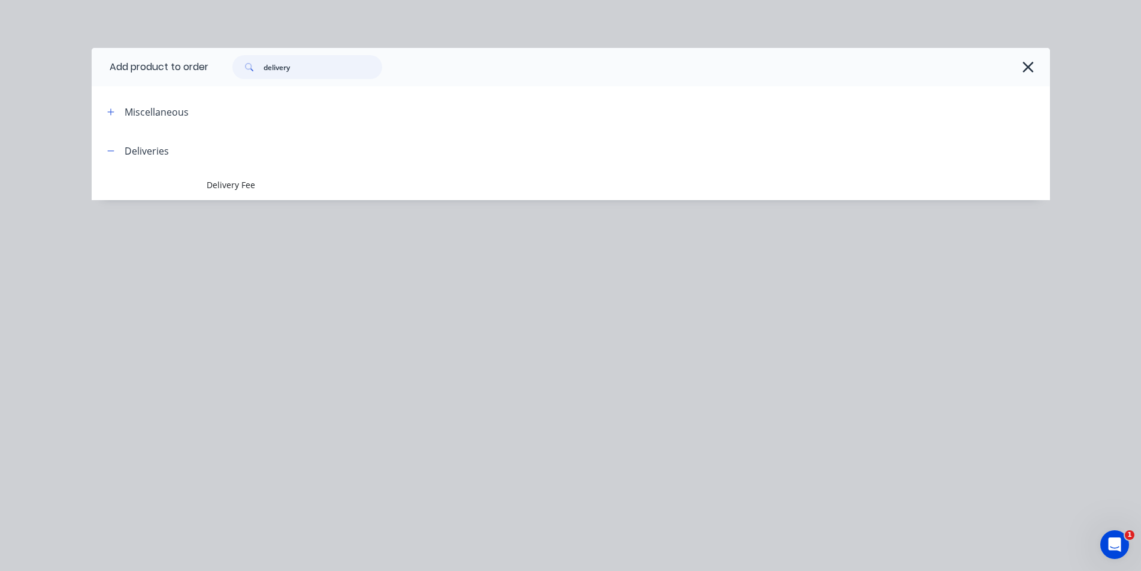
click at [292, 70] on input "delivery" at bounding box center [323, 67] width 119 height 24
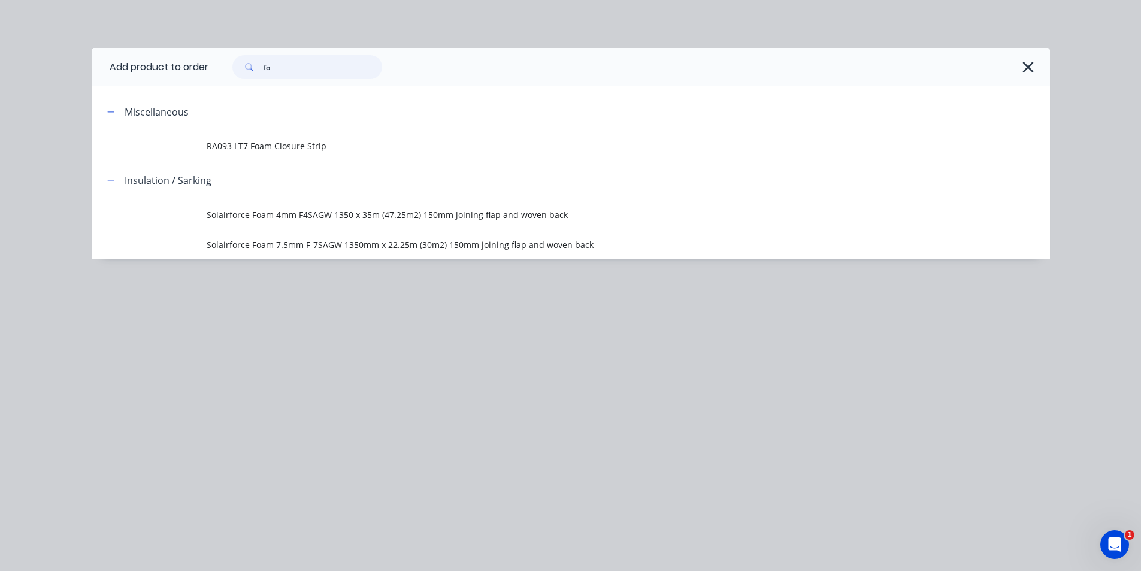
type input "f"
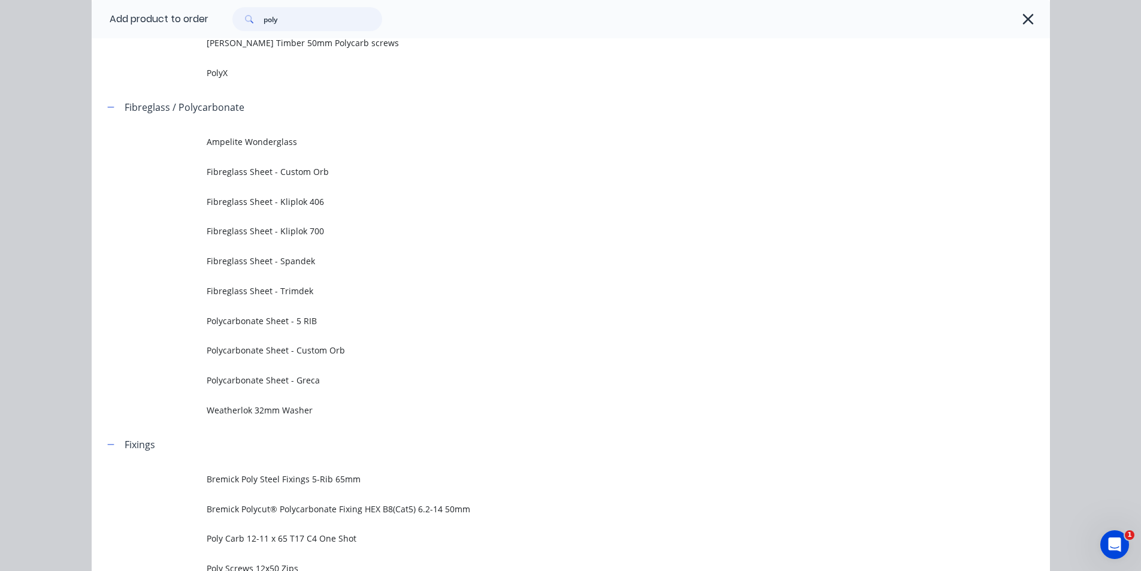
scroll to position [0, 0]
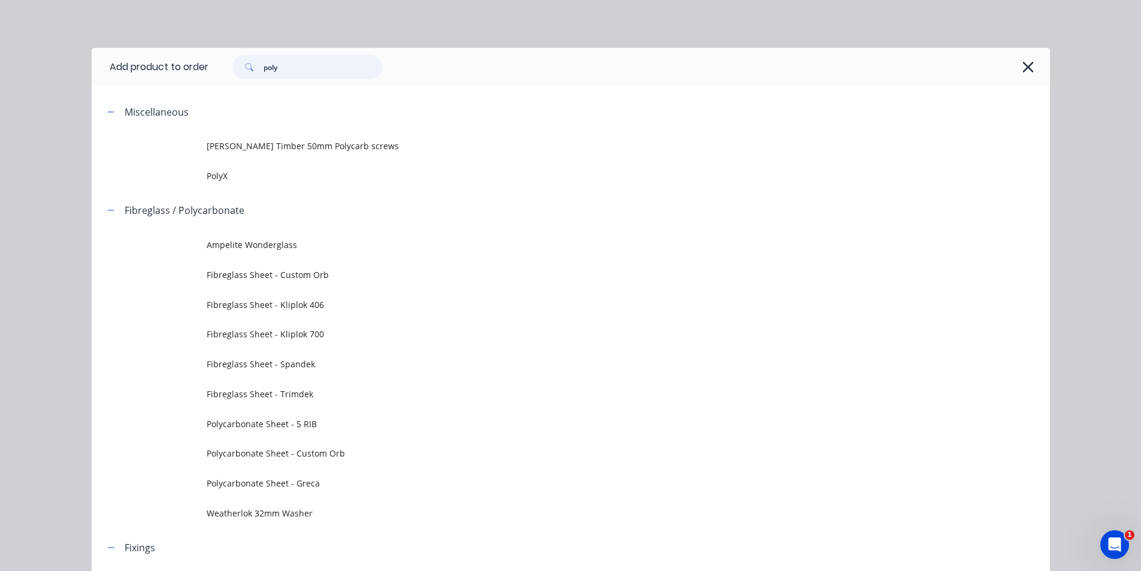
drag, startPoint x: 275, startPoint y: 68, endPoint x: 205, endPoint y: 69, distance: 69.5
click at [208, 69] on div "poly" at bounding box center [623, 67] width 830 height 24
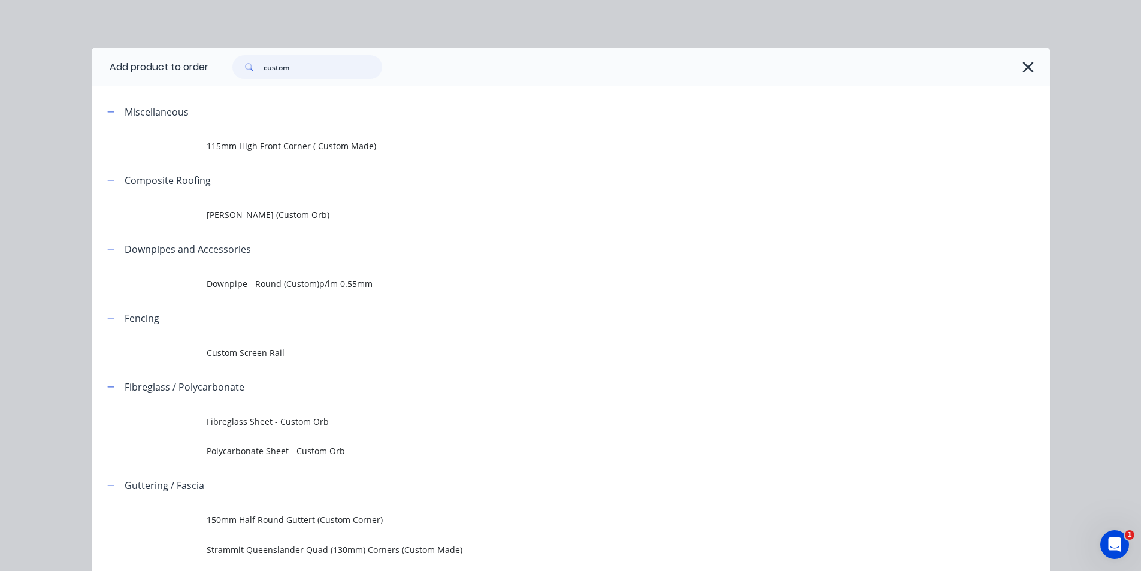
drag, startPoint x: 293, startPoint y: 58, endPoint x: 223, endPoint y: 66, distance: 71.2
click at [223, 66] on div "custom" at bounding box center [301, 67] width 162 height 24
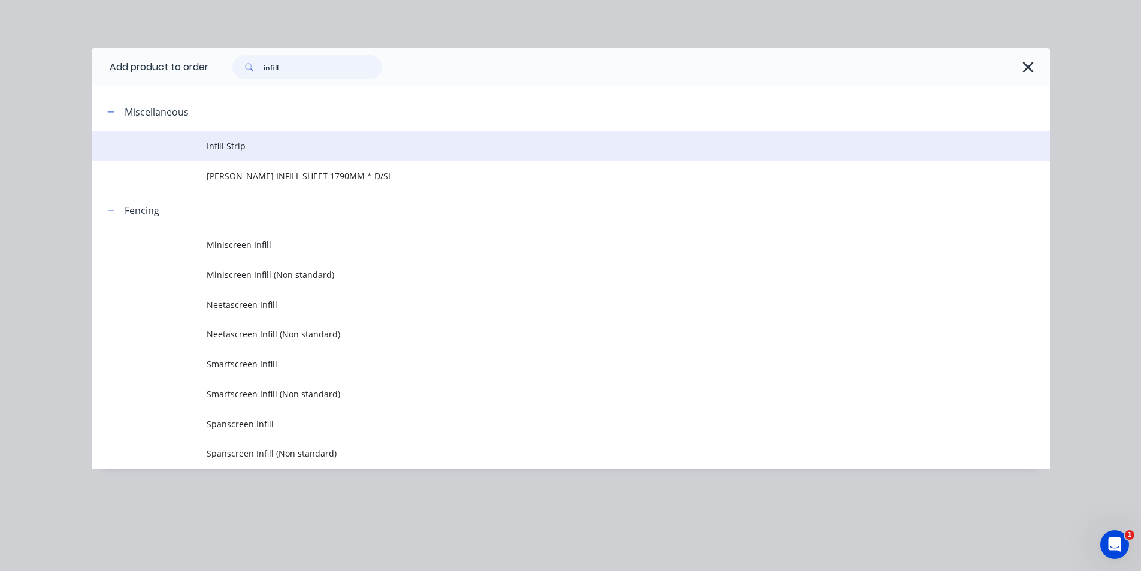
type input "infill"
click at [283, 153] on td "Infill Strip" at bounding box center [628, 146] width 843 height 30
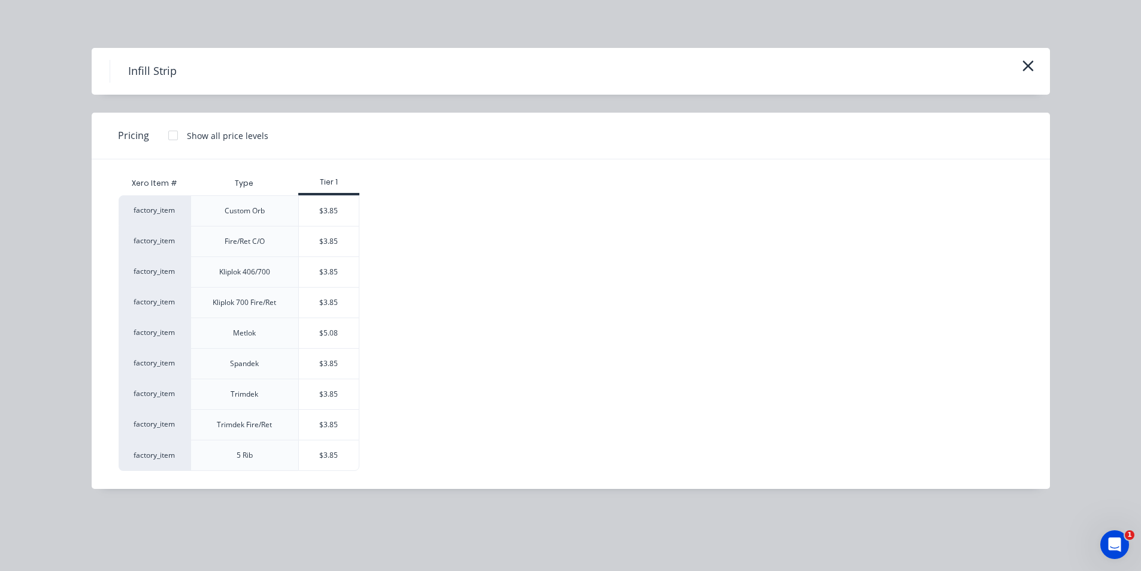
scroll to position [764, 0]
click at [1031, 63] on icon "button" at bounding box center [1027, 65] width 11 height 11
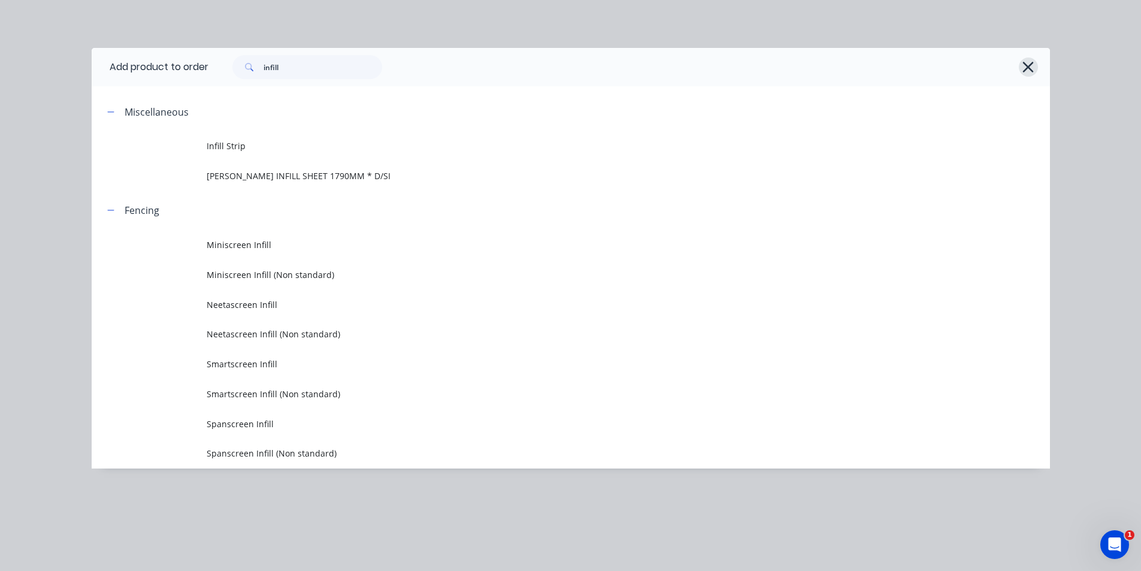
click at [1027, 72] on icon "button" at bounding box center [1028, 67] width 13 height 17
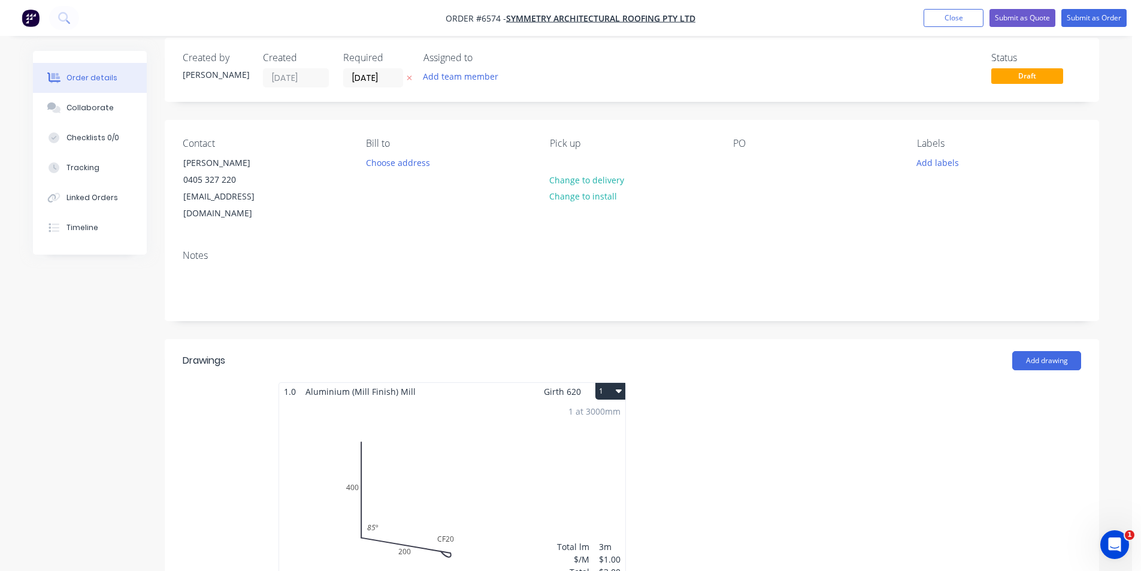
scroll to position [0, 0]
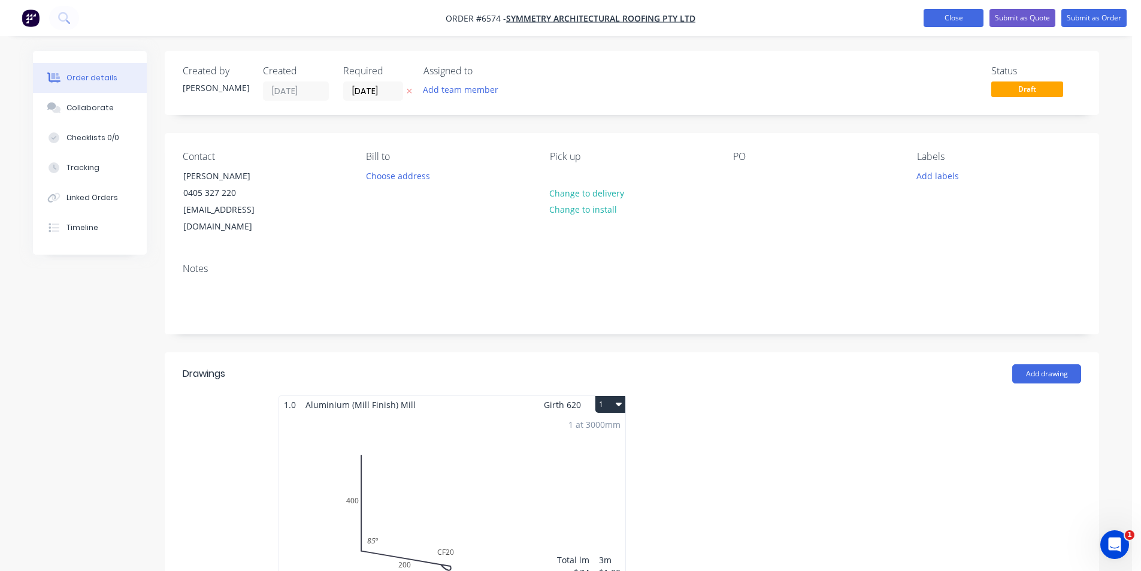
click at [950, 25] on button "Close" at bounding box center [954, 18] width 60 height 18
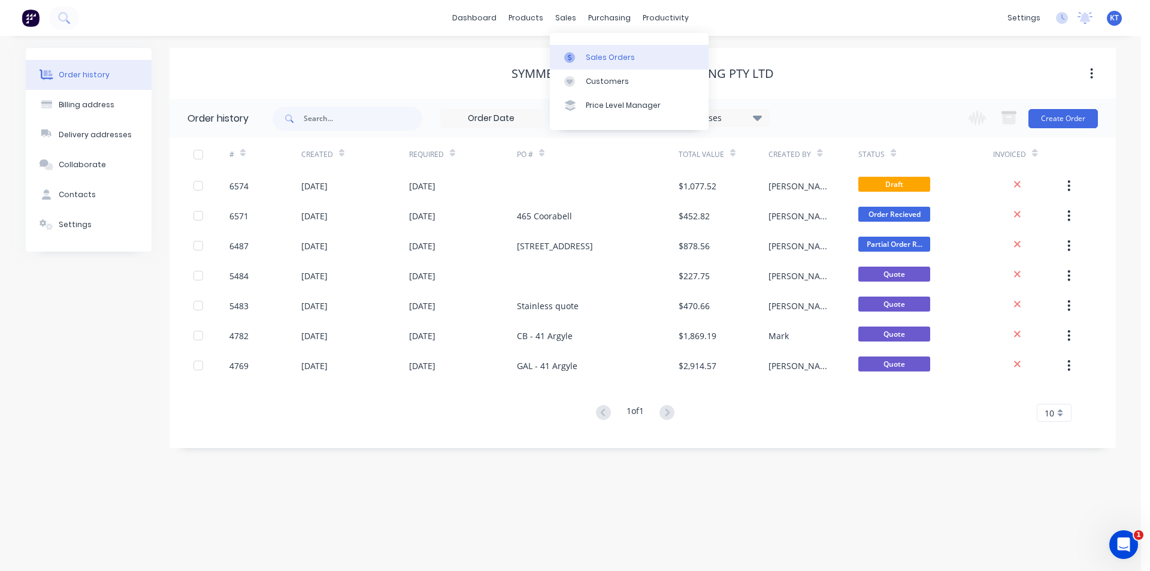
click at [575, 55] on div at bounding box center [573, 57] width 18 height 11
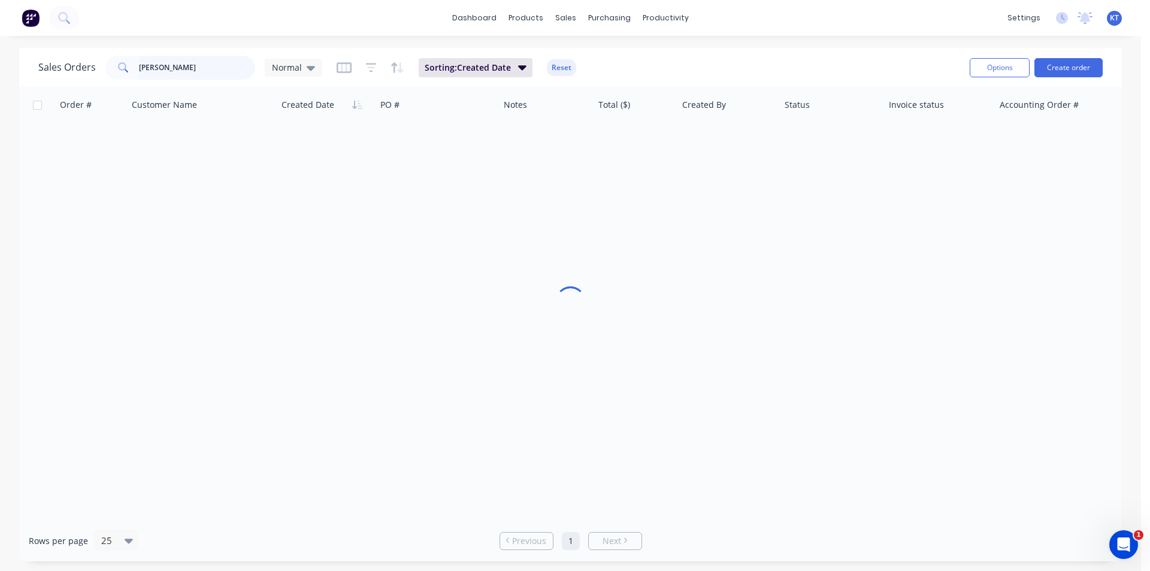
click at [167, 67] on input "[PERSON_NAME]" at bounding box center [197, 68] width 117 height 24
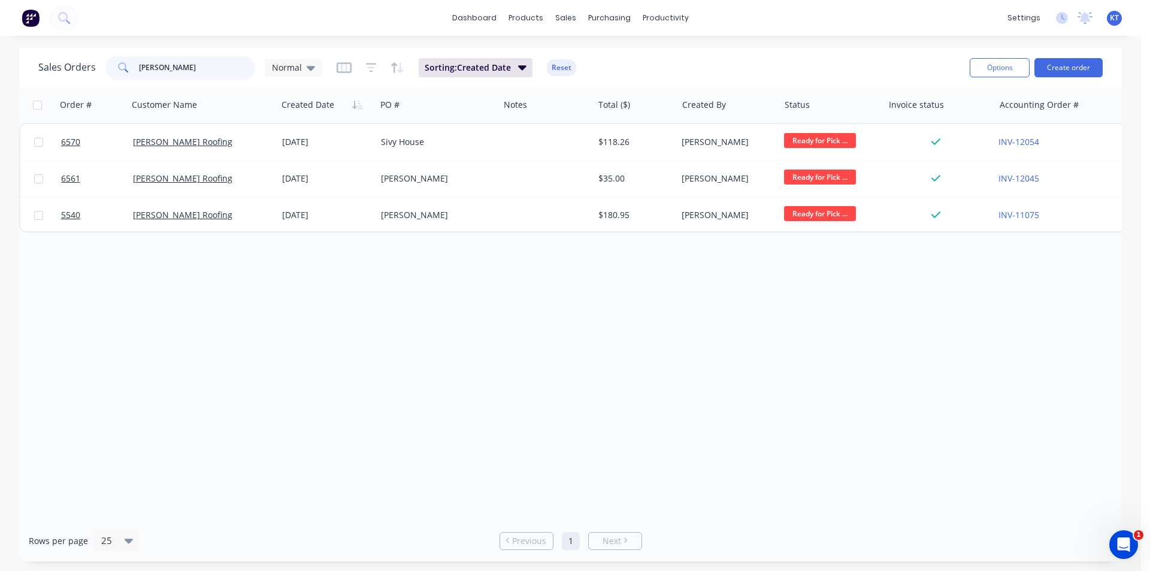
click at [167, 67] on input "[PERSON_NAME]" at bounding box center [197, 68] width 117 height 24
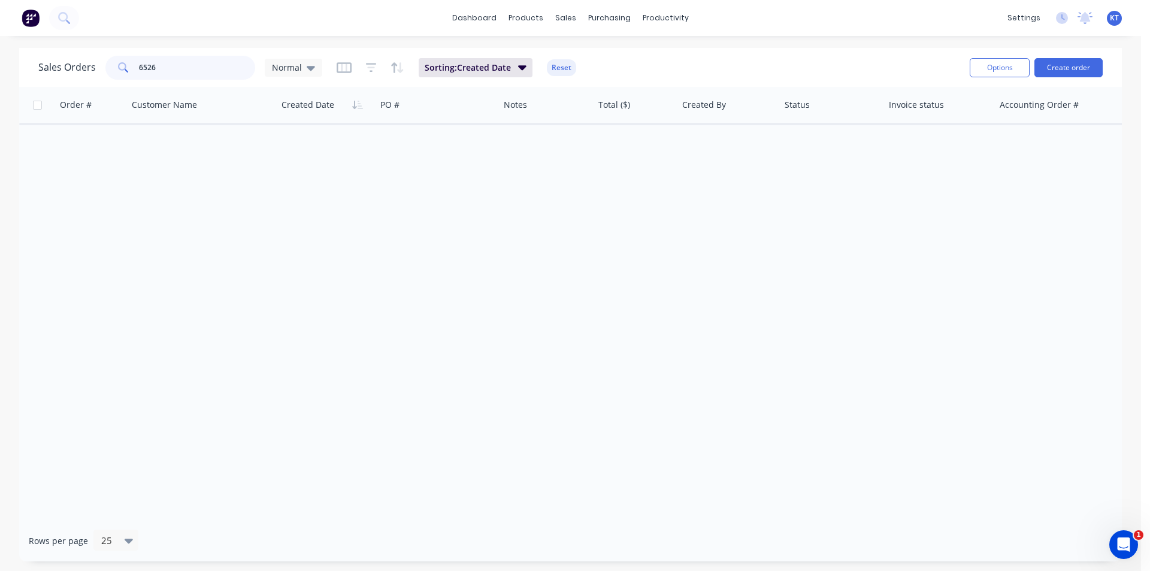
click at [168, 60] on input "6526" at bounding box center [197, 68] width 117 height 24
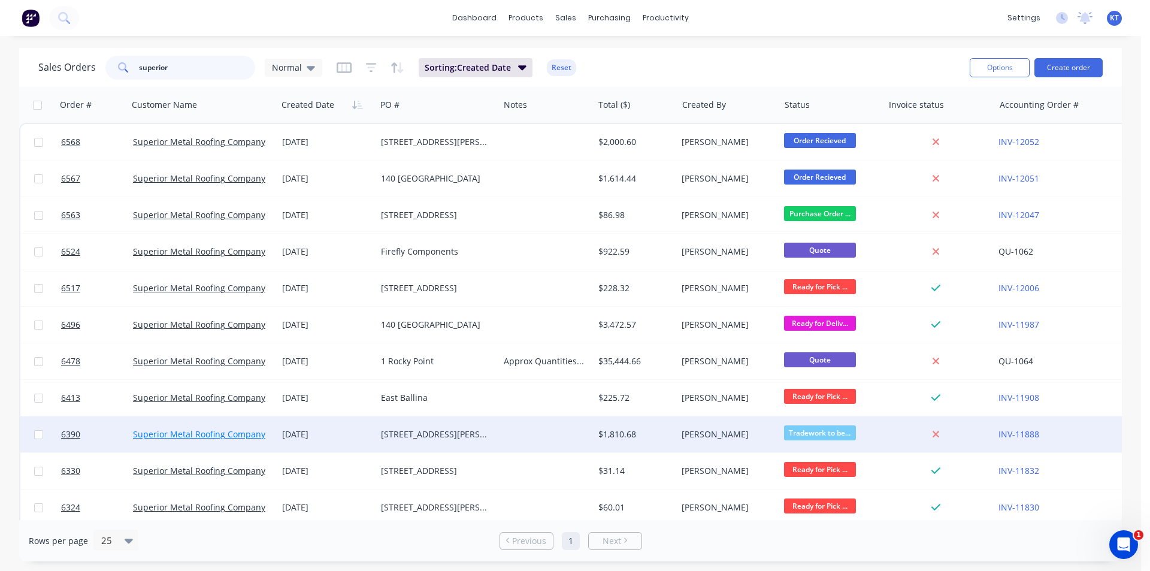
type input "superior"
click at [219, 429] on link "Superior Metal Roofing Company Pty Ltd" at bounding box center [214, 433] width 162 height 11
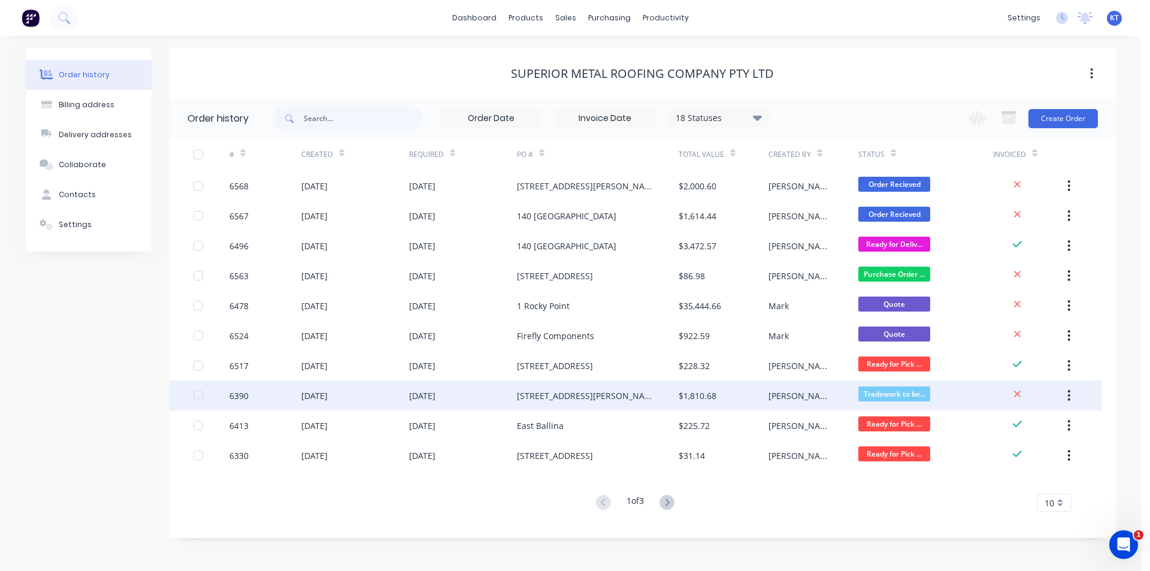
click at [538, 401] on div "[STREET_ADDRESS][PERSON_NAME]" at bounding box center [586, 395] width 138 height 13
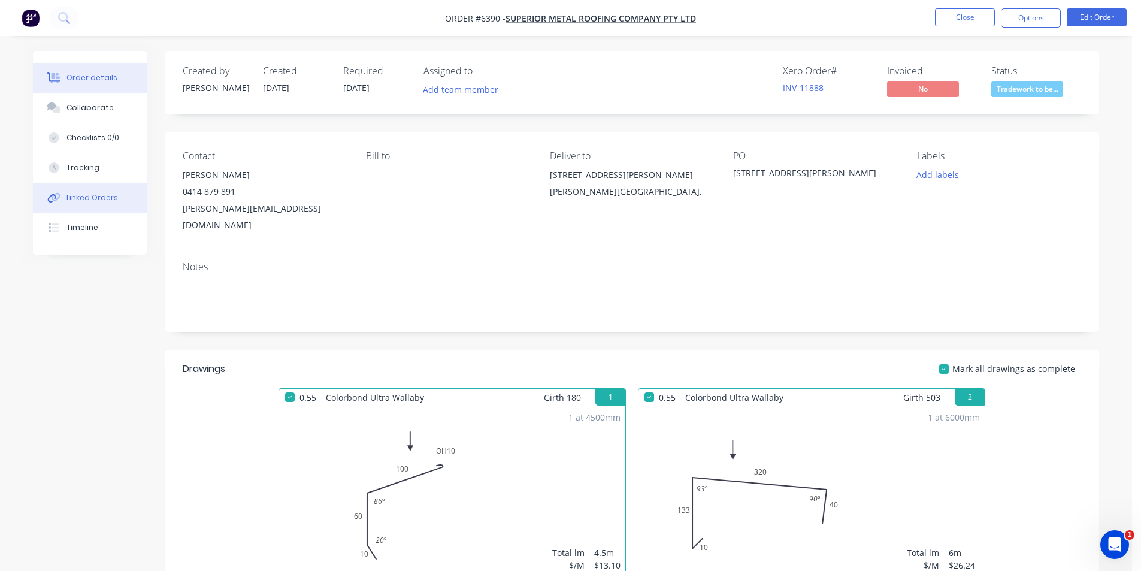
click at [108, 199] on div "Linked Orders" at bounding box center [92, 197] width 52 height 11
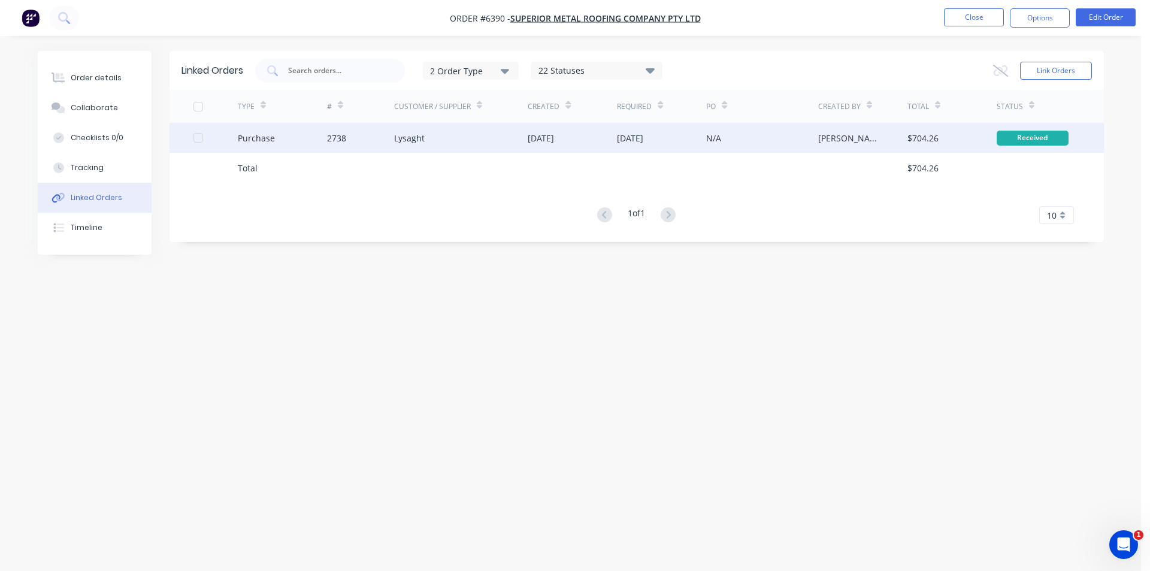
click at [477, 148] on div "Lysaght" at bounding box center [461, 138] width 134 height 30
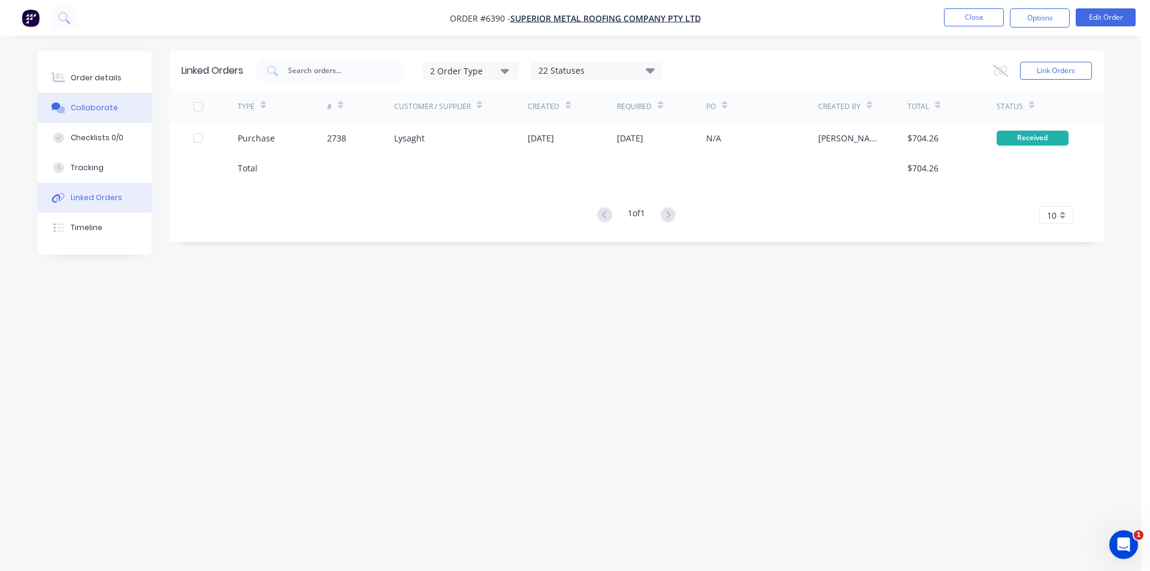
drag, startPoint x: 110, startPoint y: 113, endPoint x: 118, endPoint y: 112, distance: 7.8
click at [111, 112] on div "Collaborate" at bounding box center [94, 107] width 47 height 11
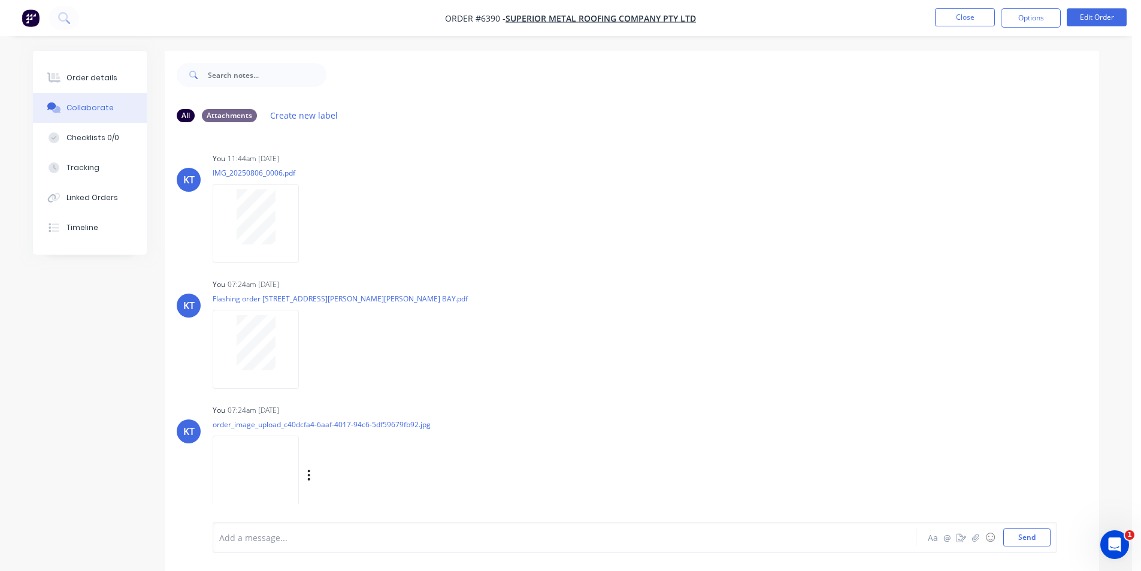
click at [264, 470] on img at bounding box center [256, 474] width 86 height 78
click at [975, 20] on button "Close" at bounding box center [965, 17] width 60 height 18
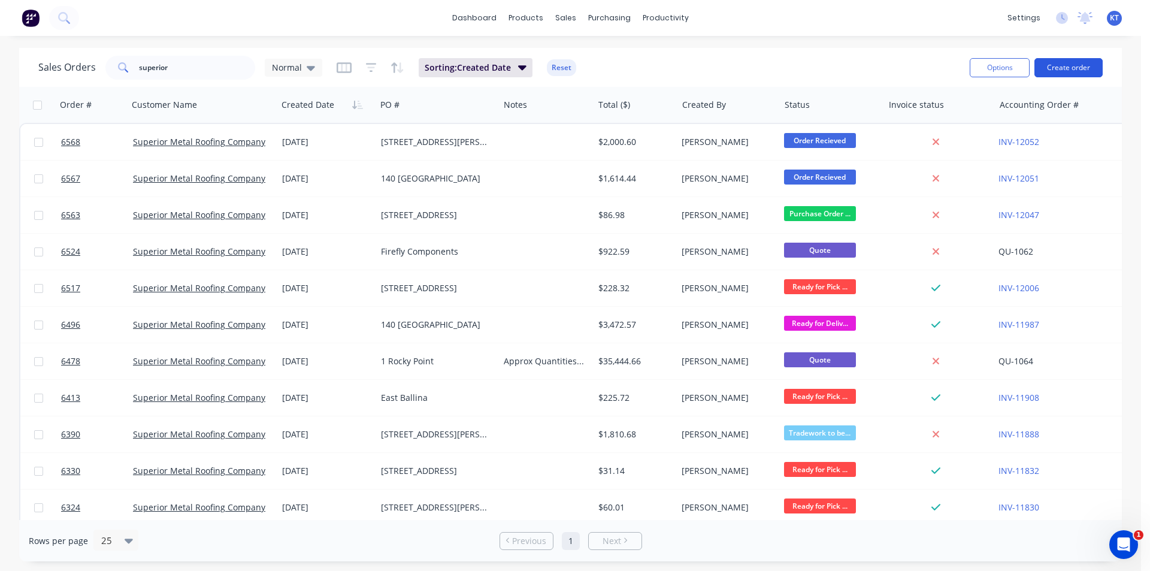
click at [1070, 70] on button "Create order" at bounding box center [1068, 67] width 68 height 19
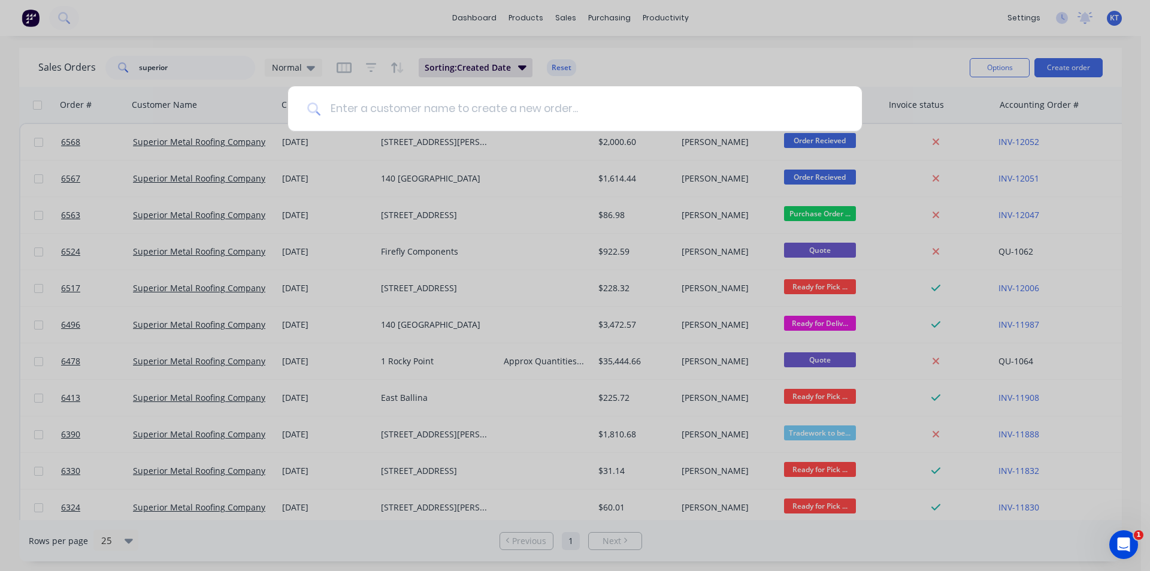
click at [435, 107] on input at bounding box center [581, 108] width 522 height 45
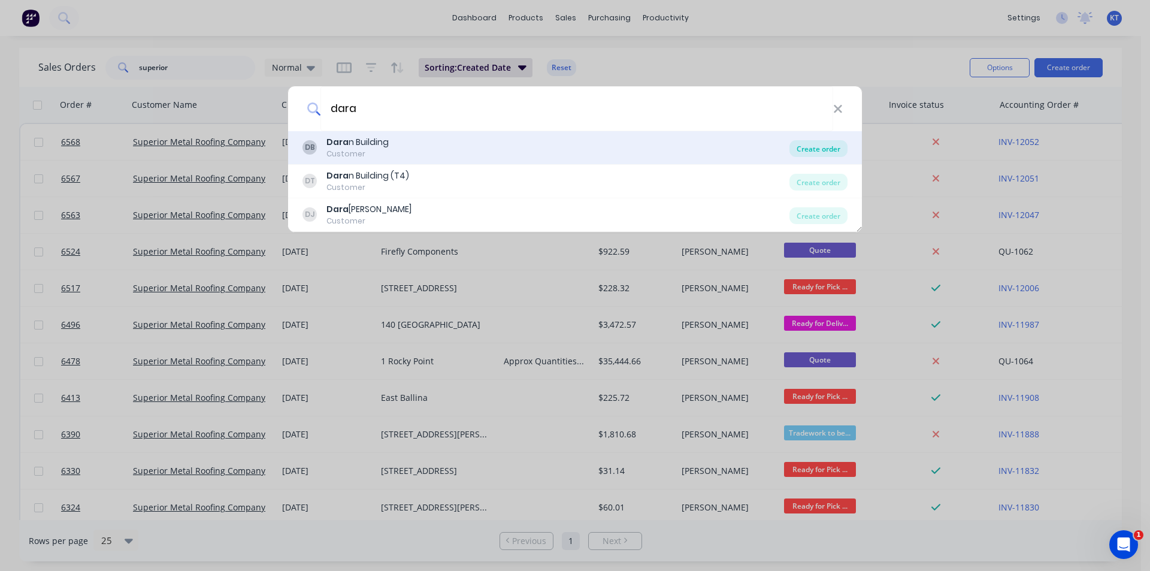
type input "dara"
click at [829, 155] on div "Create order" at bounding box center [818, 148] width 58 height 17
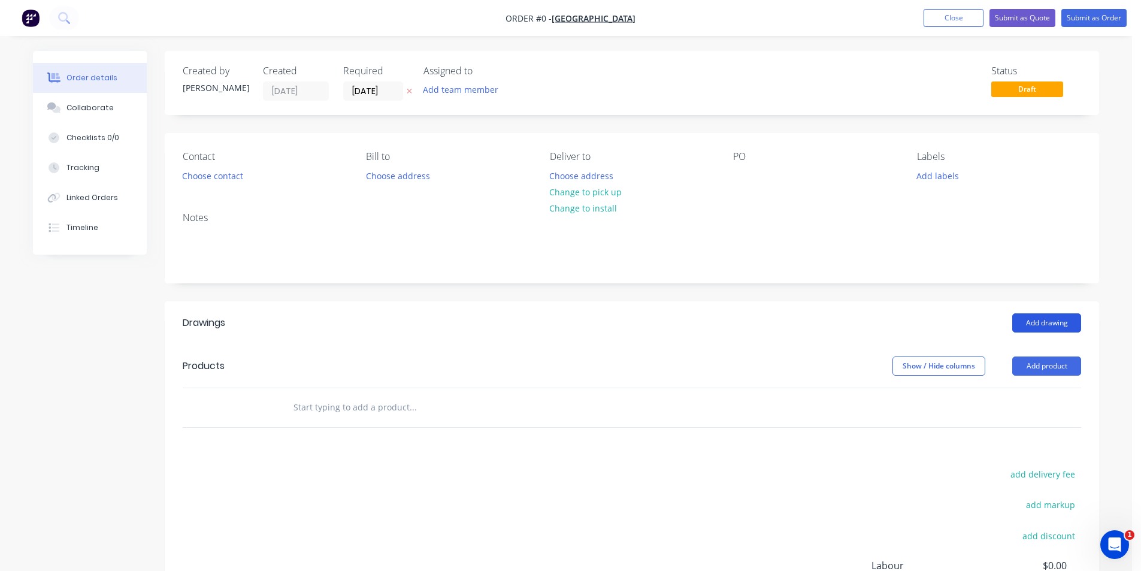
click at [1054, 322] on button "Add drawing" at bounding box center [1046, 322] width 69 height 19
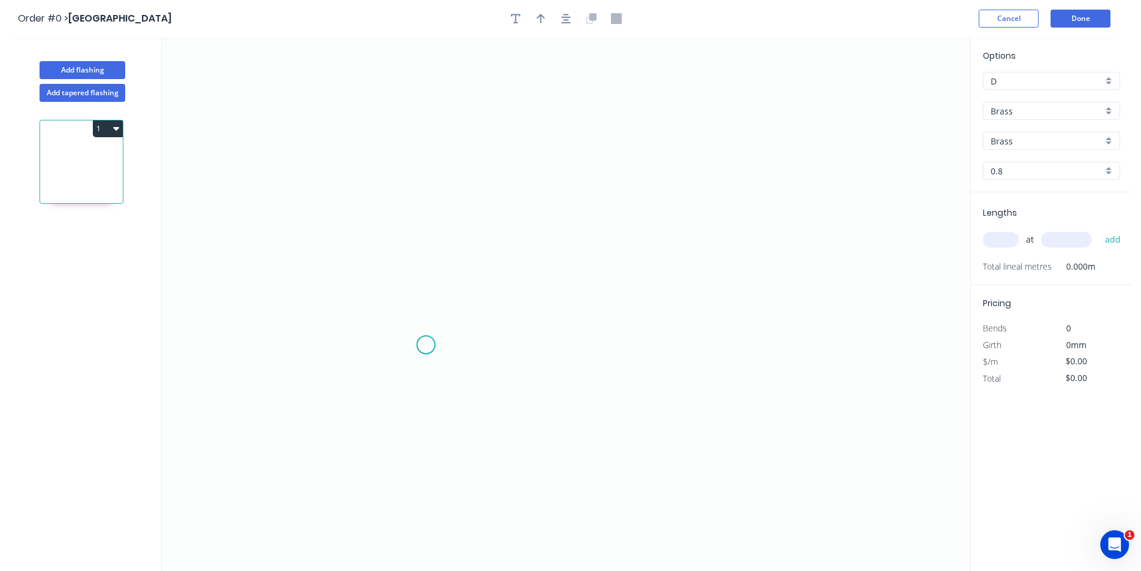
click at [425, 345] on icon "0" at bounding box center [566, 304] width 809 height 534
click at [517, 240] on icon "0" at bounding box center [566, 304] width 809 height 534
click at [1016, 114] on input "Brass" at bounding box center [1047, 111] width 112 height 13
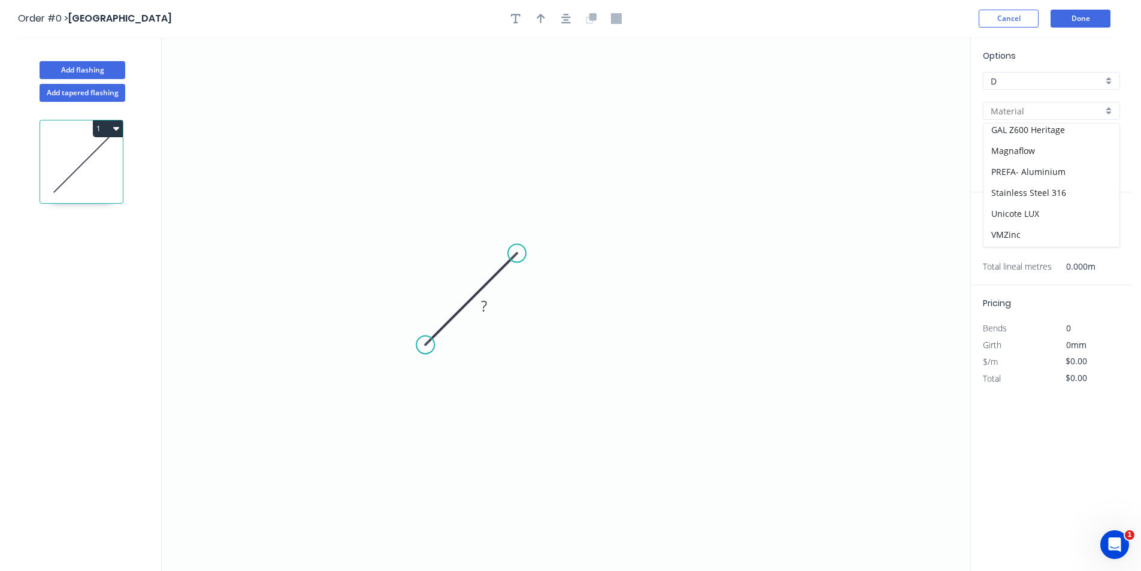
scroll to position [191, 0]
drag, startPoint x: 1025, startPoint y: 239, endPoint x: 1013, endPoint y: 232, distance: 13.5
click at [1024, 240] on div "Zincalume" at bounding box center [1052, 236] width 136 height 21
type input "Zincalume"
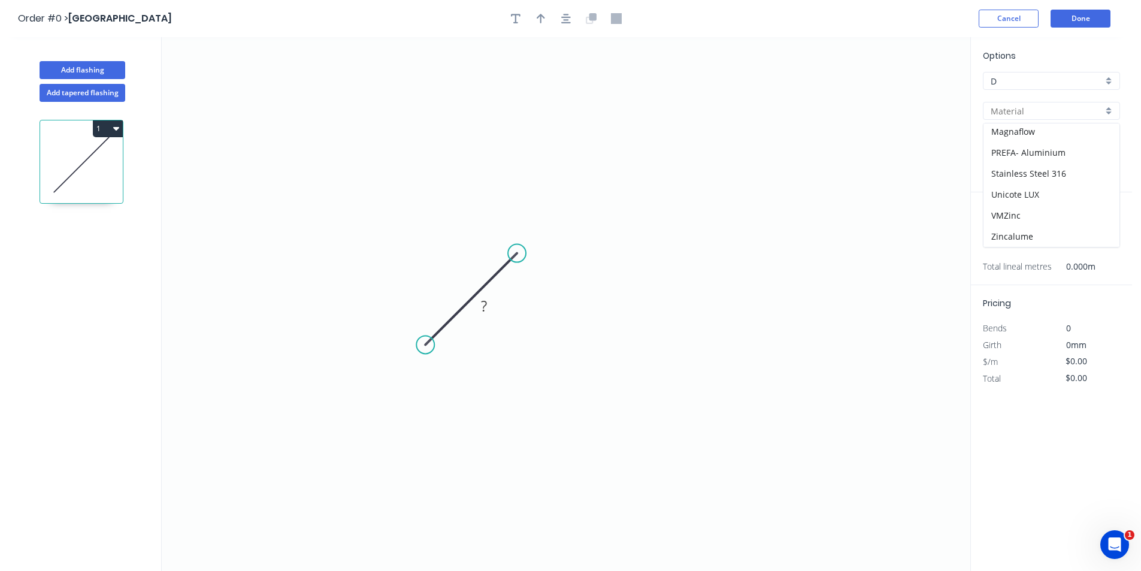
type input "0.55"
click at [492, 307] on rect at bounding box center [484, 306] width 24 height 17
type input "$8.41"
click at [1015, 236] on input "text" at bounding box center [1001, 240] width 36 height 16
type input "1"
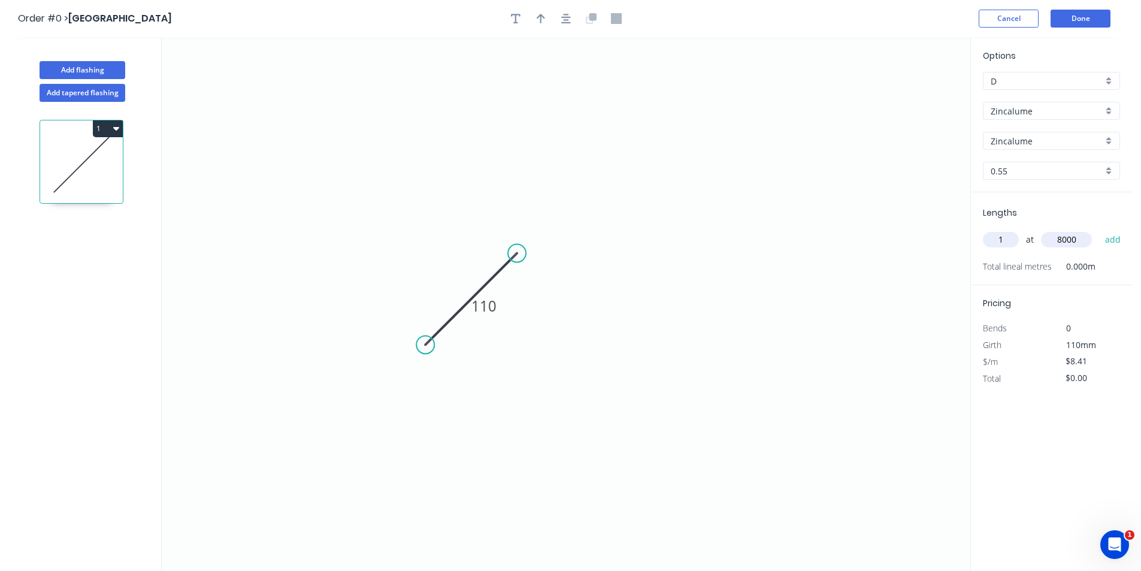
type input "8000"
click at [1099, 229] on button "add" at bounding box center [1113, 239] width 28 height 20
type input "$67.28"
click at [1078, 21] on button "Done" at bounding box center [1081, 19] width 60 height 18
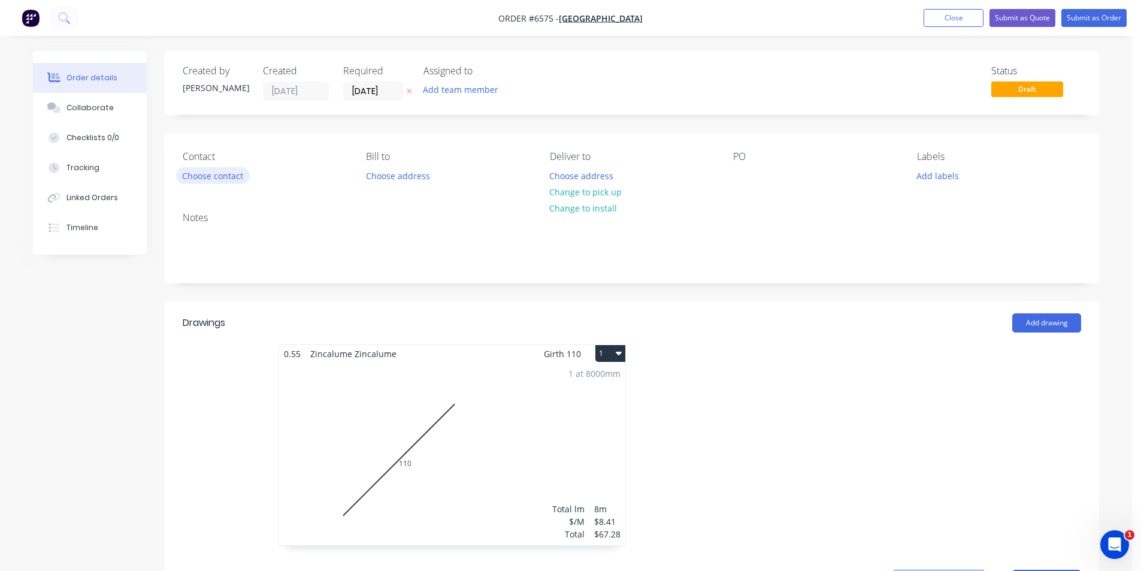
click at [216, 179] on button "Choose contact" at bounding box center [213, 175] width 74 height 16
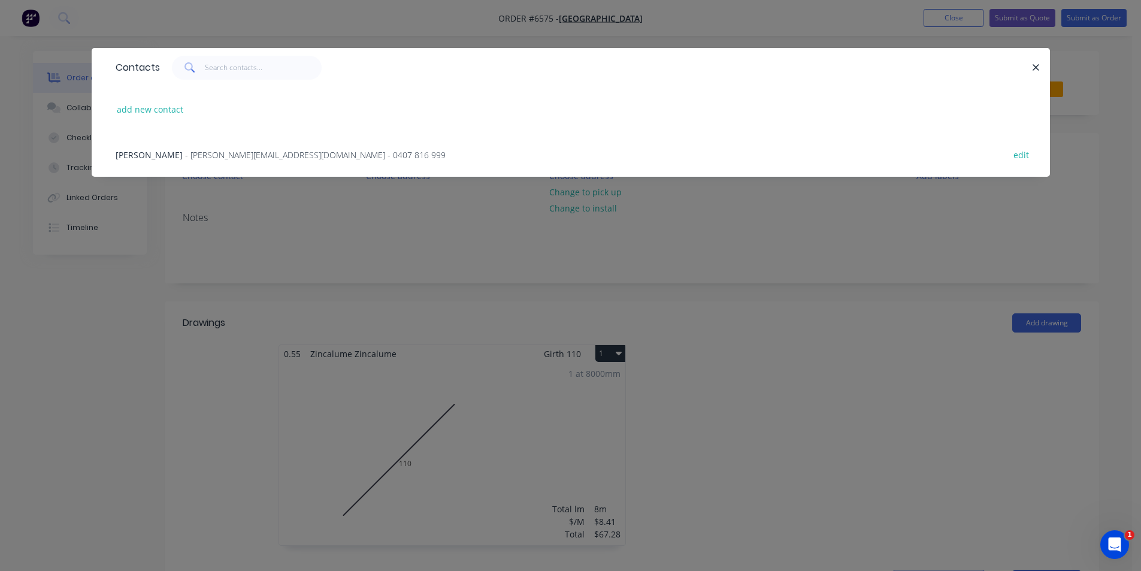
click at [210, 156] on span "- [PERSON_NAME][EMAIL_ADDRESS][DOMAIN_NAME] - 0407 816 999" at bounding box center [315, 154] width 261 height 11
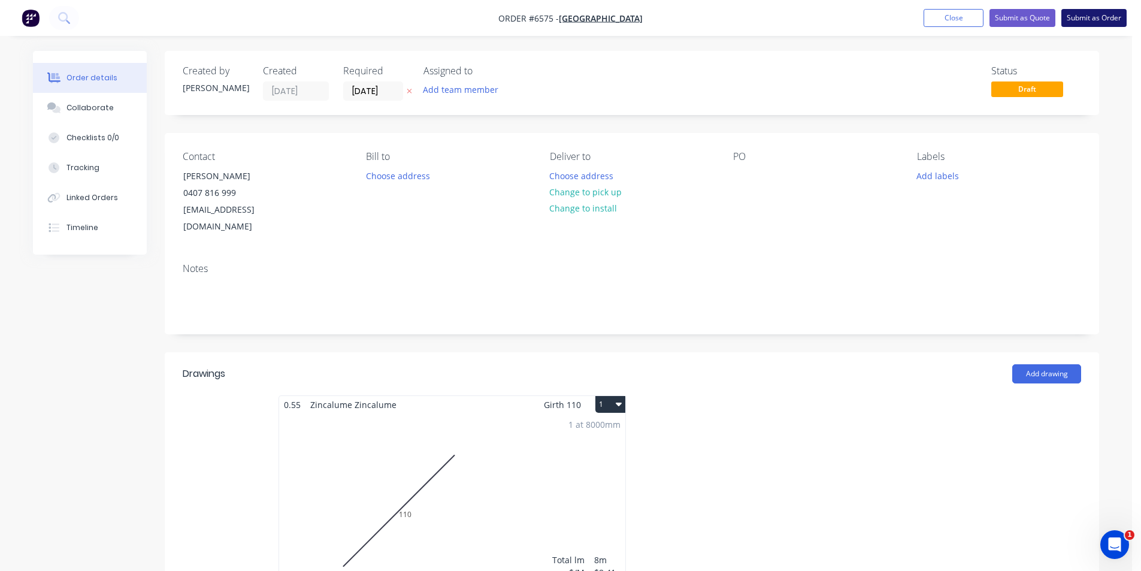
click at [1095, 21] on button "Submit as Order" at bounding box center [1093, 18] width 65 height 18
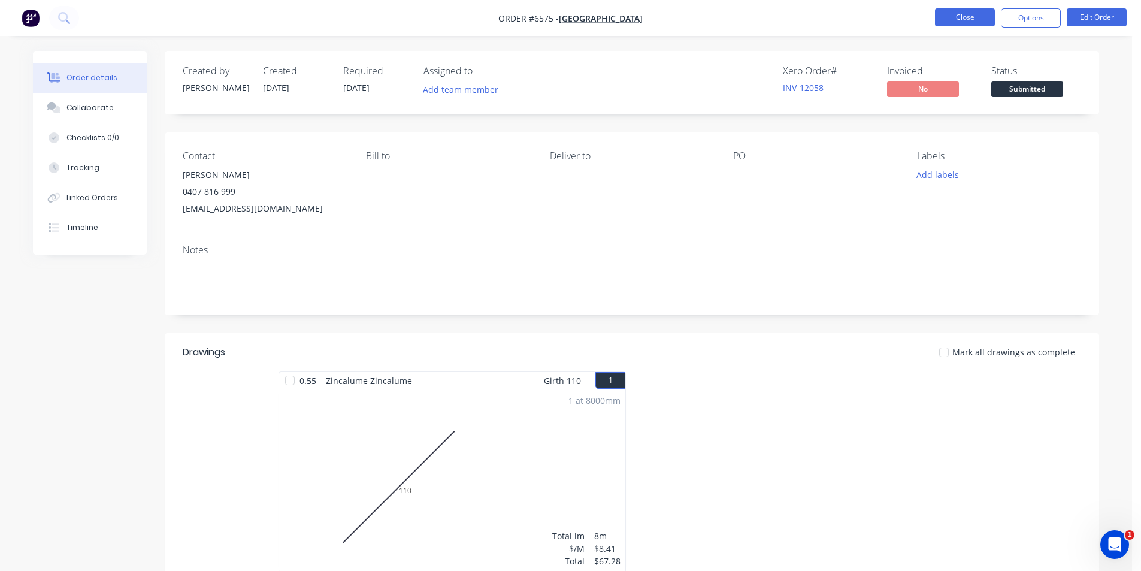
click at [963, 20] on button "Close" at bounding box center [965, 17] width 60 height 18
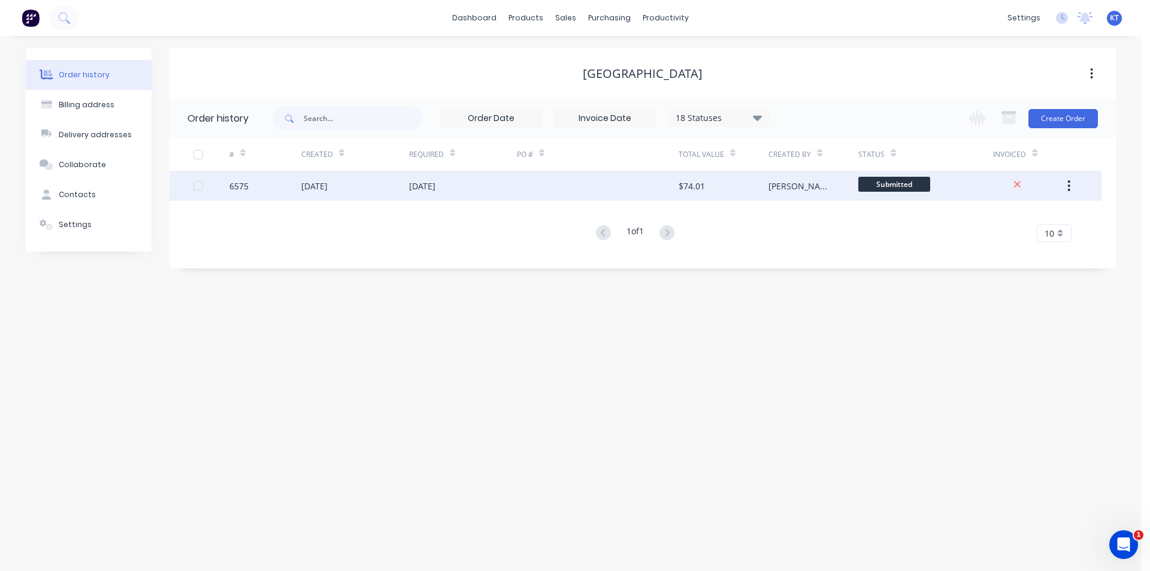
click at [593, 181] on div at bounding box center [598, 186] width 162 height 30
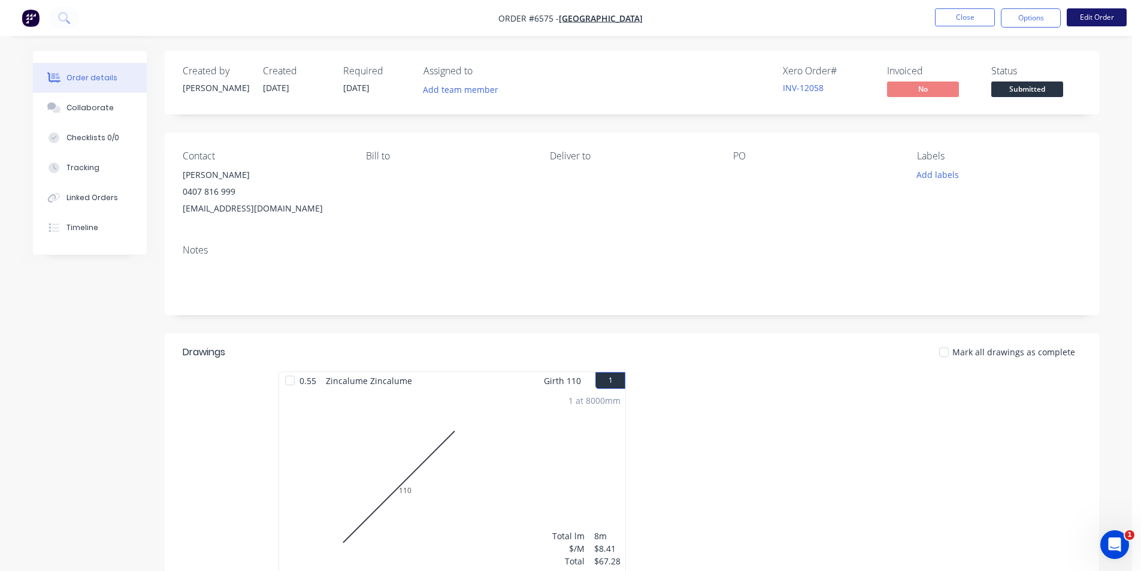
click at [1088, 13] on button "Edit Order" at bounding box center [1097, 17] width 60 height 18
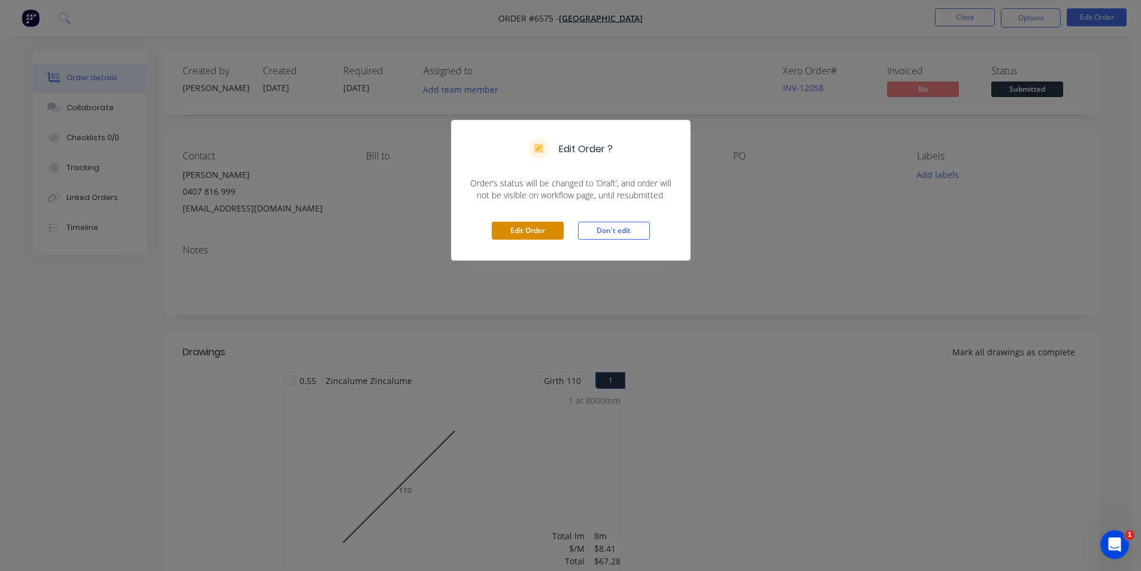
click at [509, 231] on button "Edit Order" at bounding box center [528, 231] width 72 height 18
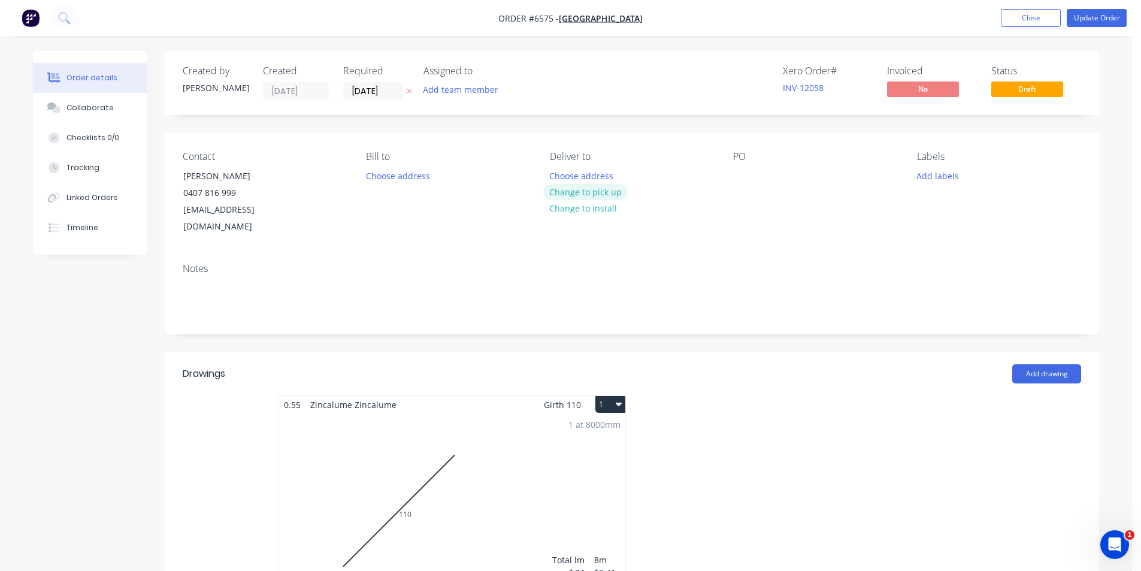
click at [608, 190] on button "Change to pick up" at bounding box center [585, 192] width 85 height 16
click at [1093, 20] on button "Update Order" at bounding box center [1097, 18] width 60 height 18
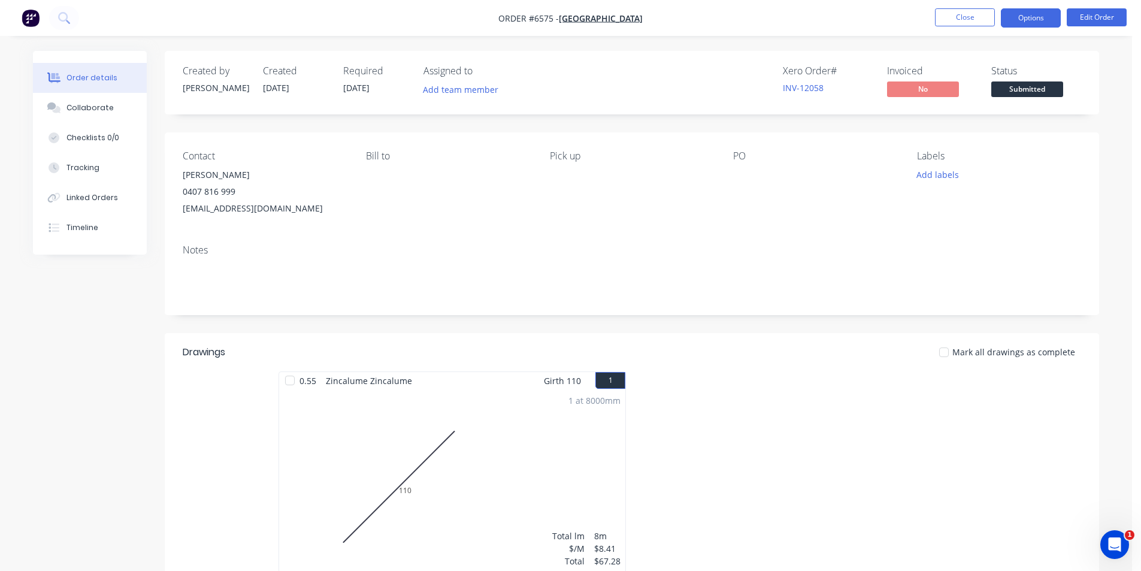
click at [1031, 23] on button "Options" at bounding box center [1031, 17] width 60 height 19
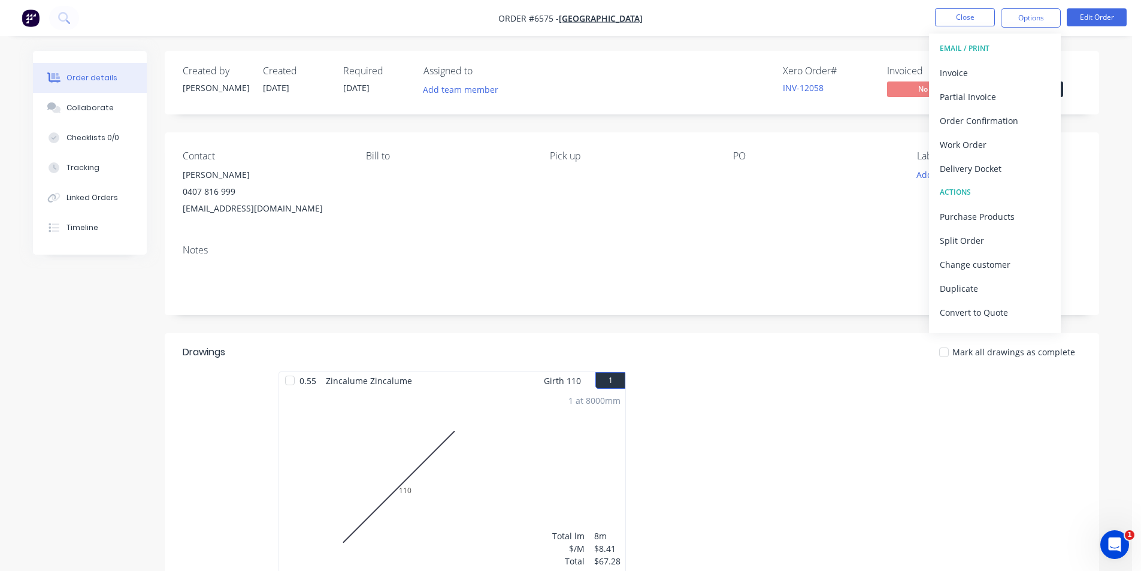
click at [1108, 90] on div "Order details Collaborate Checklists 0/0 Tracking Linked Orders Timeline Order …" at bounding box center [566, 424] width 1090 height 747
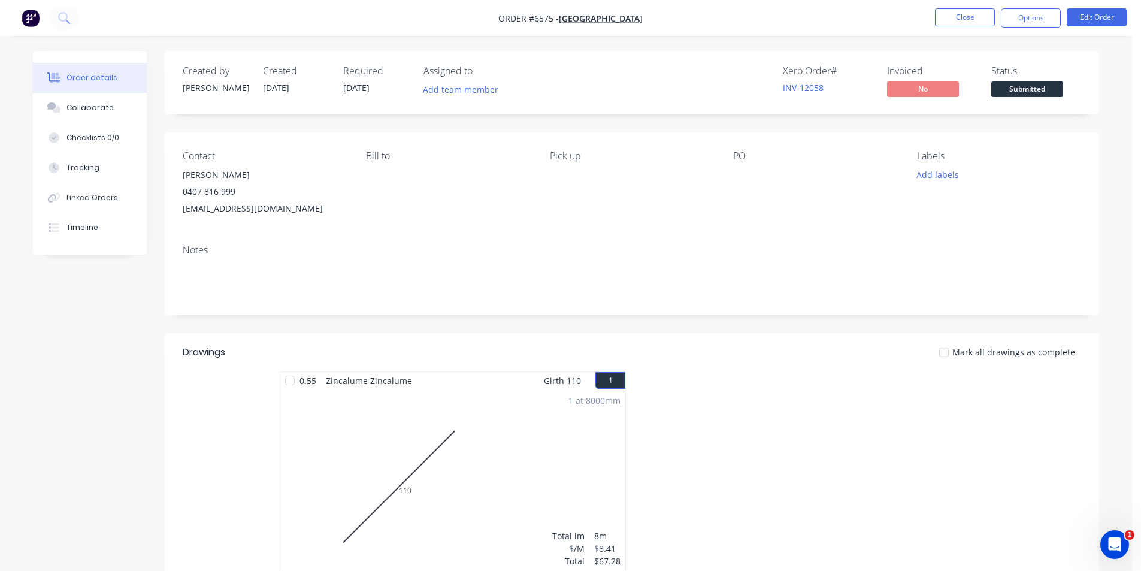
click at [1058, 86] on span "Submitted" at bounding box center [1027, 88] width 72 height 15
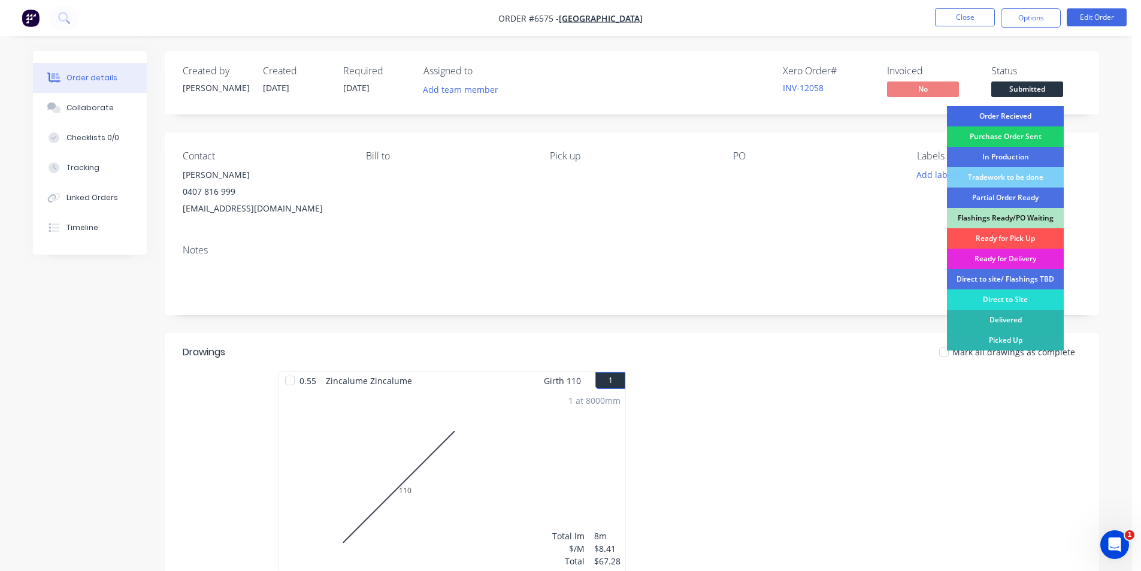
click at [1044, 114] on div "Order Recieved" at bounding box center [1005, 116] width 117 height 20
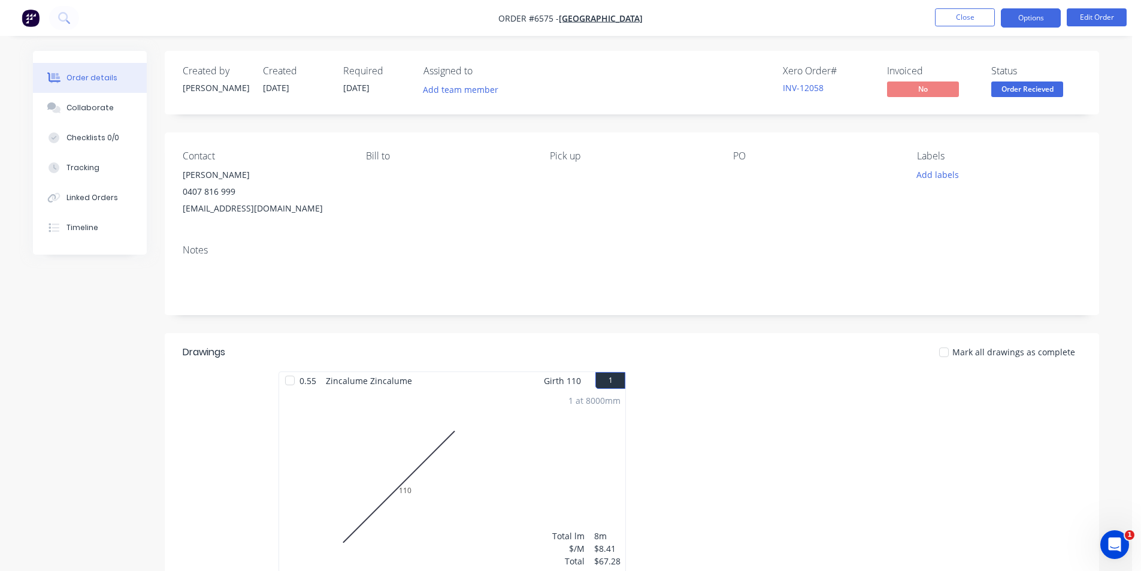
click at [1025, 21] on button "Options" at bounding box center [1031, 17] width 60 height 19
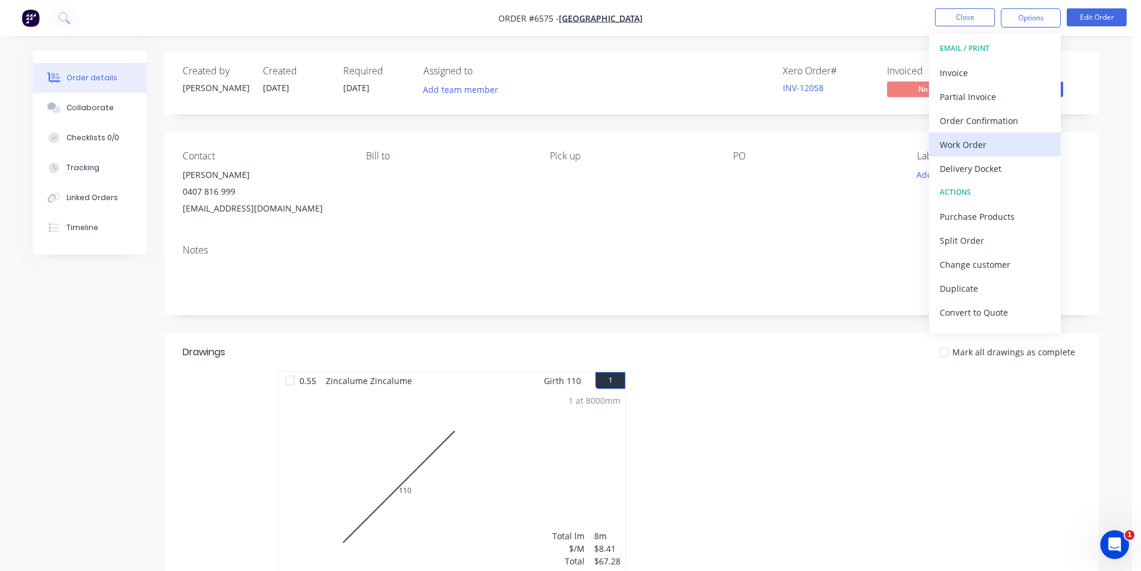
click at [980, 143] on div "Work Order" at bounding box center [995, 144] width 110 height 17
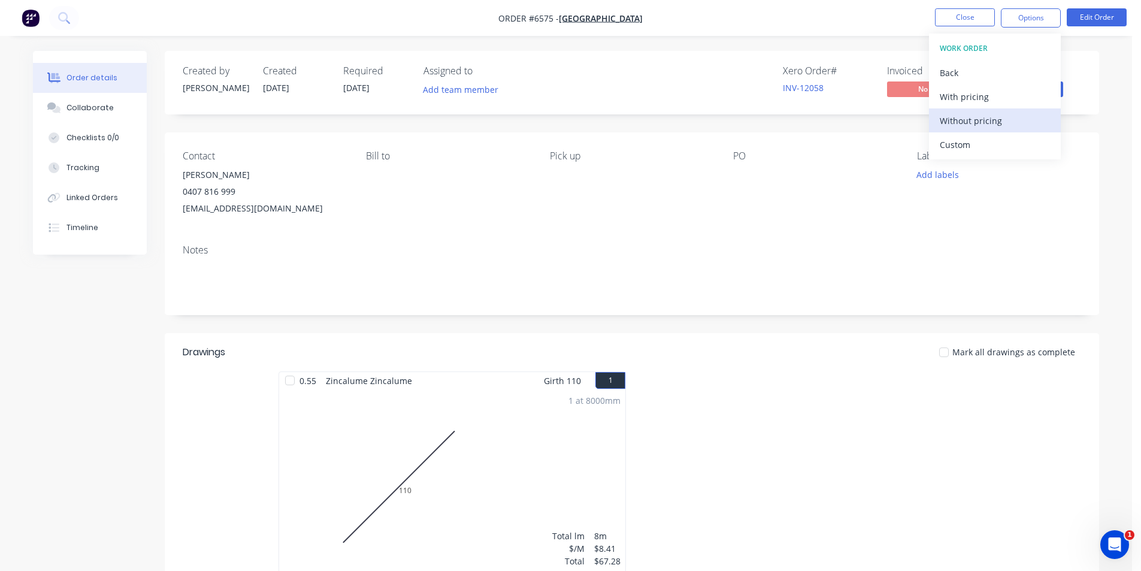
click at [989, 125] on div "Without pricing" at bounding box center [995, 120] width 110 height 17
